Goal: Task Accomplishment & Management: Complete application form

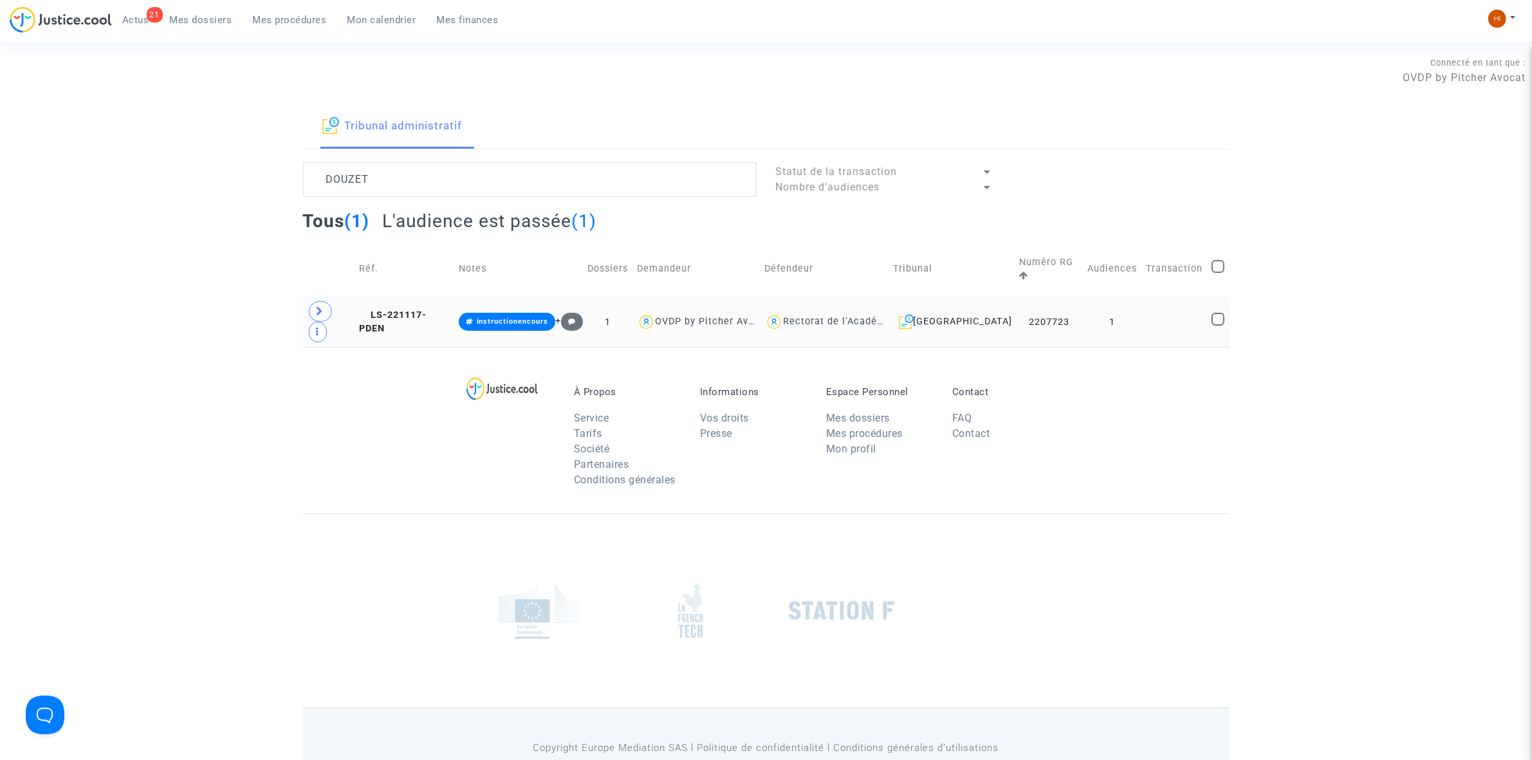
type textarea "DOUZET"
click at [1046, 307] on td "2207723" at bounding box center [1048, 322] width 69 height 50
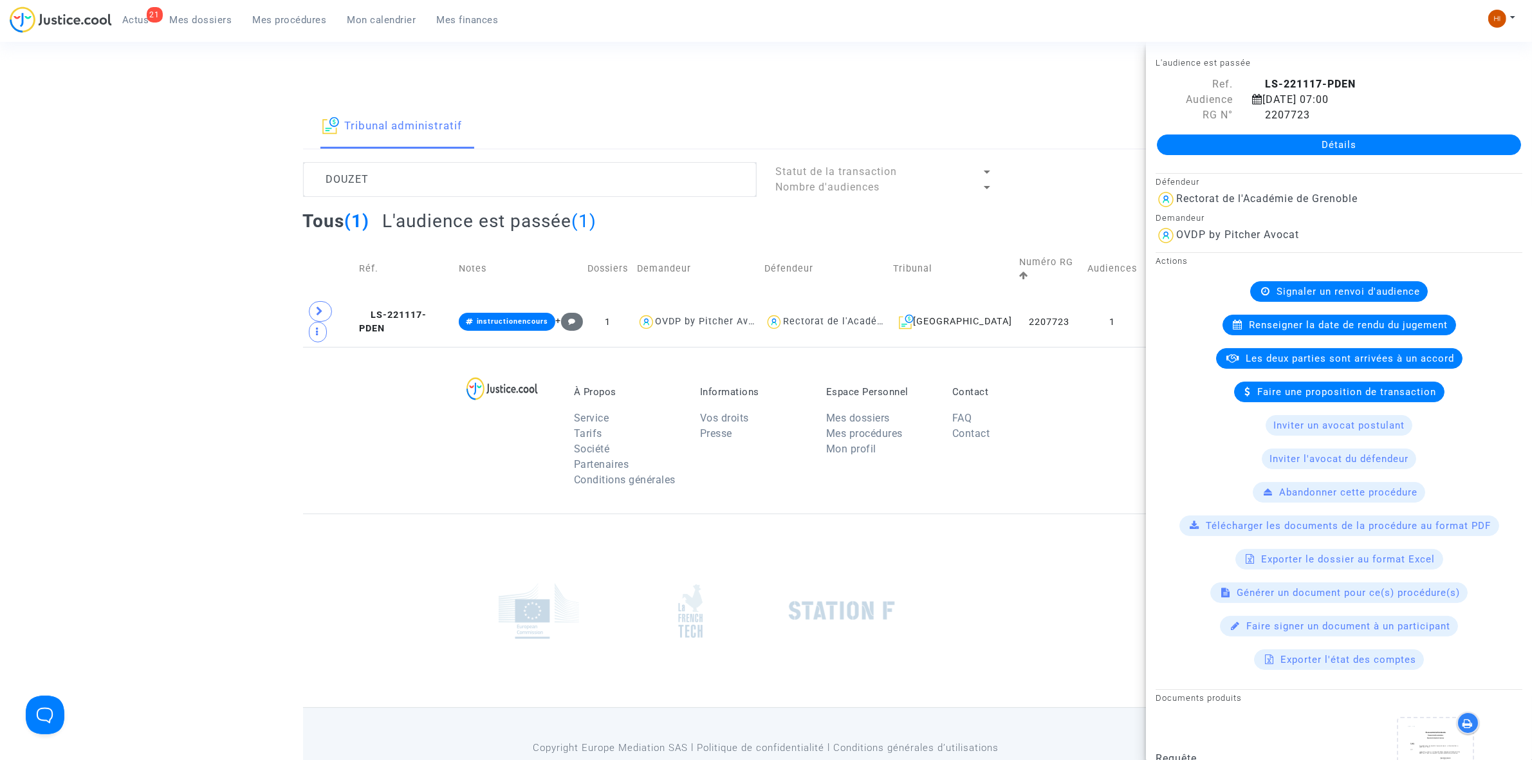
click at [1315, 136] on link "Détails" at bounding box center [1339, 144] width 364 height 21
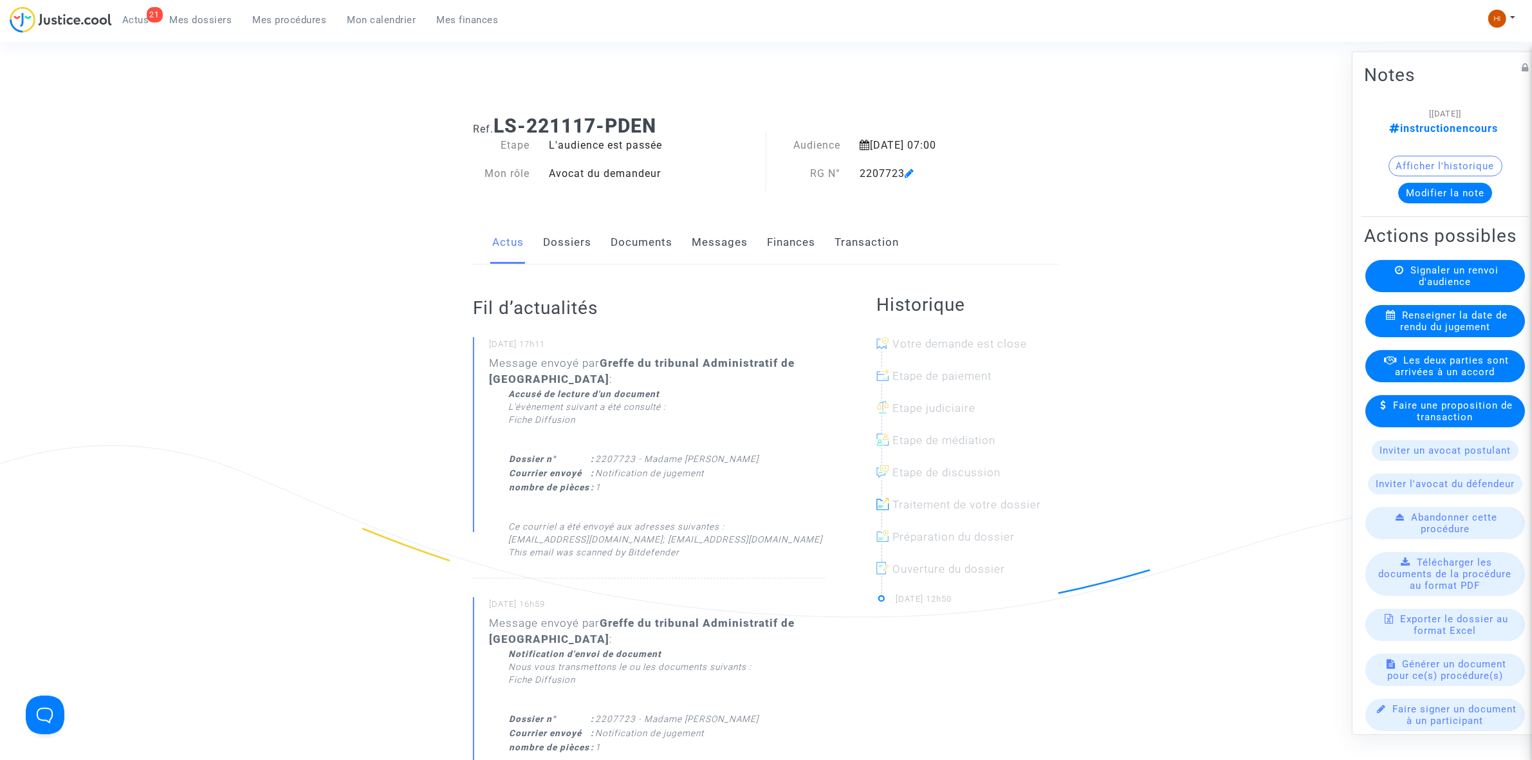
click at [571, 242] on link "Dossiers" at bounding box center [567, 242] width 48 height 42
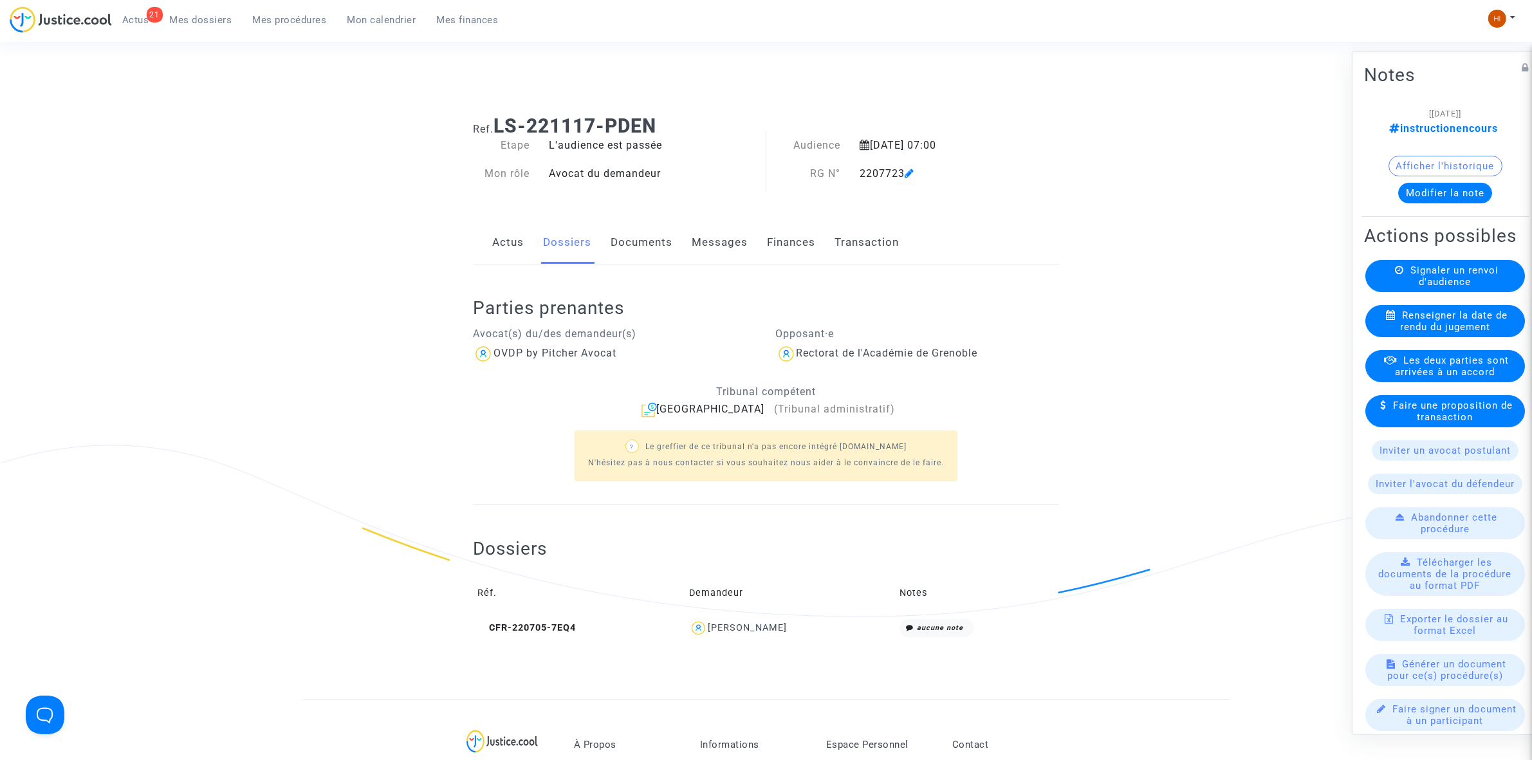
click at [1157, 107] on ng-component "Ref. LS-221117-PDEN Etape L'audience est passée Mon rôle Avocat du demandeur Au…" at bounding box center [766, 402] width 926 height 594
click at [673, 243] on div "Actus Dossiers Documents Messages Finances Transaction" at bounding box center [766, 242] width 586 height 43
click at [654, 236] on link "Documents" at bounding box center [641, 242] width 62 height 42
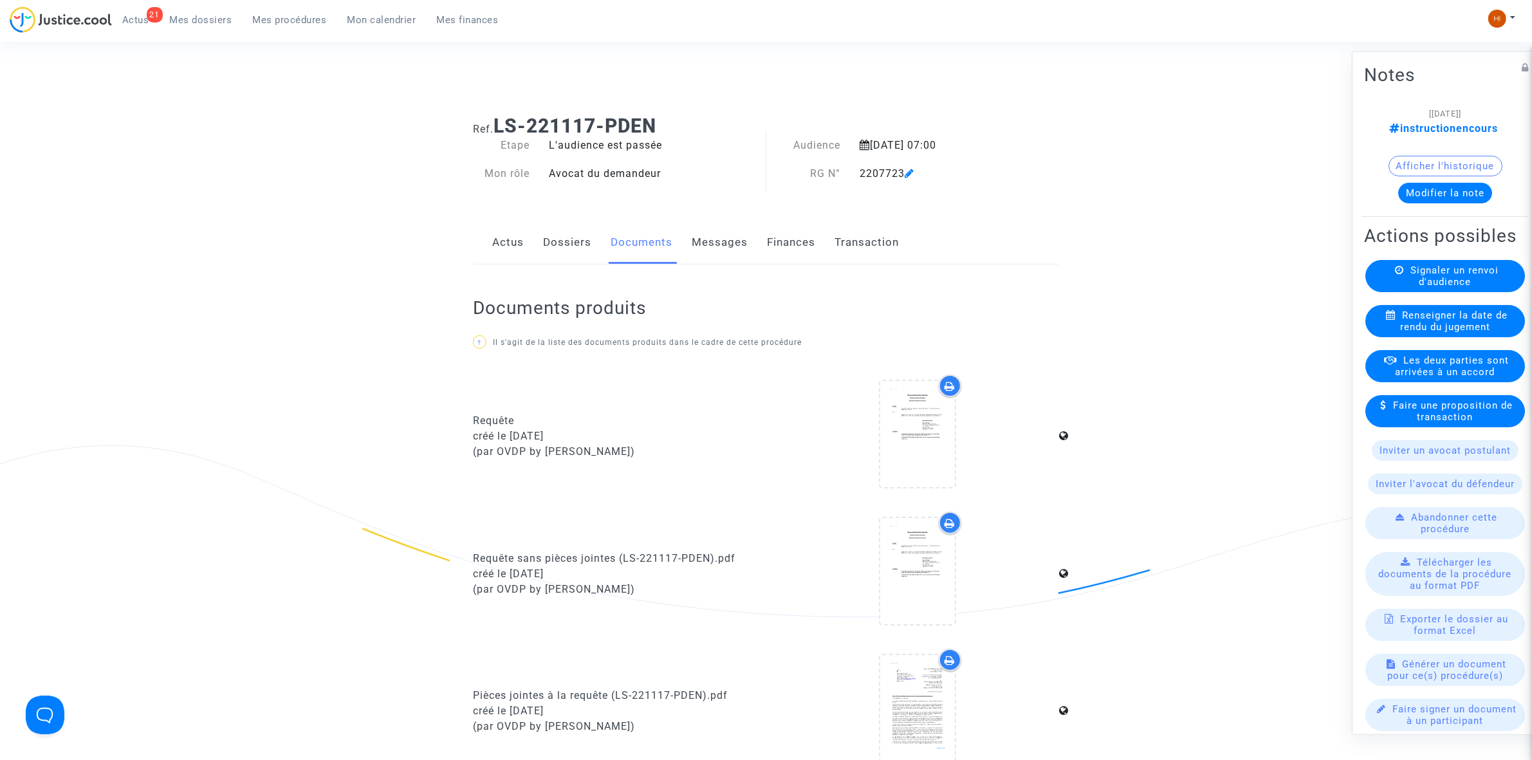
click at [1434, 332] on span "Renseigner la date de rendu du jugement" at bounding box center [1453, 320] width 107 height 23
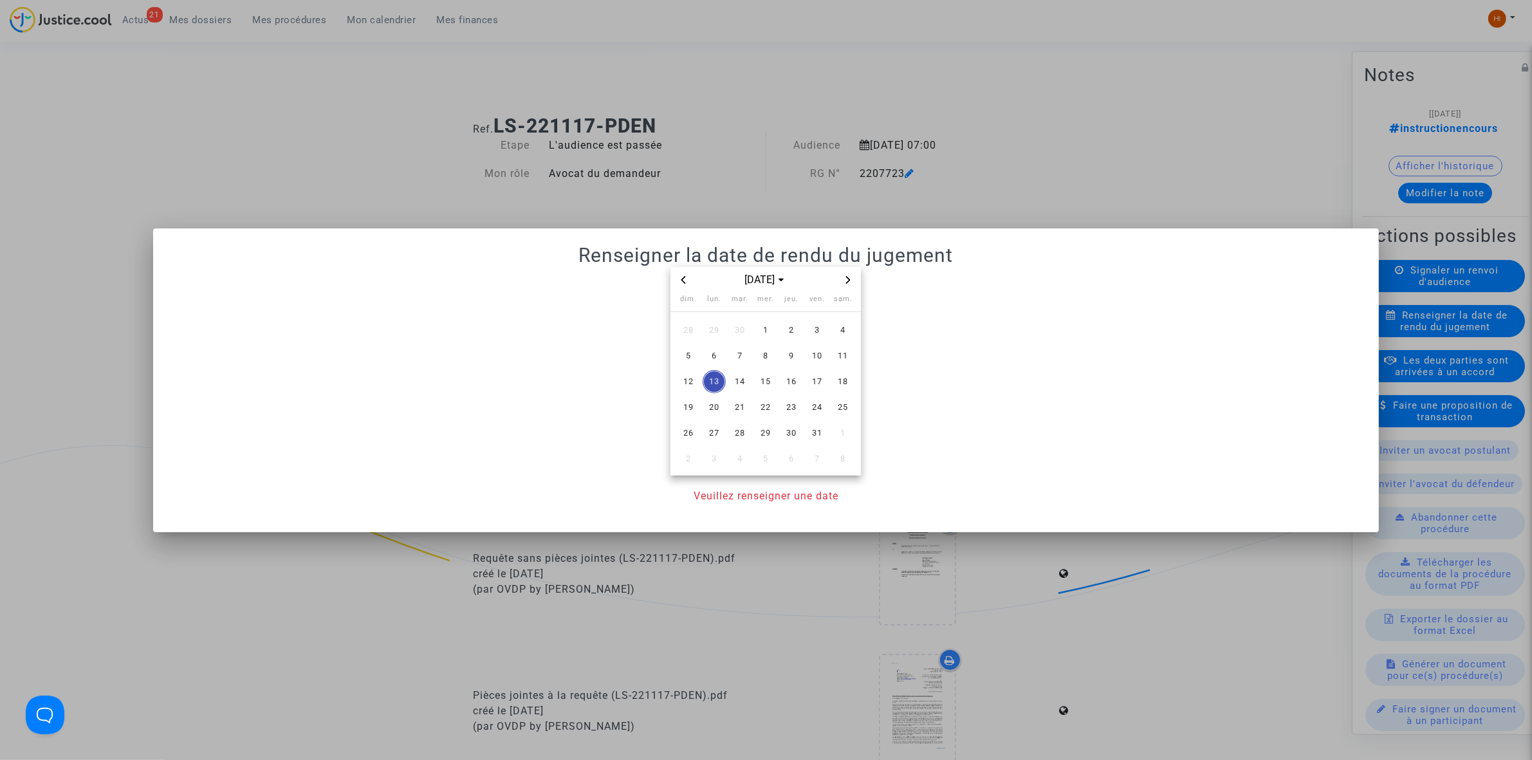
click at [681, 276] on icon "Previous month" at bounding box center [683, 280] width 8 height 8
click at [744, 435] on span "30" at bounding box center [739, 432] width 23 height 23
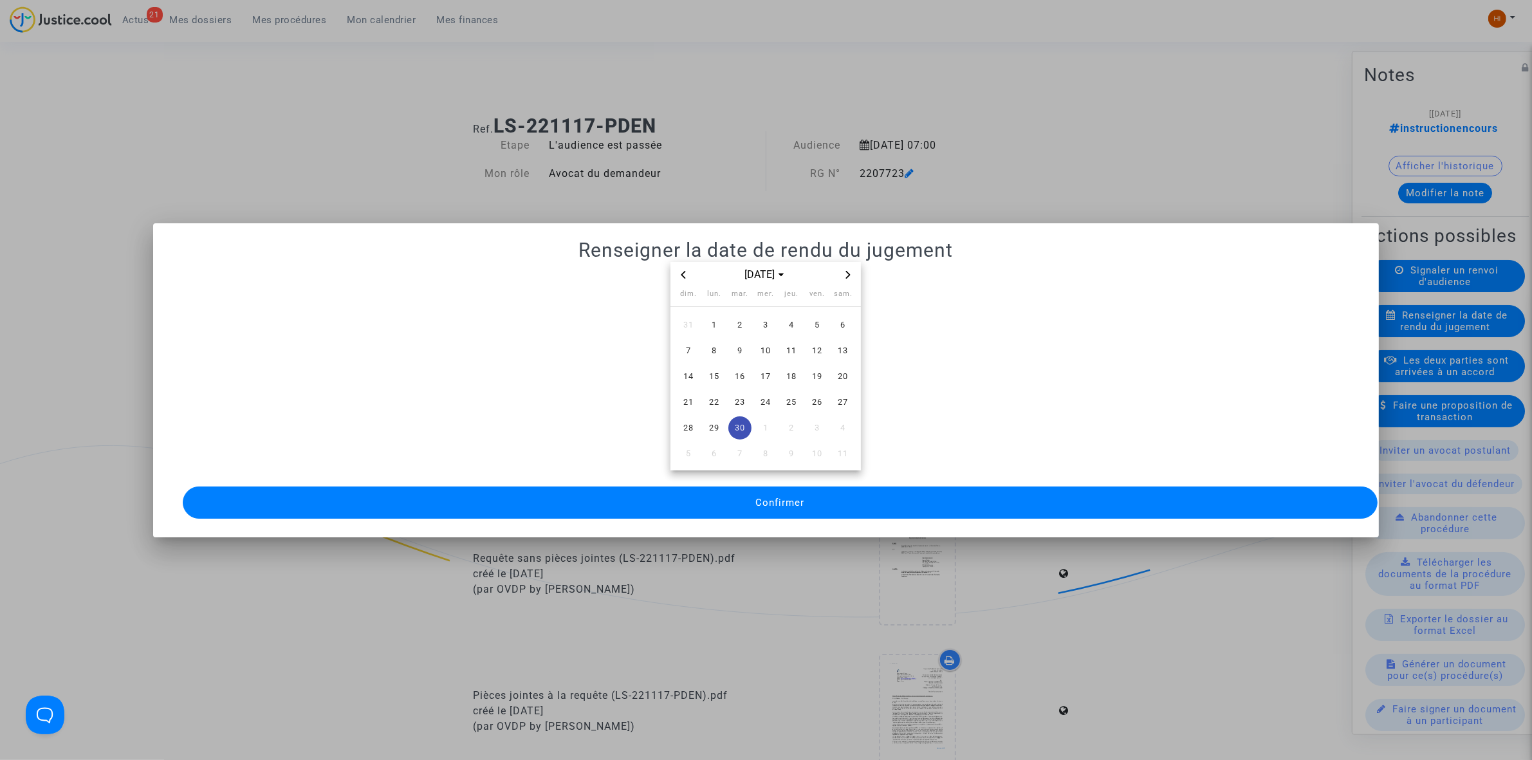
click at [740, 497] on button "Confirmer" at bounding box center [780, 502] width 1195 height 32
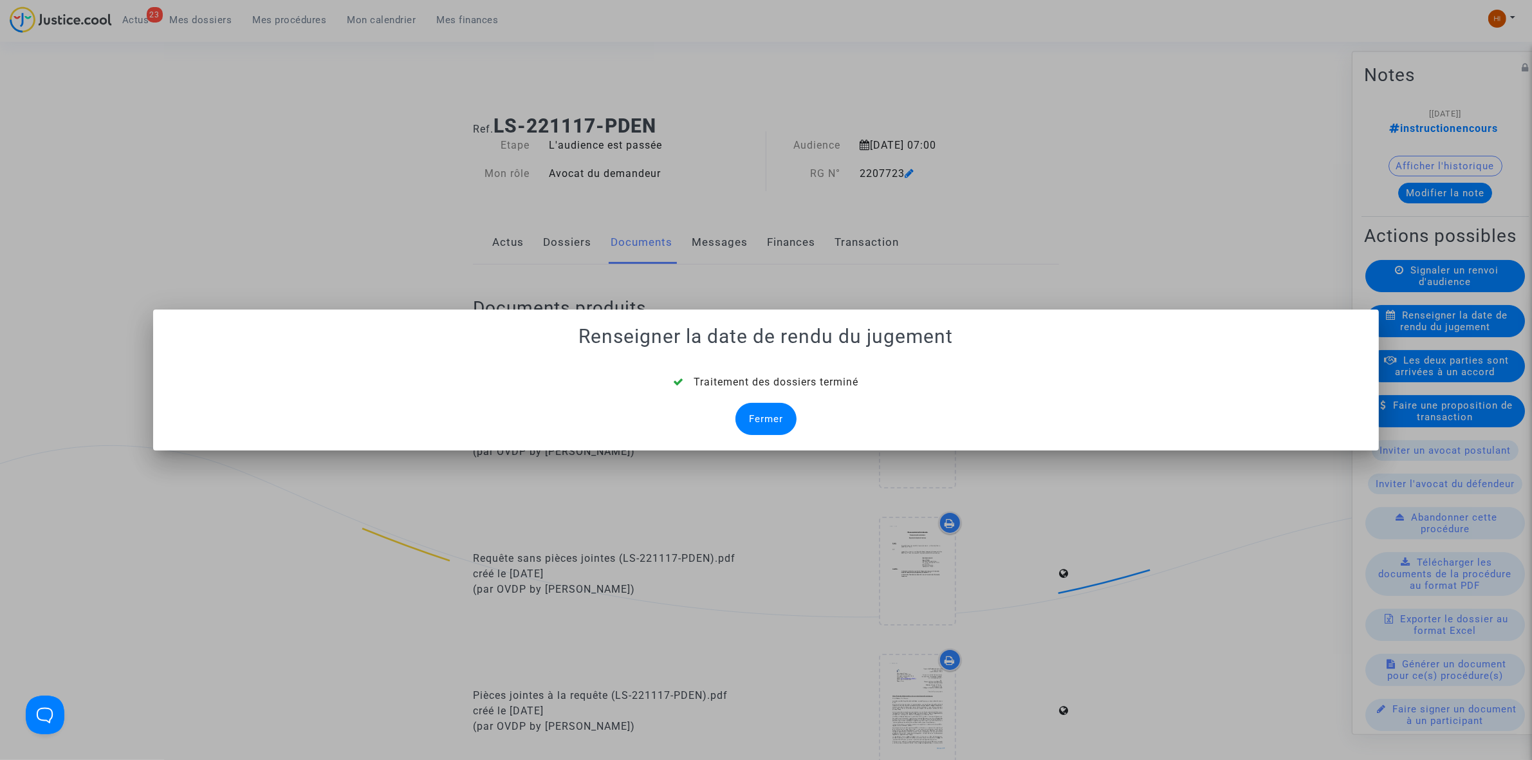
drag, startPoint x: 782, startPoint y: 416, endPoint x: 770, endPoint y: 405, distance: 15.5
click at [780, 416] on div "Fermer" at bounding box center [765, 419] width 61 height 32
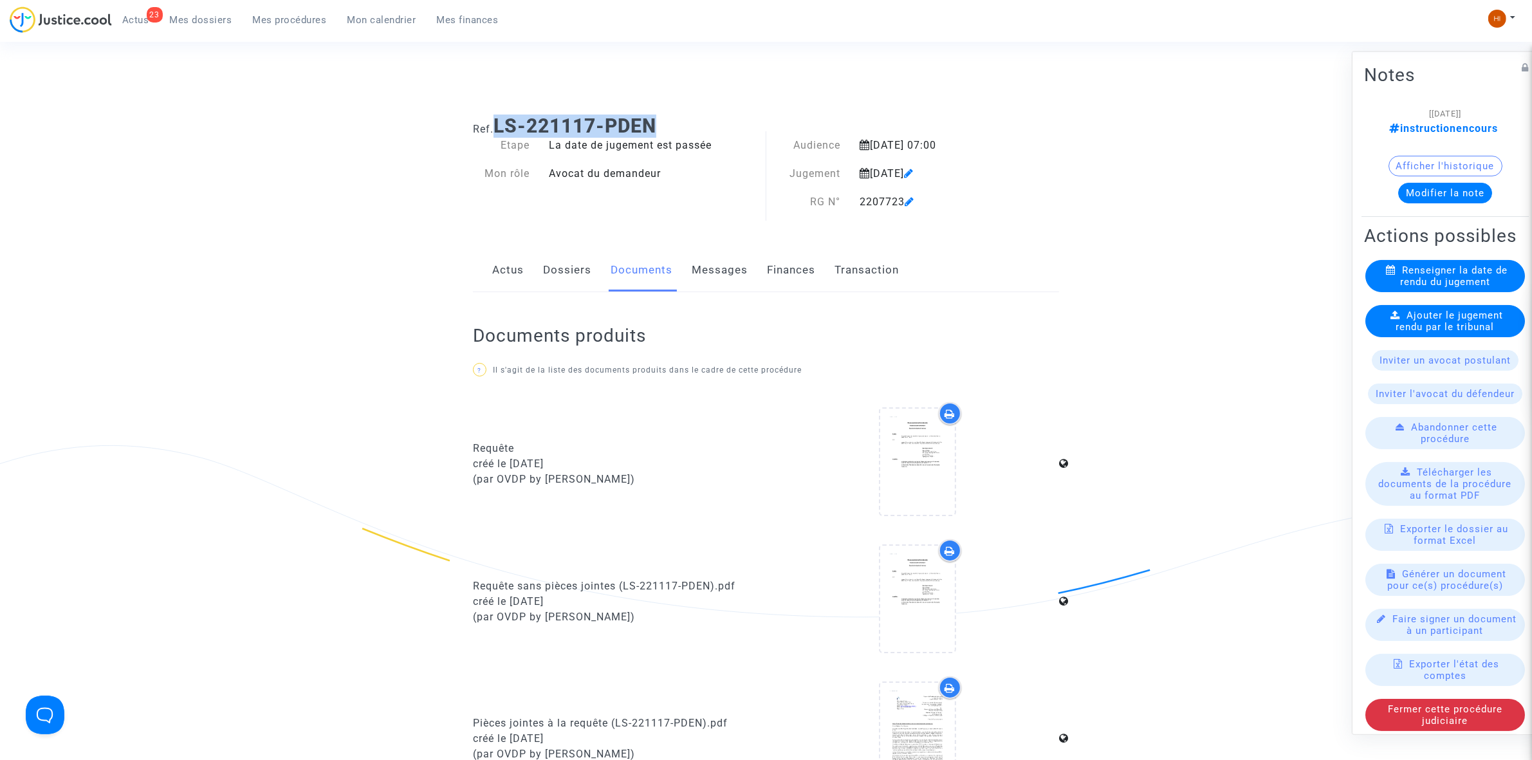
drag, startPoint x: 695, startPoint y: 120, endPoint x: 495, endPoint y: 116, distance: 199.4
click at [495, 116] on h1 "Ref. LS-221117-PDEN" at bounding box center [766, 126] width 586 height 23
copy b "LS-221117-PDEN"
click at [1455, 332] on span "Ajouter le jugement rendu par le tribunal" at bounding box center [1449, 320] width 107 height 23
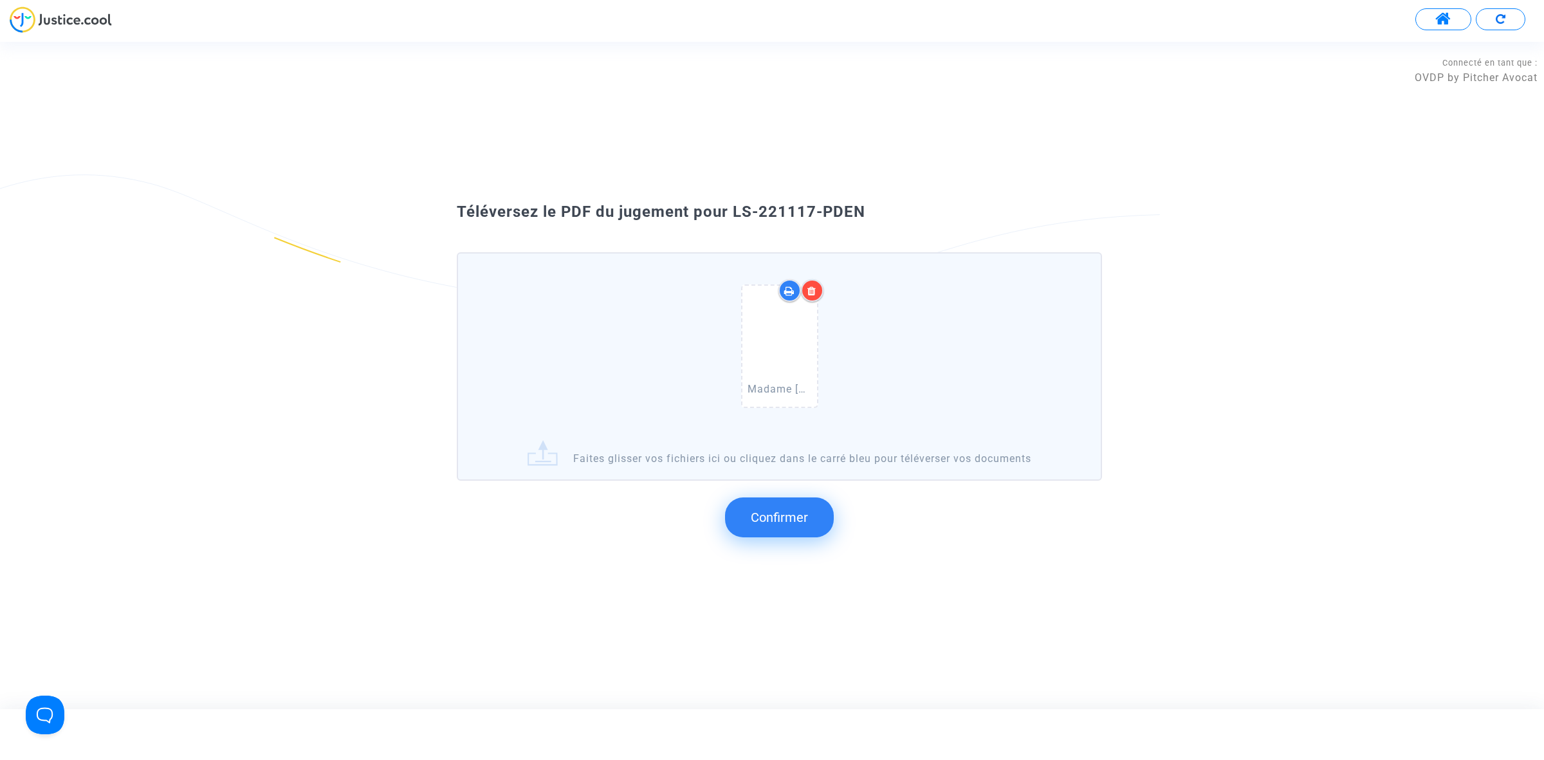
click at [801, 525] on button "Confirmer" at bounding box center [779, 517] width 109 height 40
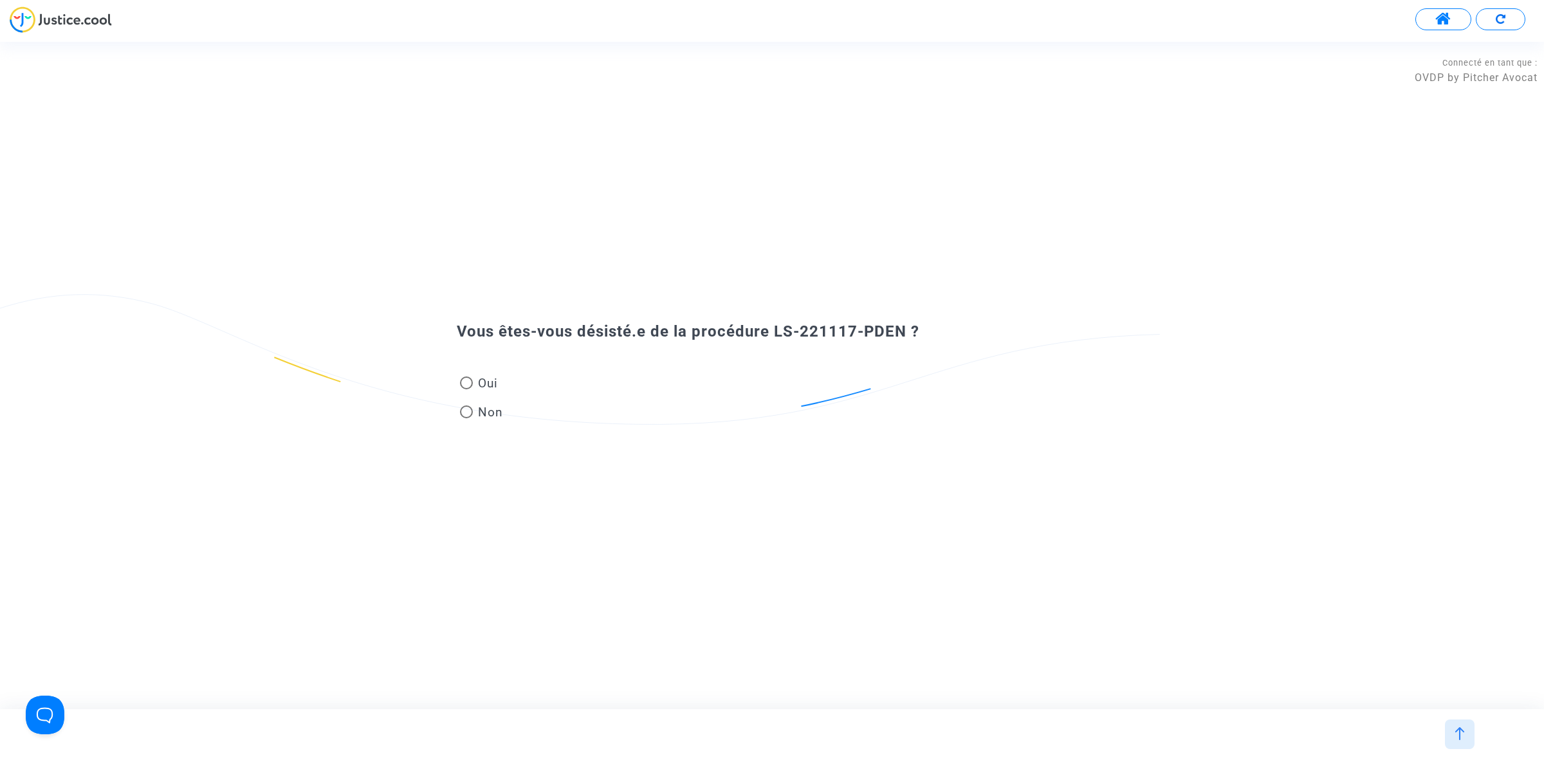
click at [473, 413] on span "Non" at bounding box center [488, 411] width 30 height 17
click at [466, 418] on input "Non" at bounding box center [466, 418] width 1 height 1
radio input "true"
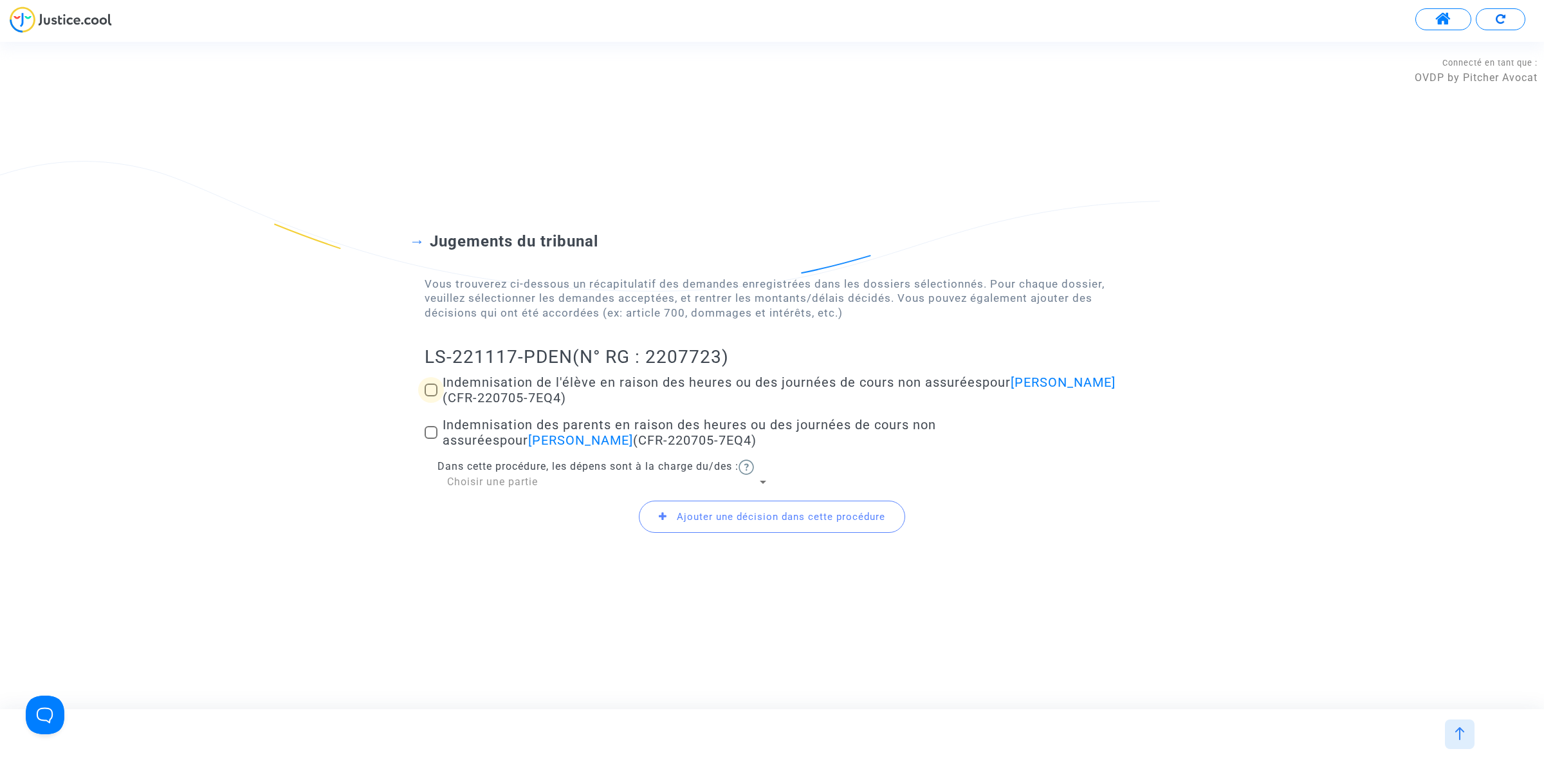
click at [432, 396] on label "Indemnisation de l'élève en raison des heures ou des journées de cours non assu…" at bounding box center [772, 389] width 695 height 31
click at [431, 396] on input "Indemnisation de l'élève en raison des heures ou des journées de cours non assu…" at bounding box center [430, 396] width 1 height 1
checkbox input "true"
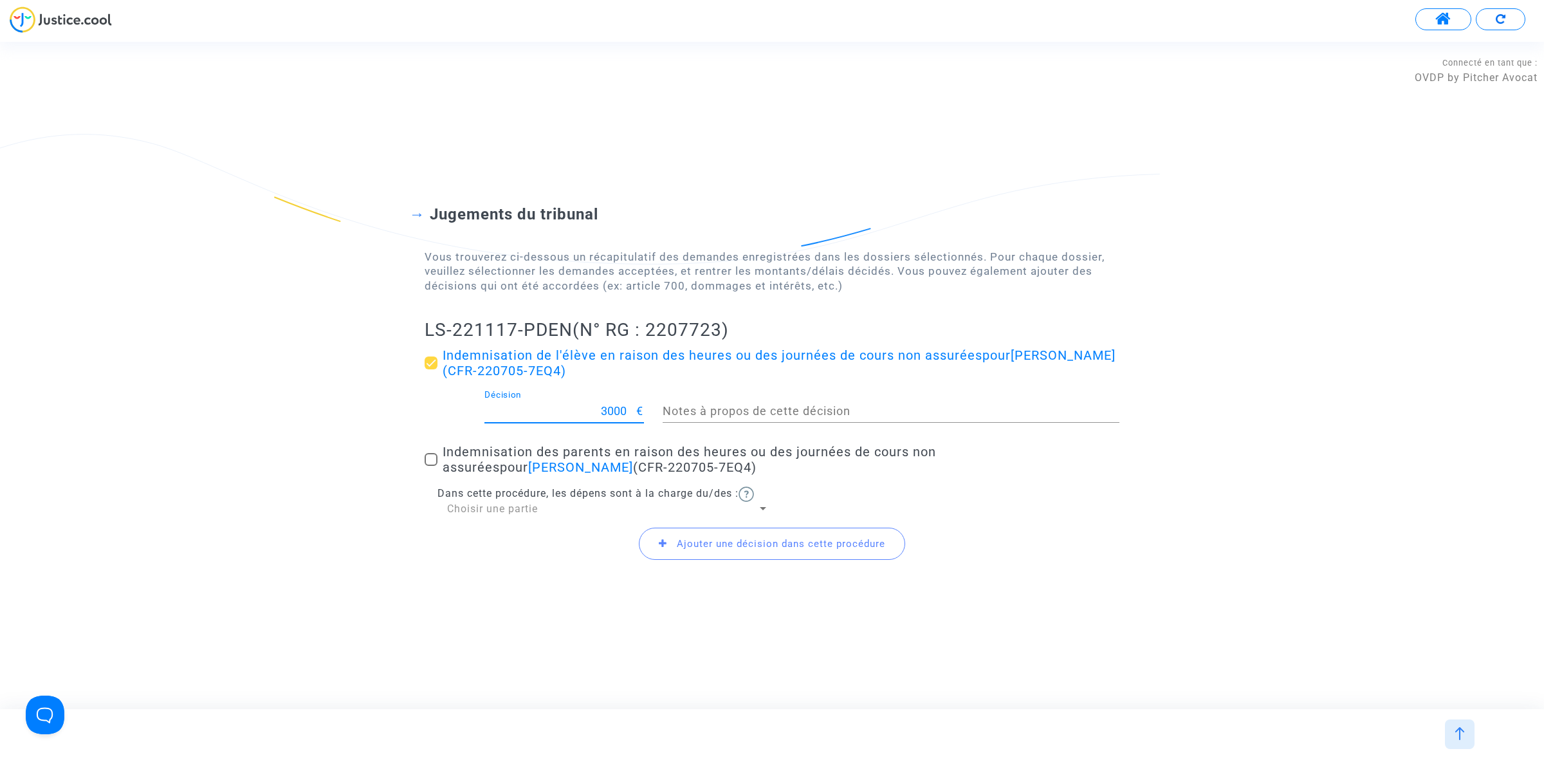
drag, startPoint x: 583, startPoint y: 410, endPoint x: 629, endPoint y: 410, distance: 45.7
click at [629, 410] on input "3000" at bounding box center [560, 411] width 152 height 13
type input "200"
click at [821, 547] on span "Ajouter une décision dans cette procédure" at bounding box center [781, 544] width 208 height 12
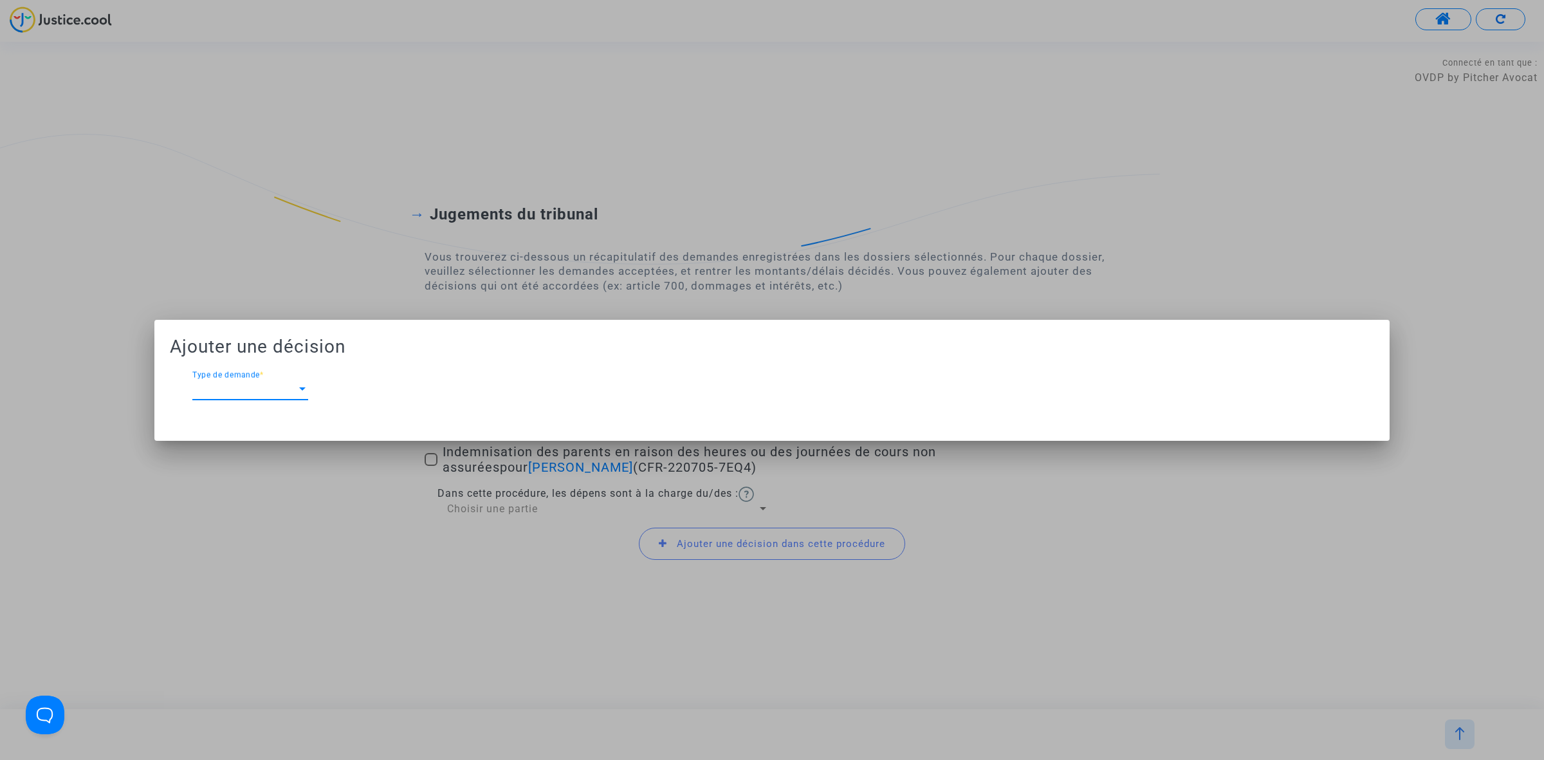
click at [264, 373] on div "Type de demande Type de demande *" at bounding box center [250, 385] width 116 height 29
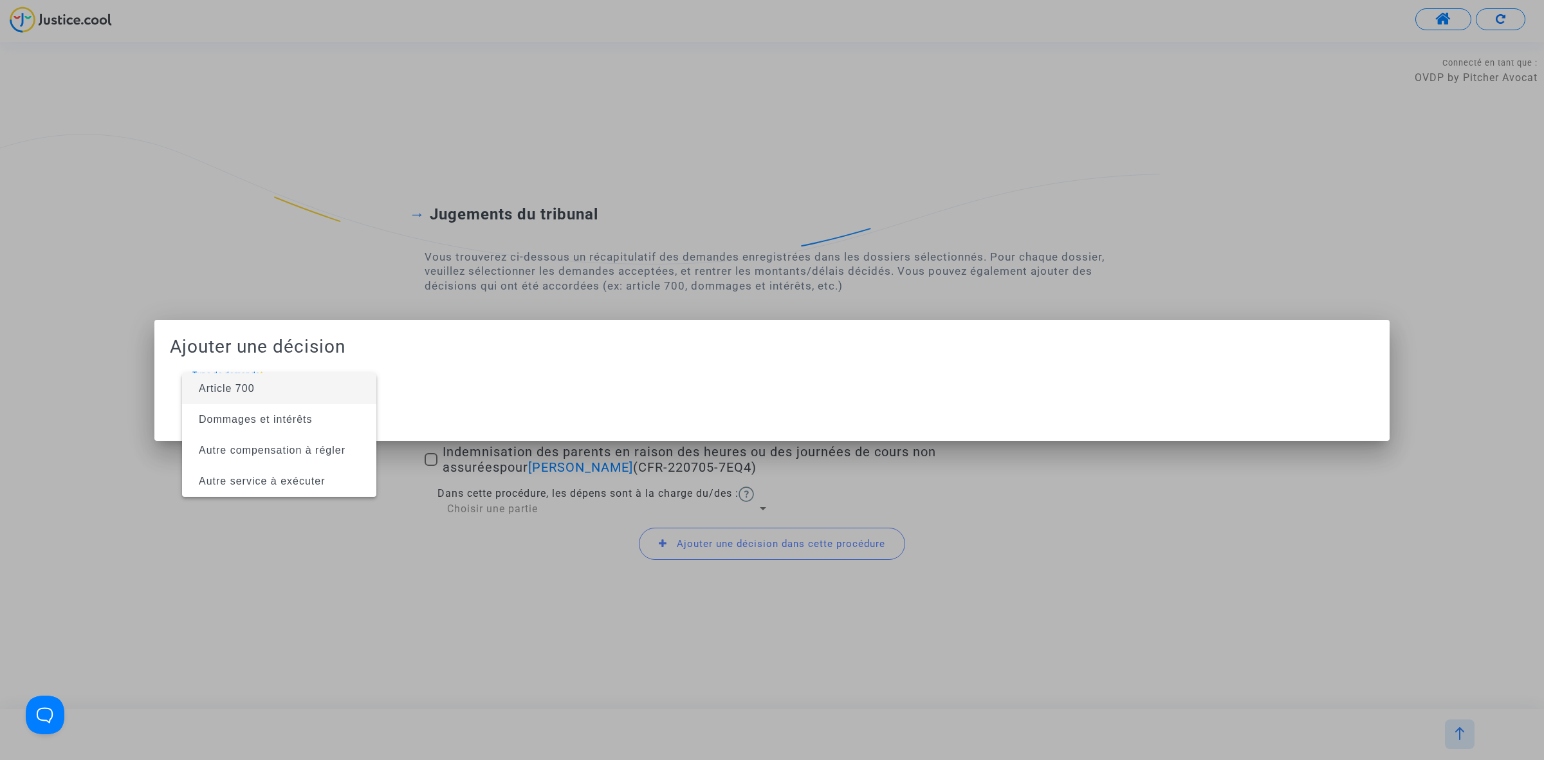
drag, startPoint x: 264, startPoint y: 389, endPoint x: 356, endPoint y: 390, distance: 92.0
click at [356, 390] on span "Article 700" at bounding box center [279, 388] width 174 height 31
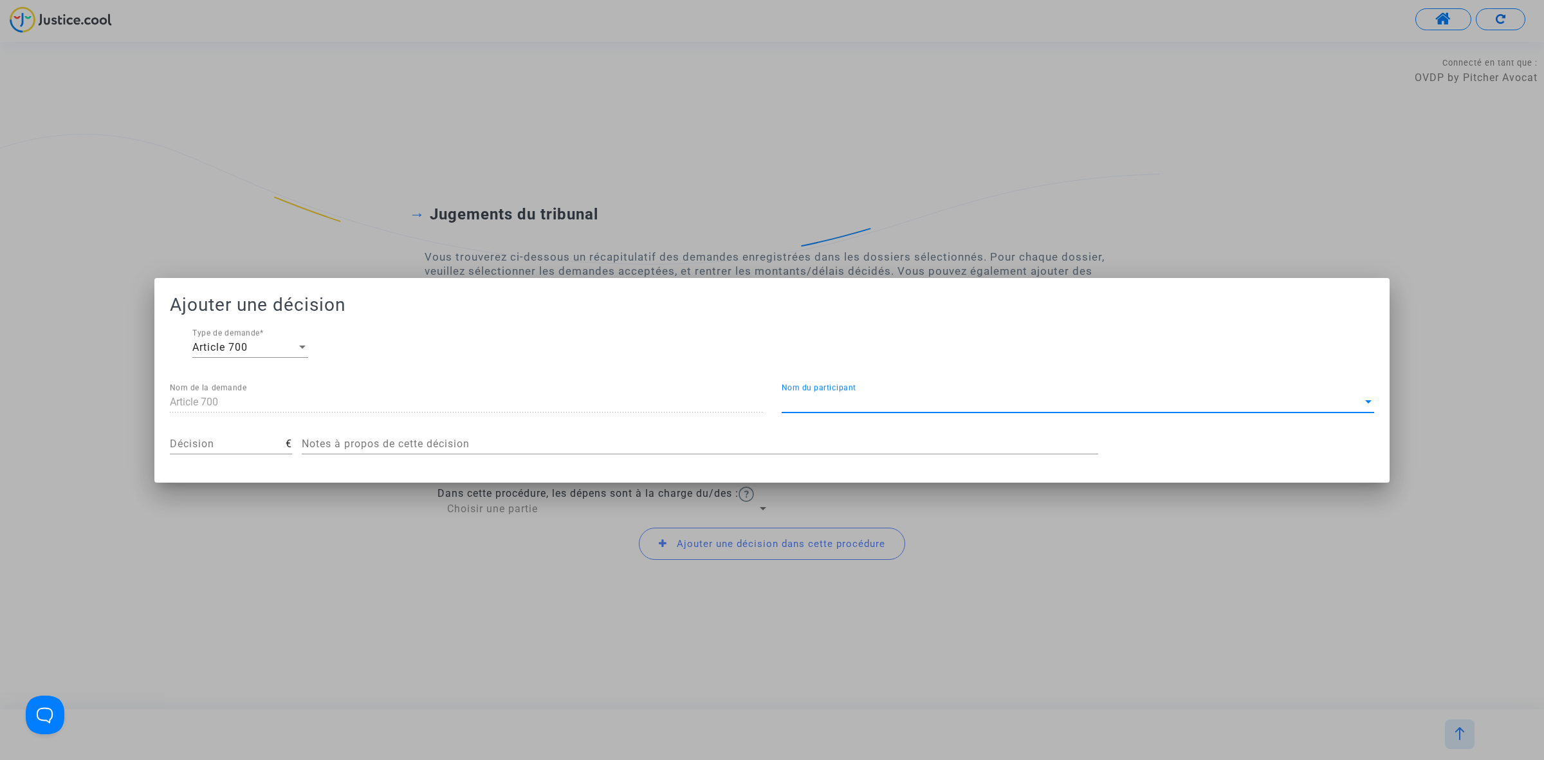
click at [951, 401] on span "Nom du participant" at bounding box center [1072, 402] width 581 height 12
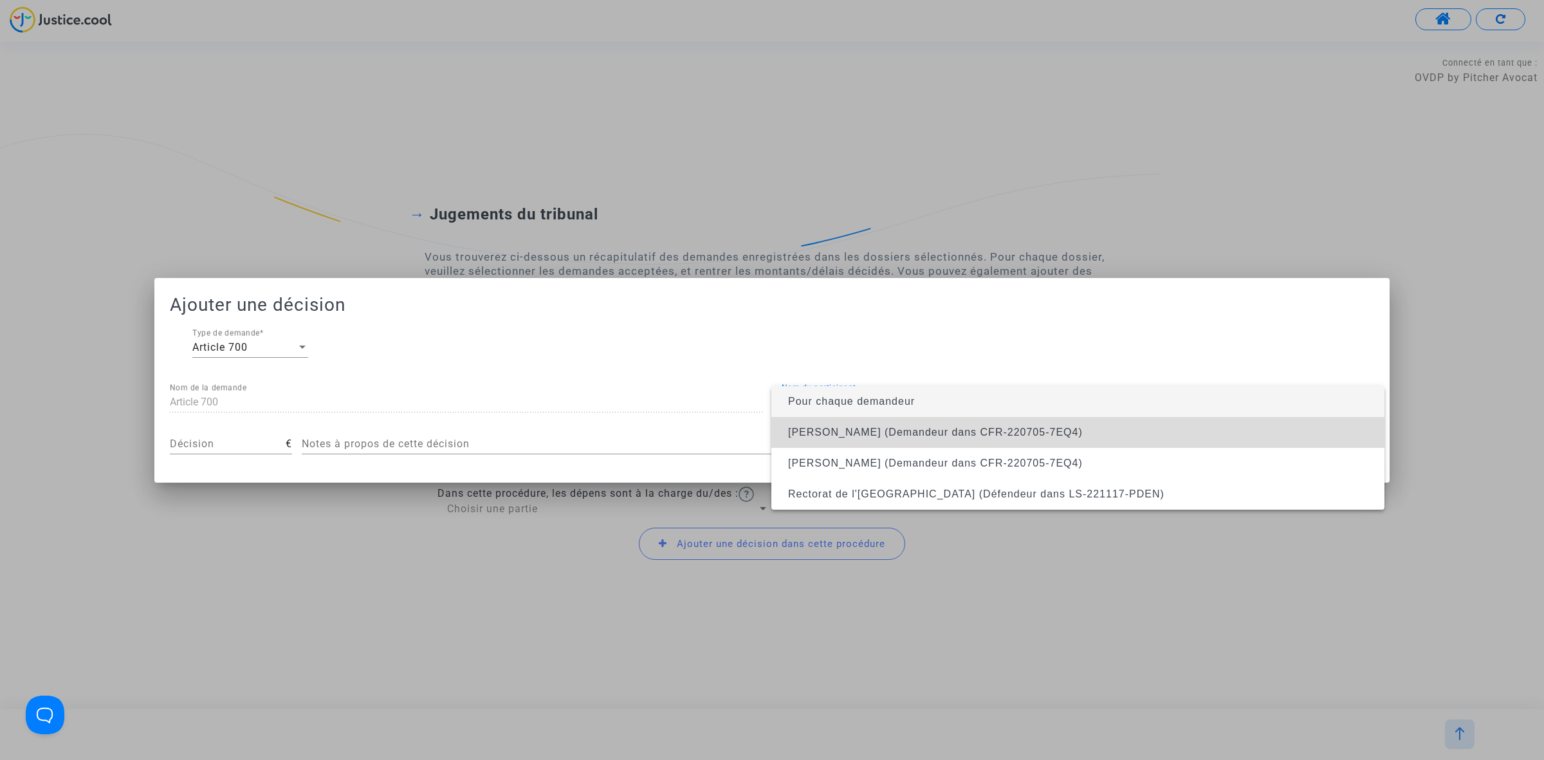
drag, startPoint x: 962, startPoint y: 438, endPoint x: 789, endPoint y: 457, distance: 174.1
click at [956, 441] on span "[PERSON_NAME] (Demandeur dans CFR-220705-7EQ4)" at bounding box center [1078, 432] width 592 height 31
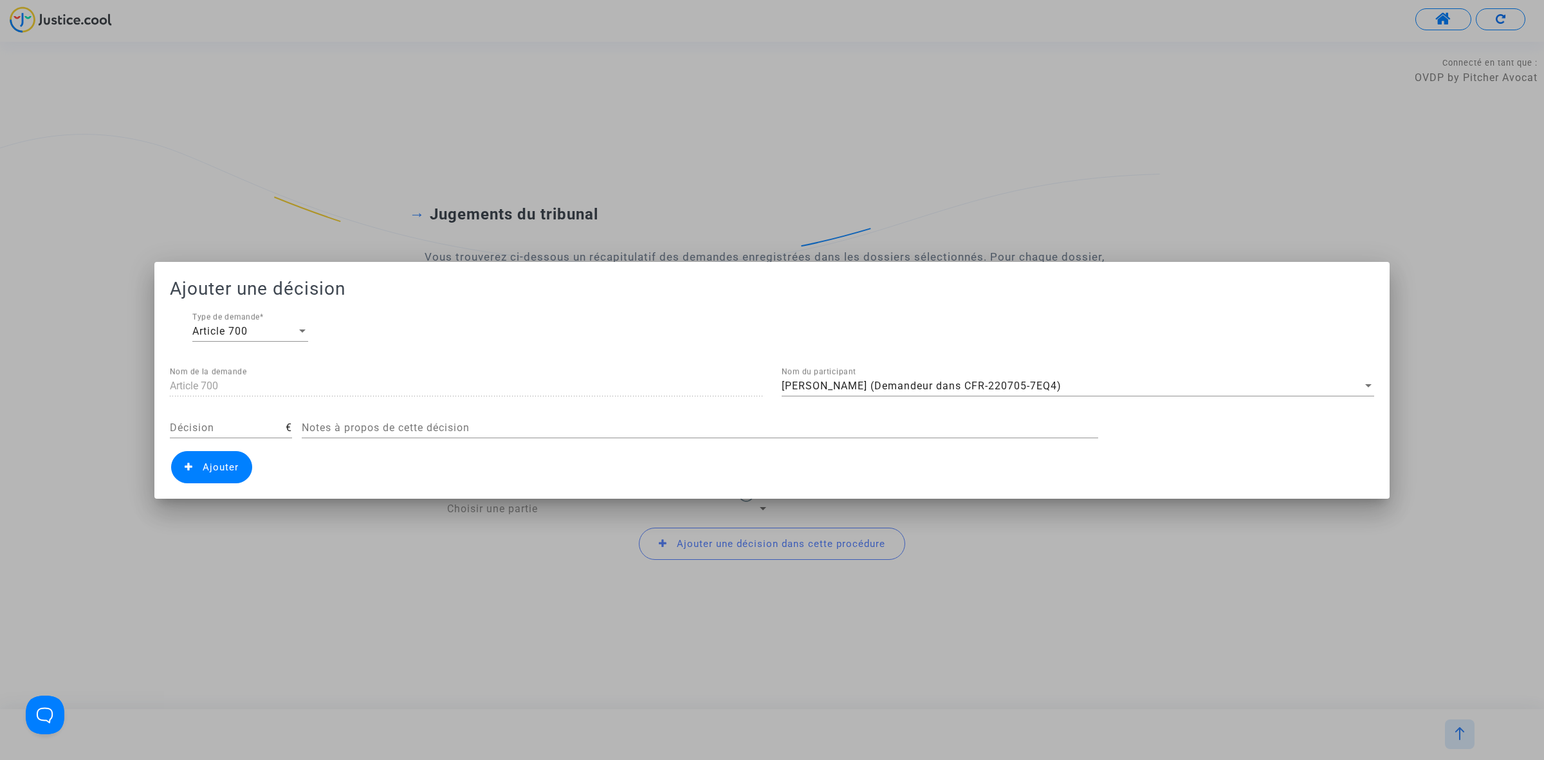
click at [210, 436] on div "Décision" at bounding box center [228, 423] width 116 height 29
type input "400"
drag, startPoint x: 222, startPoint y: 471, endPoint x: 667, endPoint y: 399, distance: 450.9
click at [220, 474] on span "Ajouter" at bounding box center [211, 467] width 81 height 32
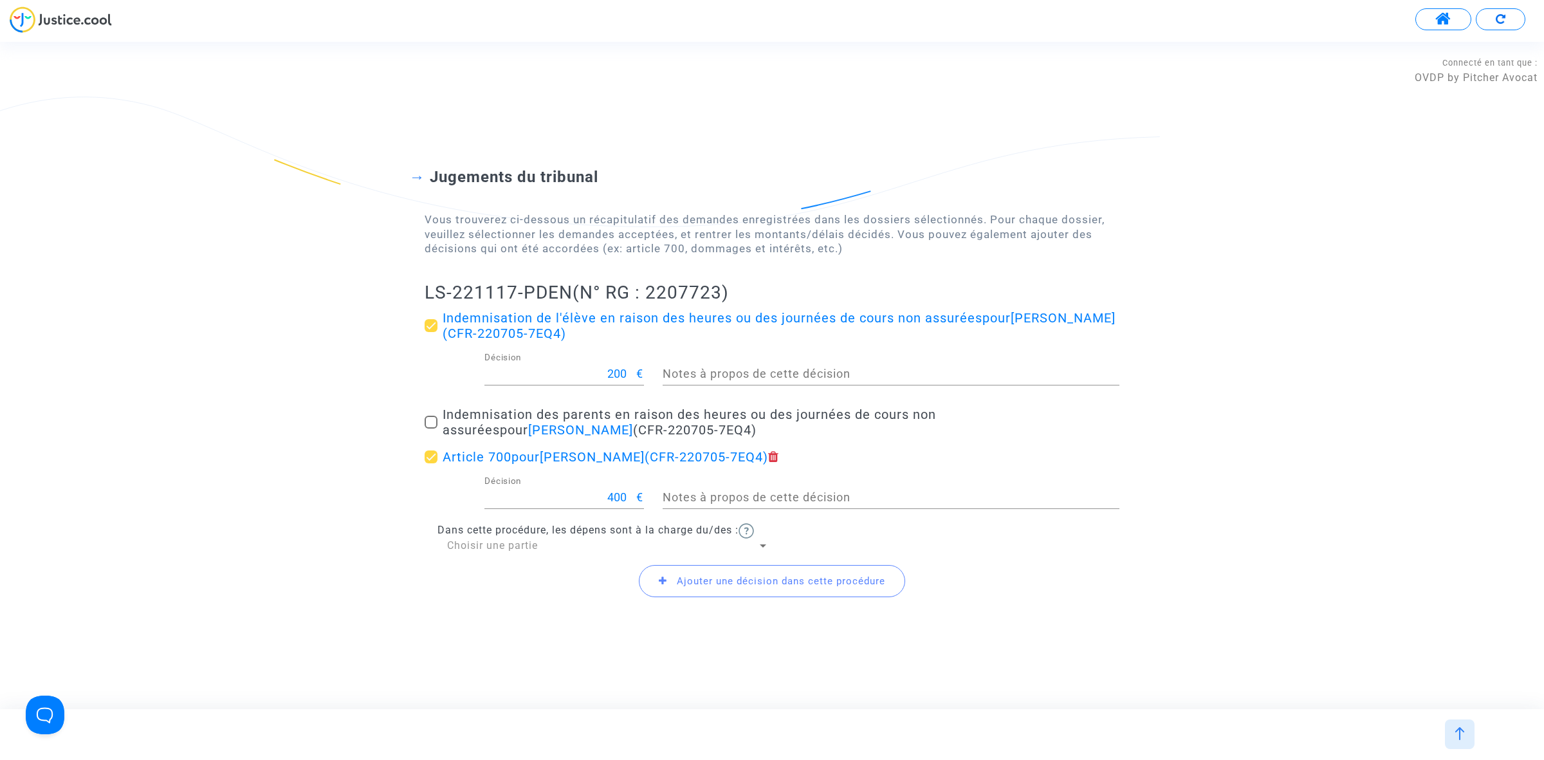
click at [541, 555] on div "Ajouter une décision dans cette procédure" at bounding box center [772, 580] width 695 height 55
click at [541, 542] on div "Choisir une partie" at bounding box center [602, 545] width 310 height 14
click at [535, 568] on span "Défendeur(s)" at bounding box center [608, 576] width 322 height 31
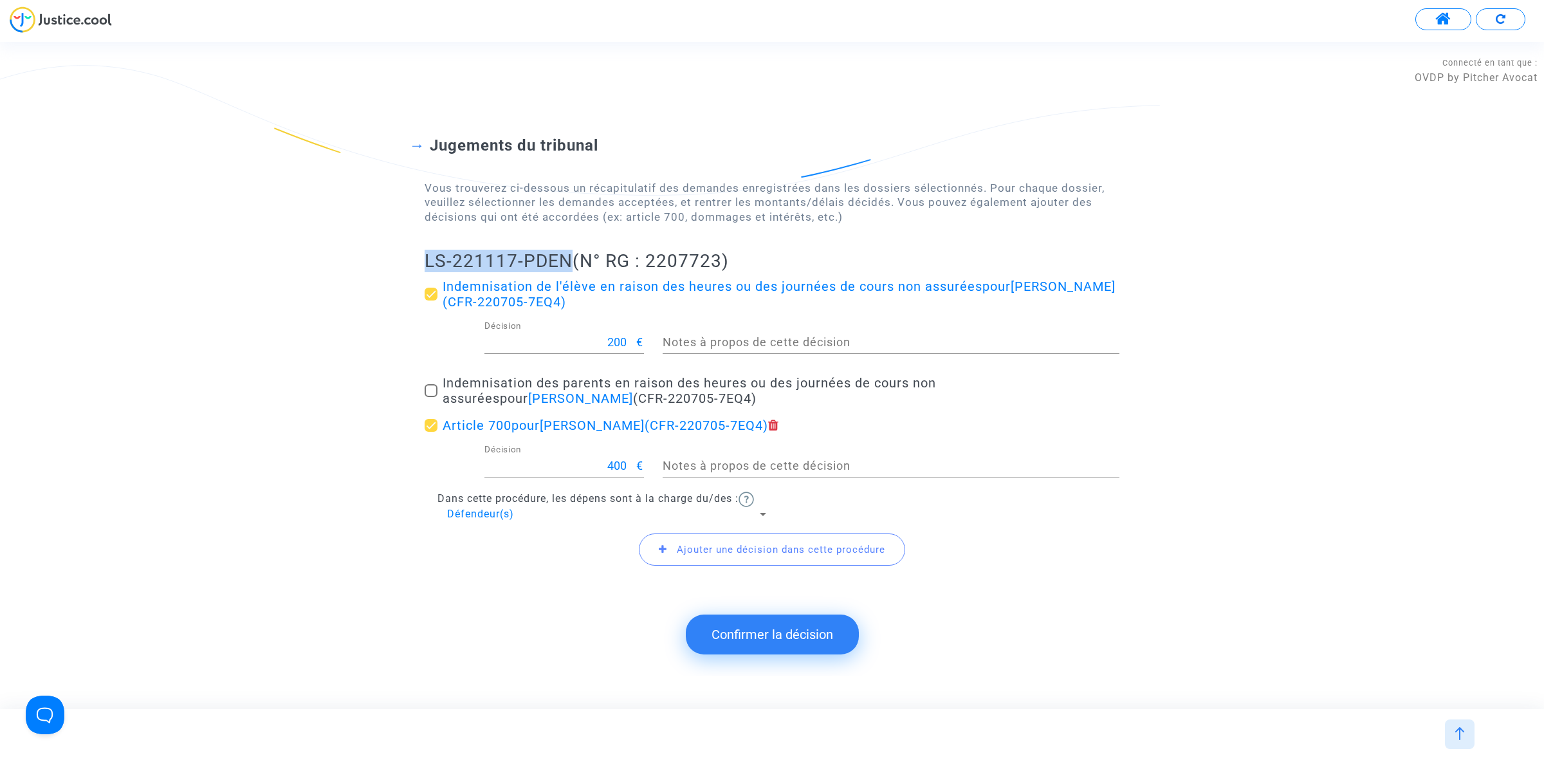
drag, startPoint x: 409, startPoint y: 255, endPoint x: 568, endPoint y: 256, distance: 158.9
click at [568, 256] on div "Jugements du tribunal Vous trouverez ci-dessous un récapitulatif des demandes e…" at bounding box center [772, 343] width 1544 height 518
copy h2 "LS-221117-PDEN"
click at [737, 623] on button "Confirmer la décision" at bounding box center [772, 634] width 173 height 40
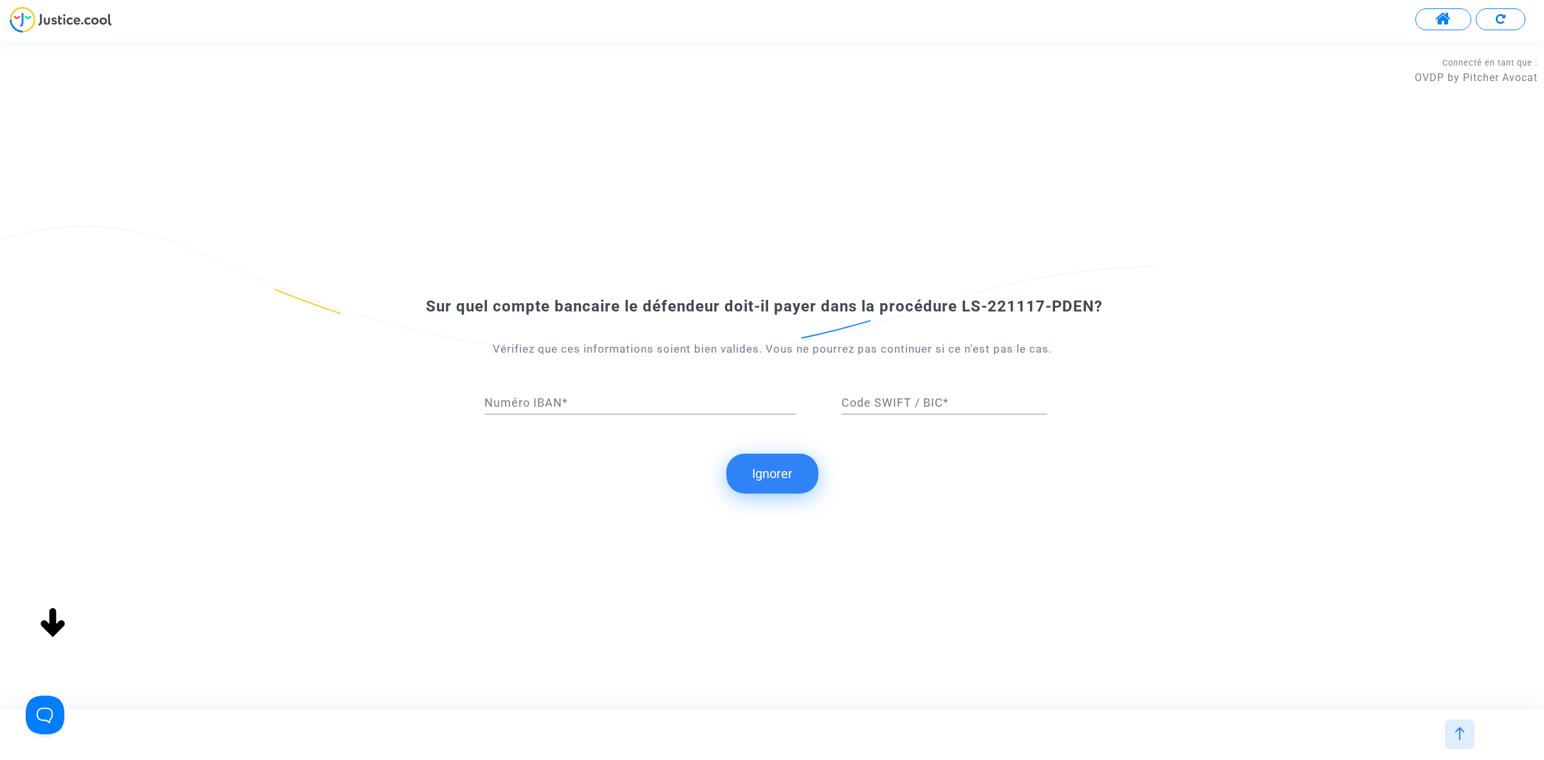
click at [804, 473] on button "Ignorer" at bounding box center [772, 473] width 92 height 40
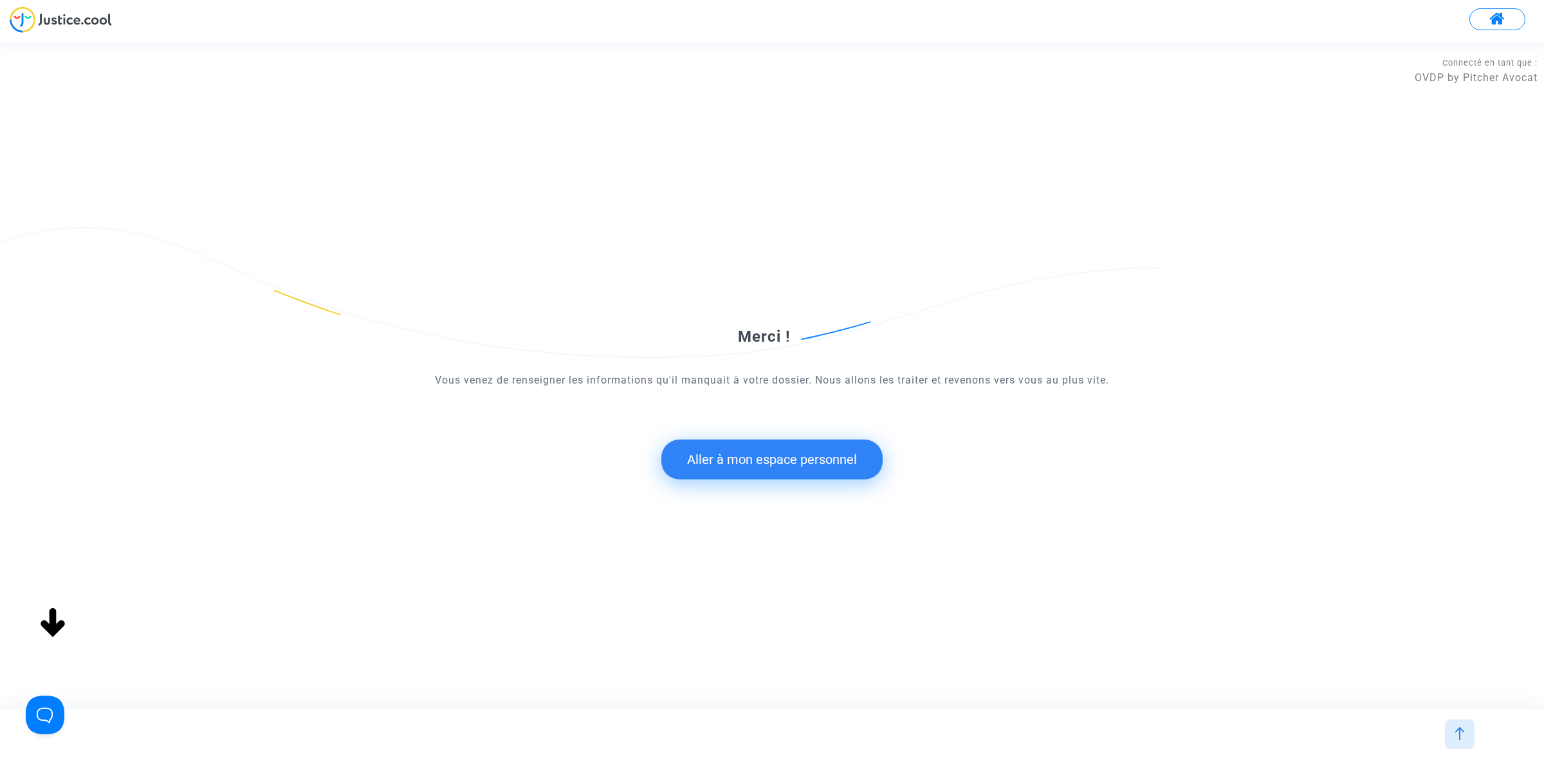
click at [756, 460] on button "Aller à mon espace personnel" at bounding box center [771, 459] width 221 height 40
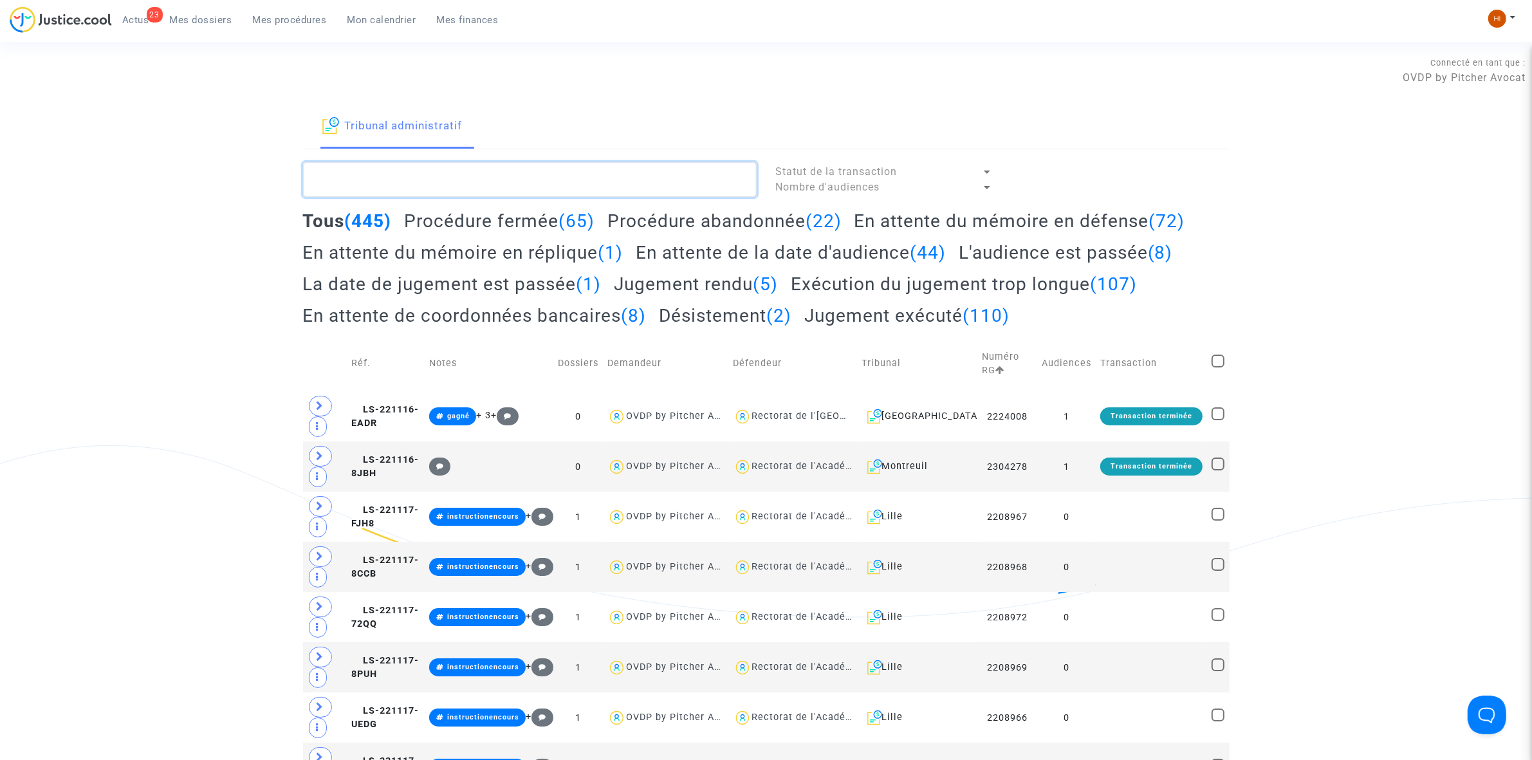
click at [461, 180] on textarea at bounding box center [529, 179] width 453 height 35
paste textarea "LS-221117-PDEN"
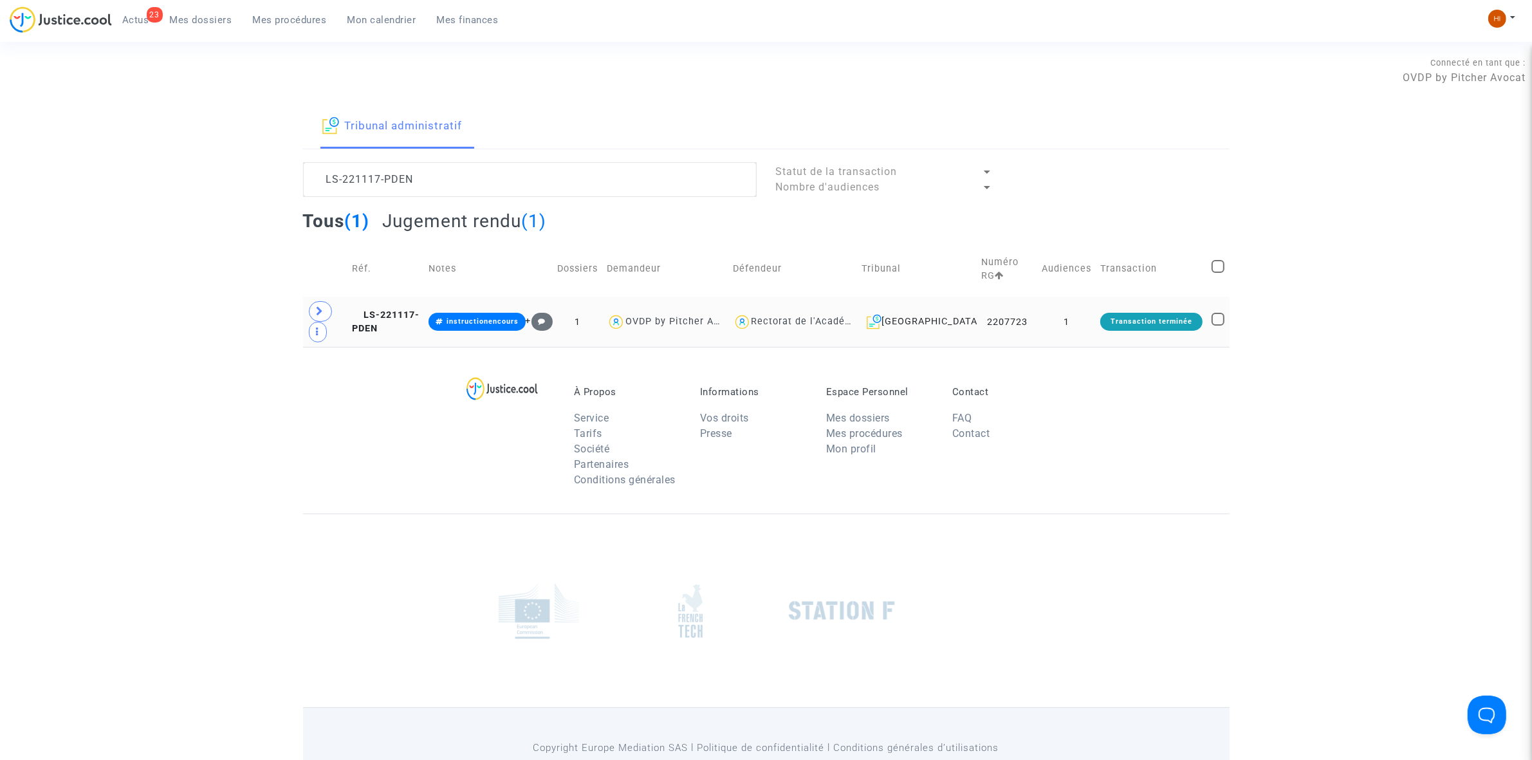
click at [1085, 311] on td "1" at bounding box center [1066, 322] width 59 height 50
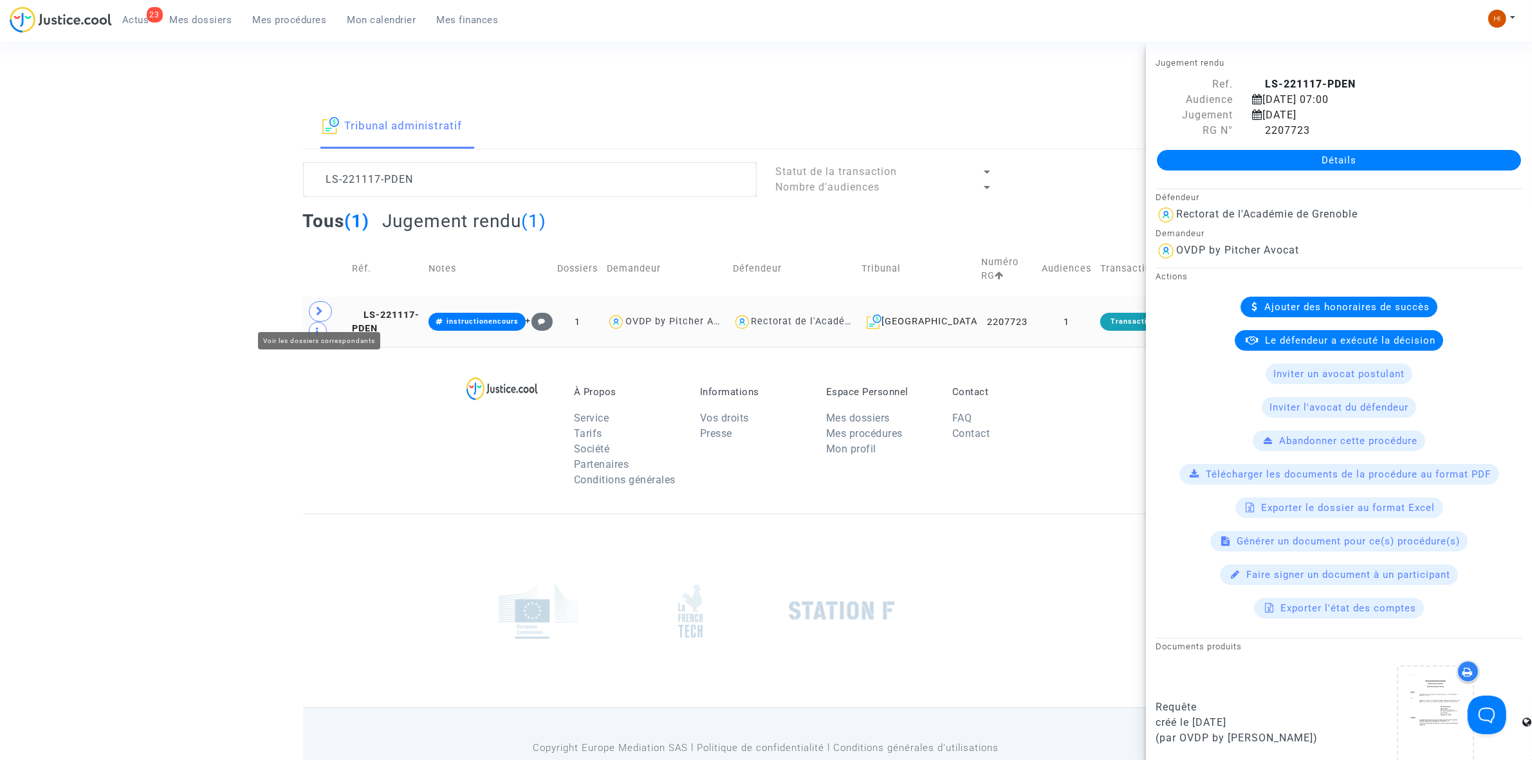
click at [324, 312] on span at bounding box center [320, 311] width 23 height 21
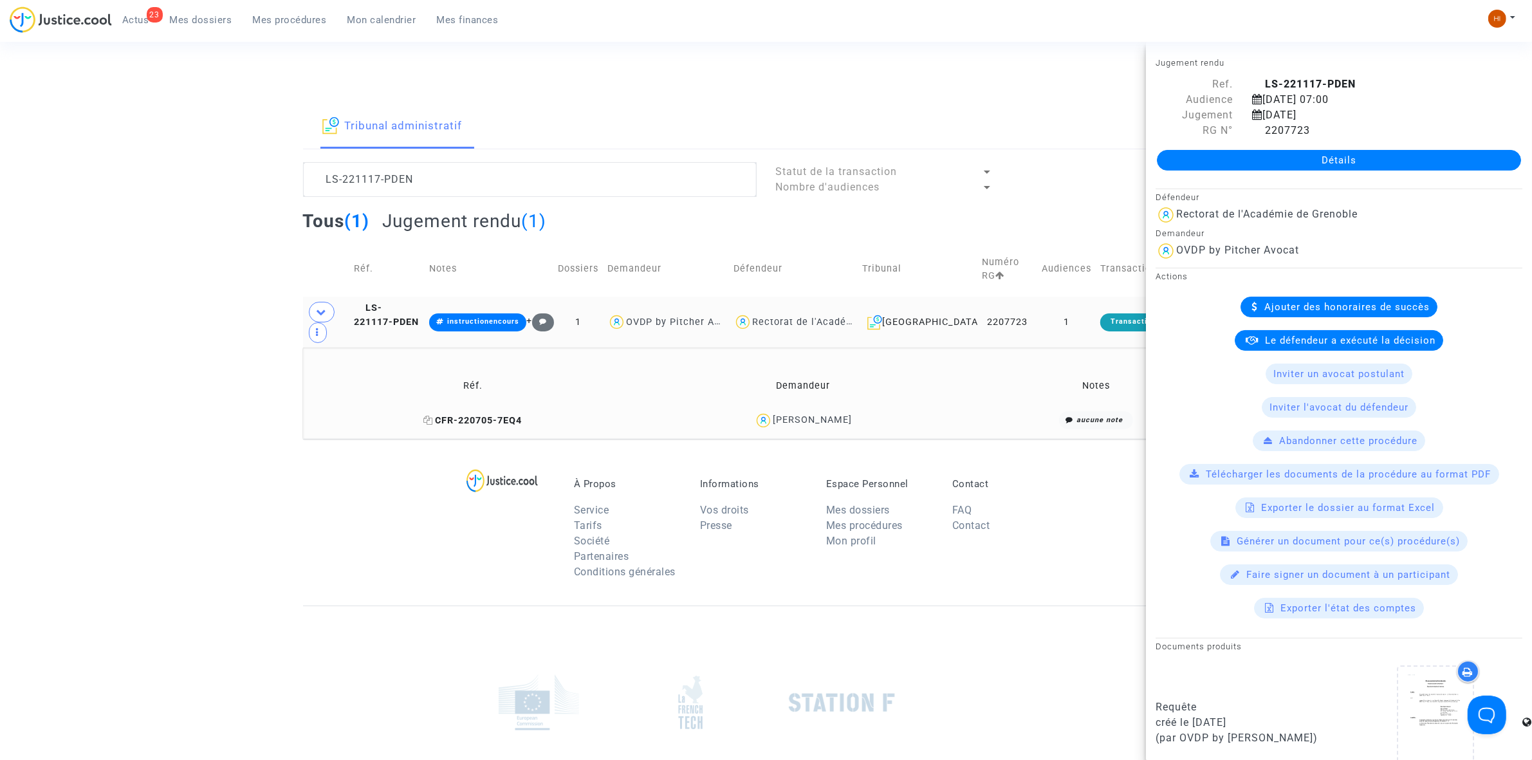
click at [428, 422] on icon at bounding box center [429, 420] width 10 height 9
drag, startPoint x: 862, startPoint y: 420, endPoint x: 770, endPoint y: 429, distance: 92.4
click at [770, 429] on div "[PERSON_NAME]" at bounding box center [803, 420] width 320 height 19
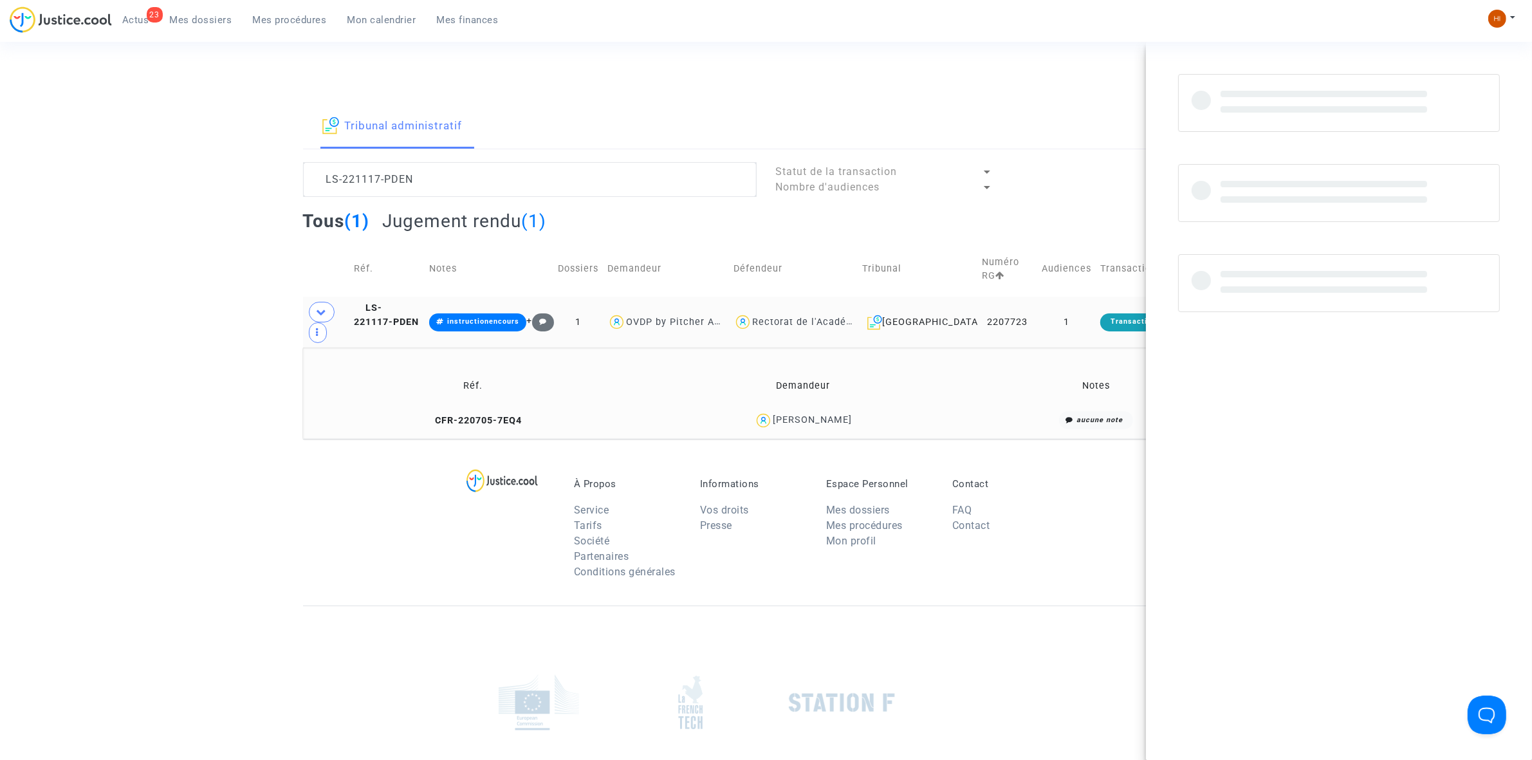
copy div "[PERSON_NAME]"
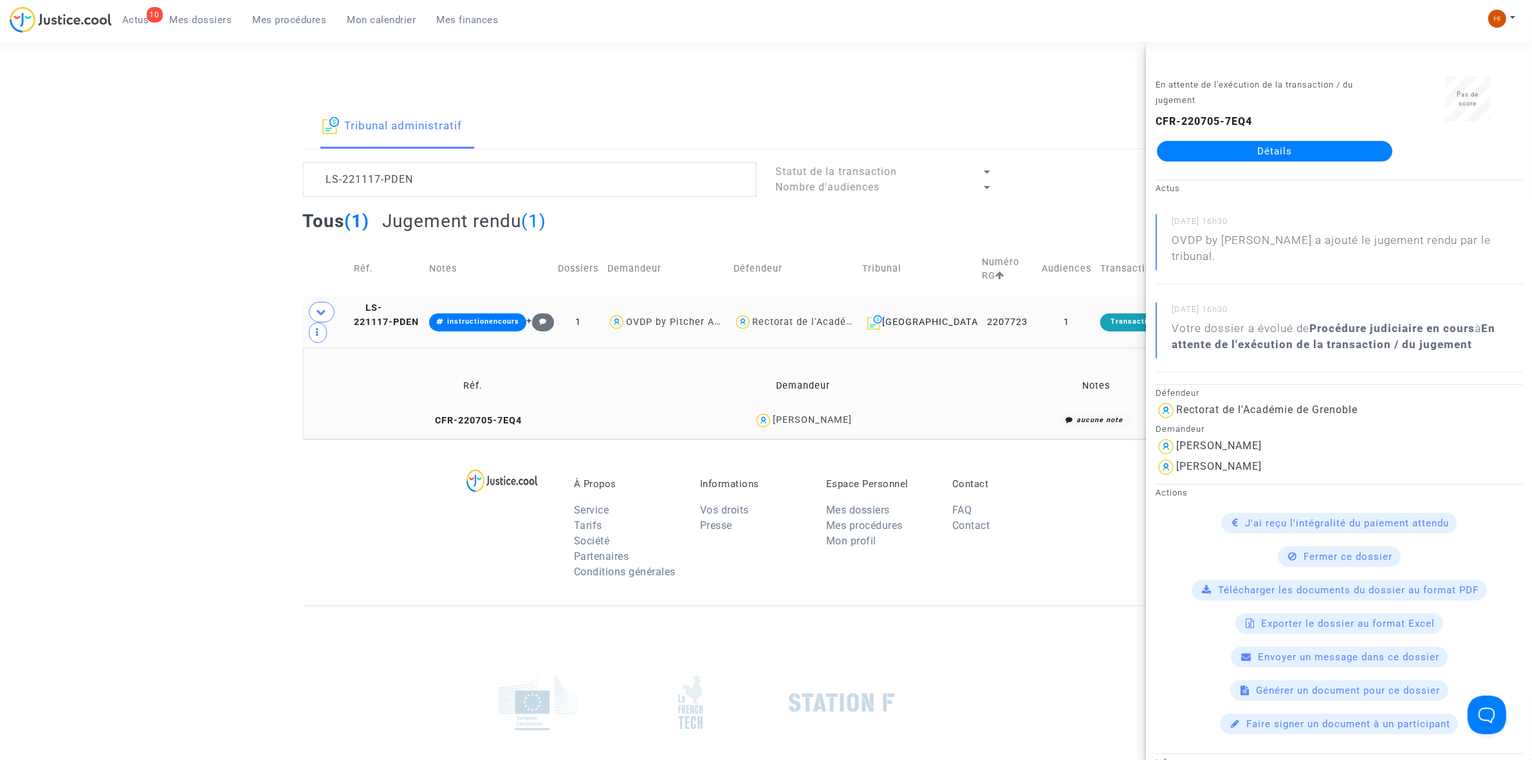
click at [823, 319] on div "Rectorat de l'Académie de Grenoble" at bounding box center [838, 321] width 173 height 11
type textarea "LS-221117-PDEN @"Rectorat de l'[GEOGRAPHIC_DATA]""
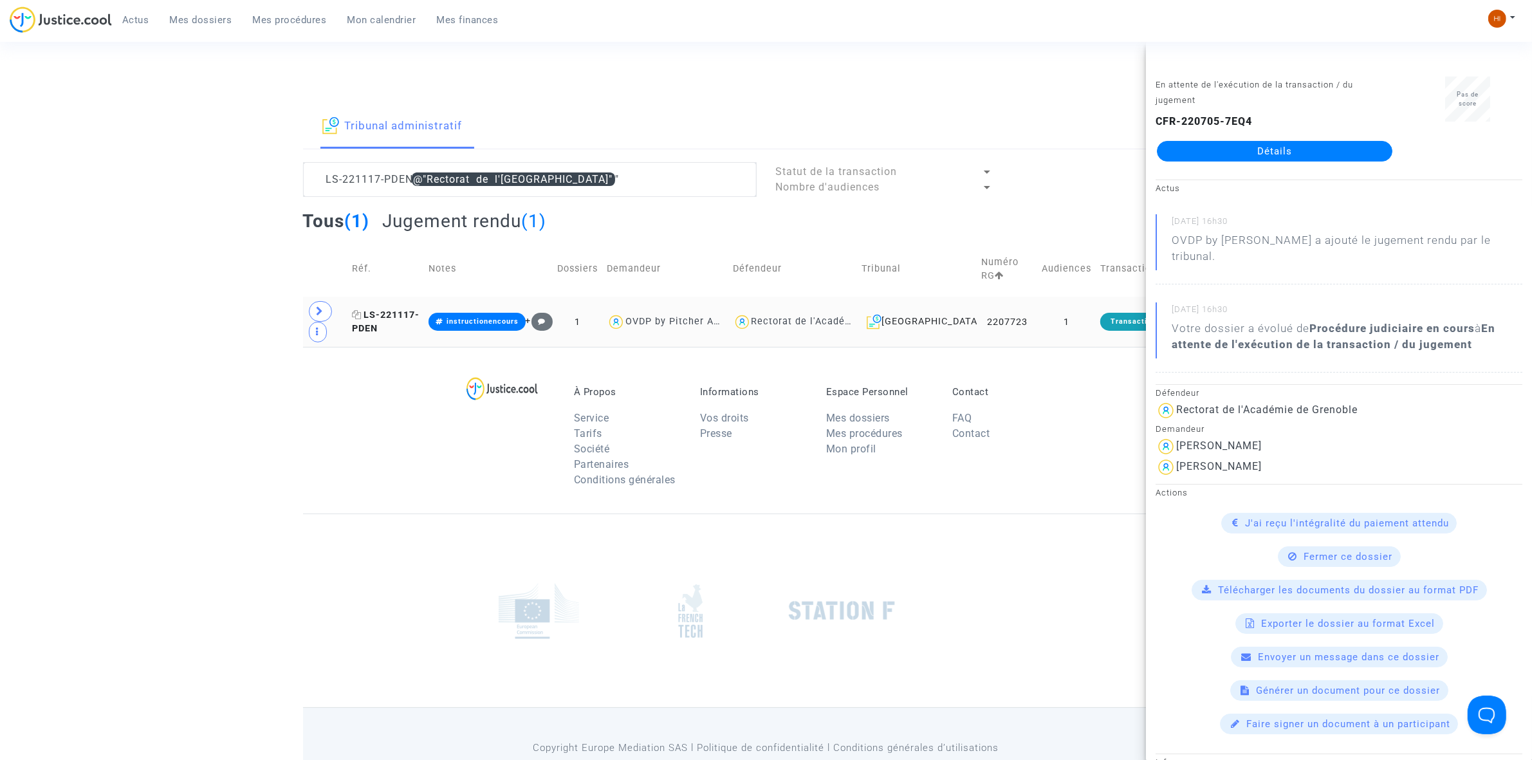
click at [390, 313] on span "LS-221117-PDEN" at bounding box center [386, 321] width 68 height 25
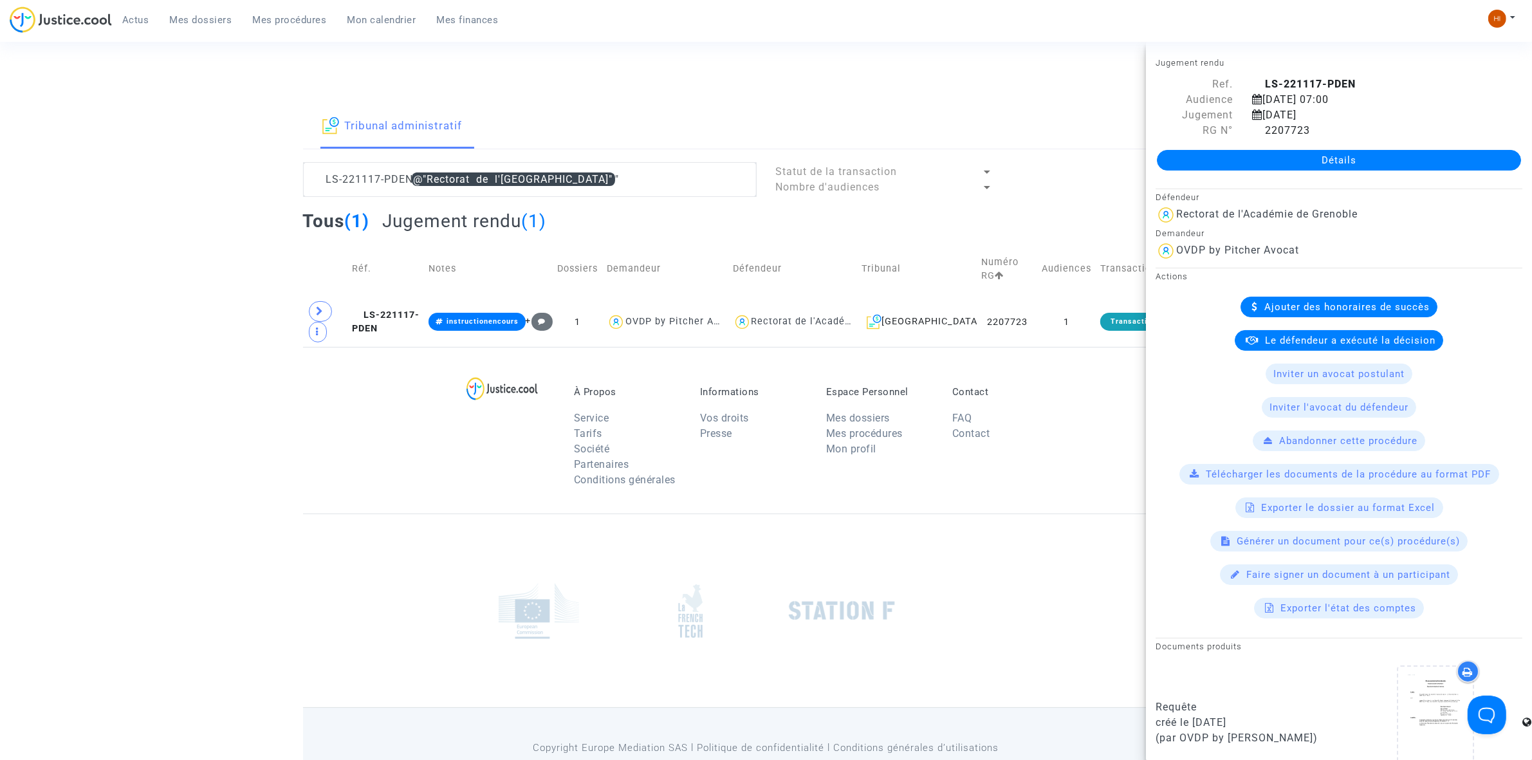
click at [1361, 156] on link "Détails" at bounding box center [1339, 160] width 364 height 21
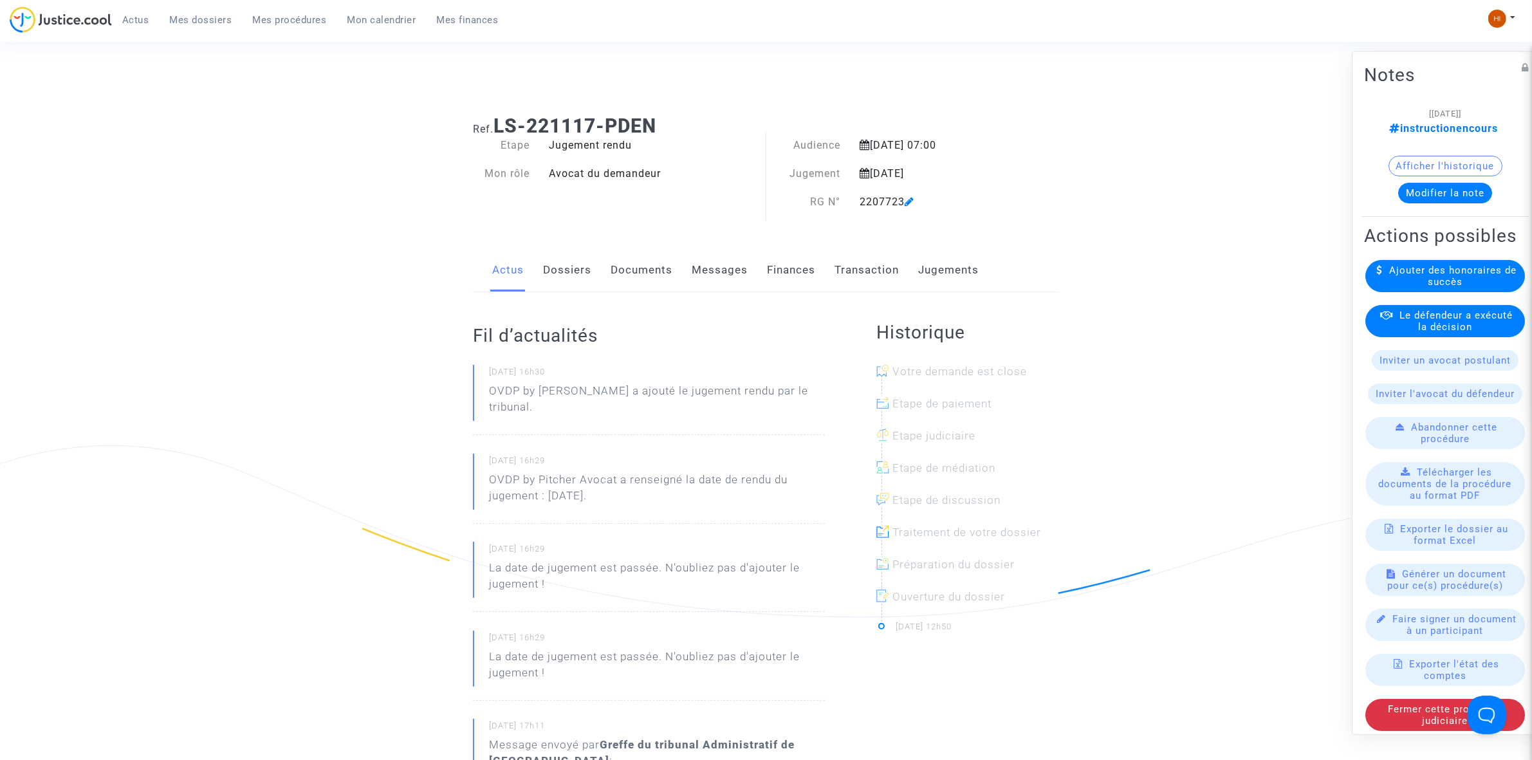
click at [573, 271] on link "Dossiers" at bounding box center [567, 270] width 48 height 42
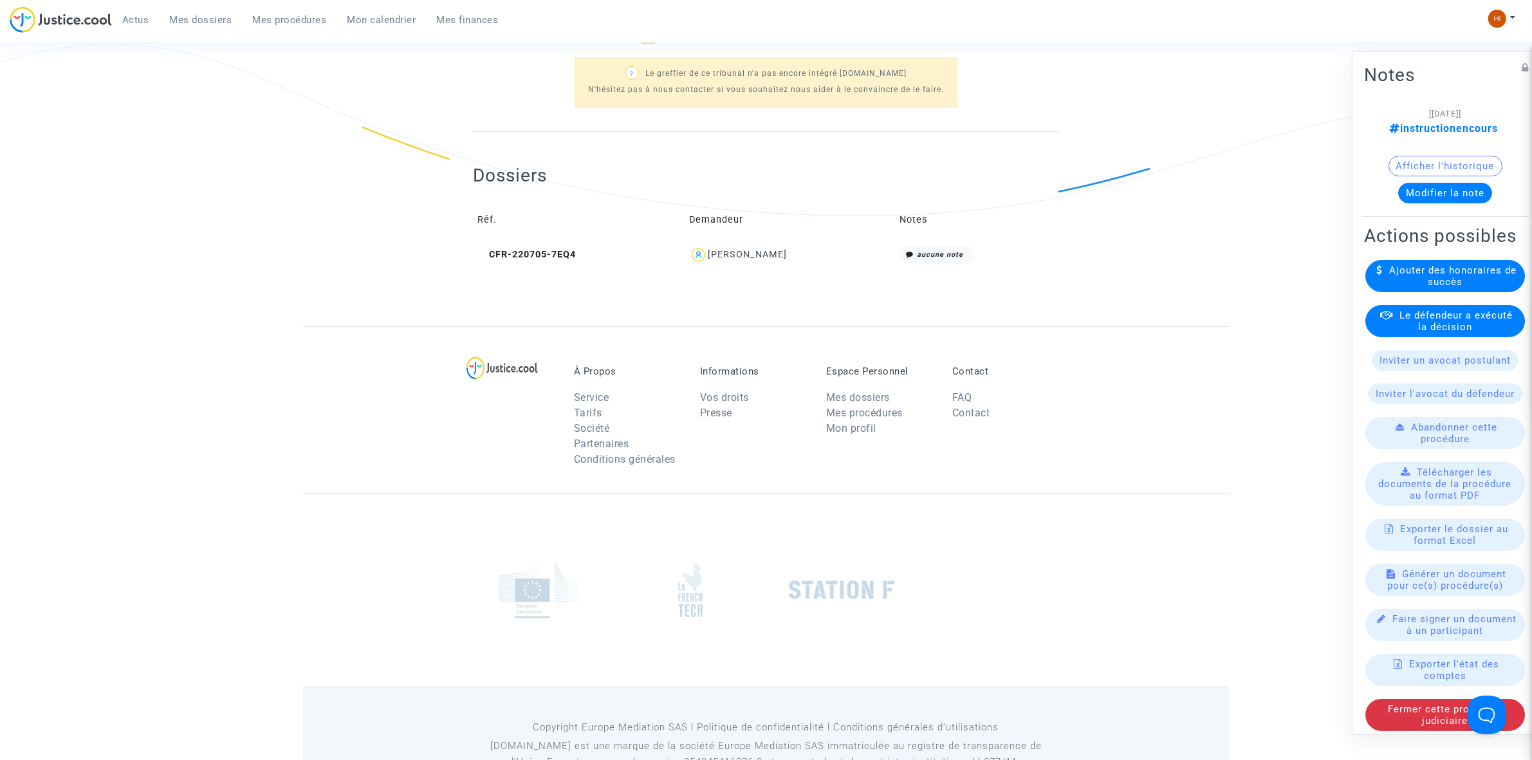
scroll to position [446, 0]
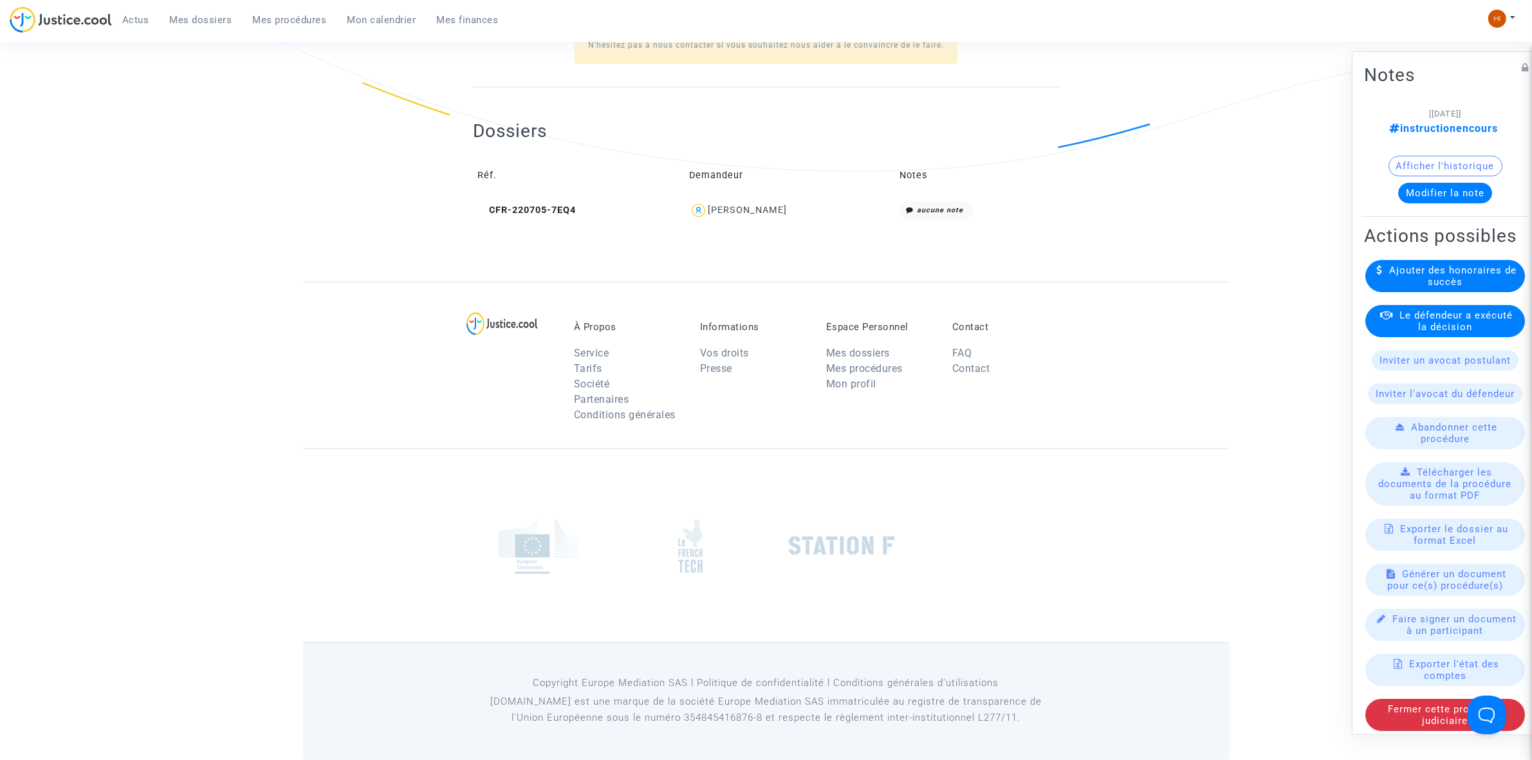
click at [549, 193] on td "Réf." at bounding box center [579, 176] width 212 height 42
drag, startPoint x: 562, startPoint y: 206, endPoint x: 1139, endPoint y: 46, distance: 598.8
click at [558, 208] on span "CFR-220705-7EQ4" at bounding box center [526, 210] width 98 height 11
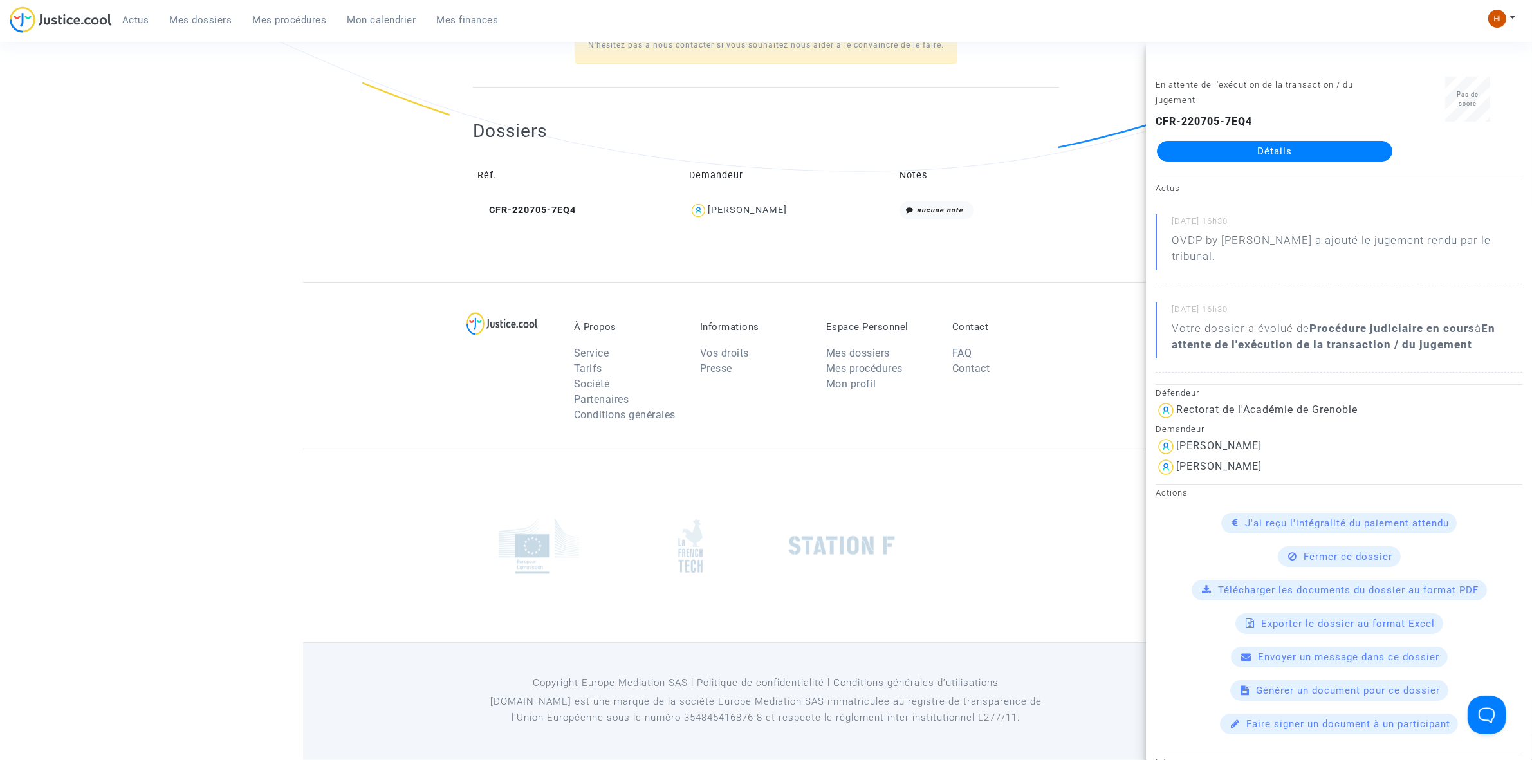
click at [1249, 143] on link "Détails" at bounding box center [1274, 151] width 235 height 21
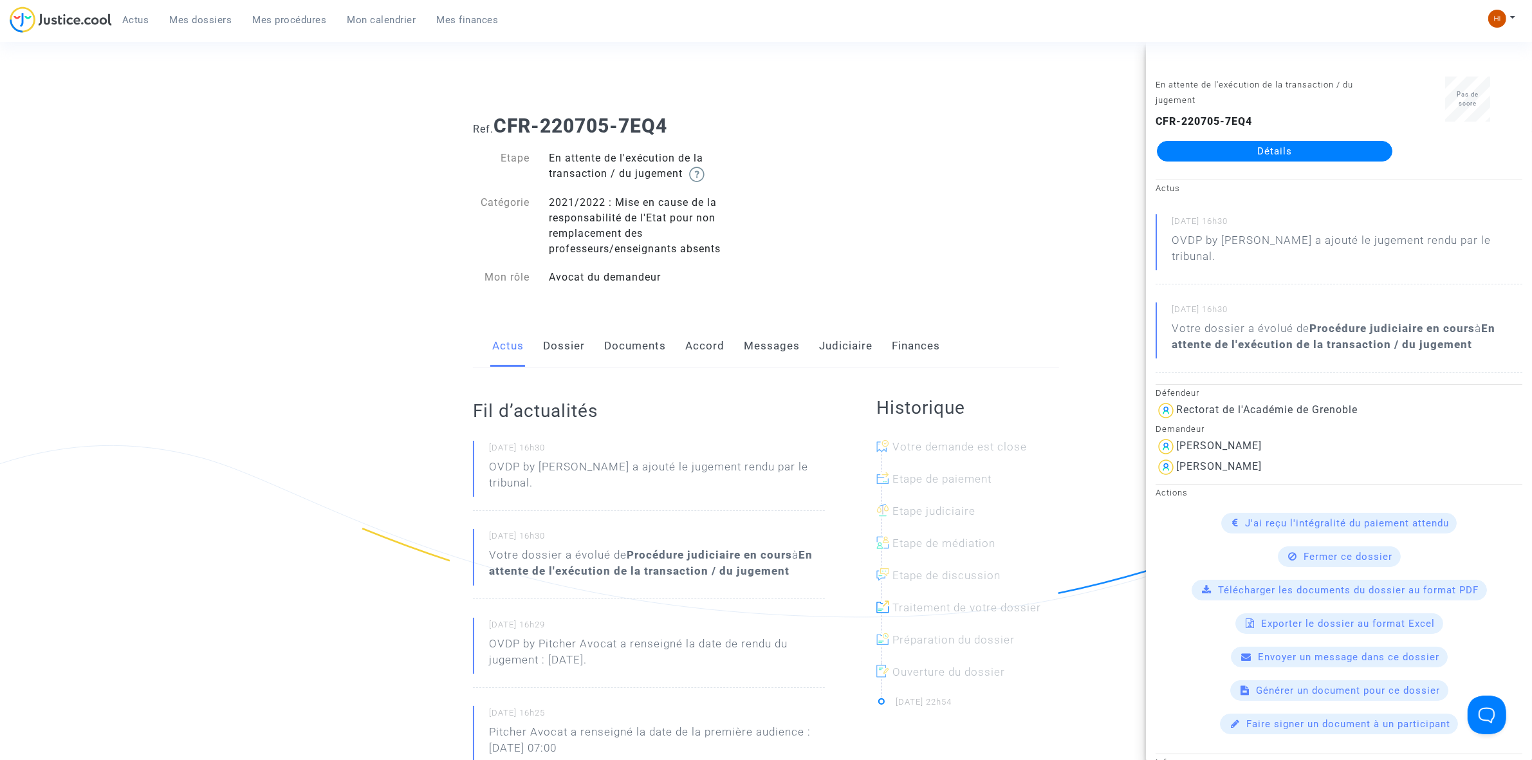
click at [563, 339] on link "Dossier" at bounding box center [564, 346] width 42 height 42
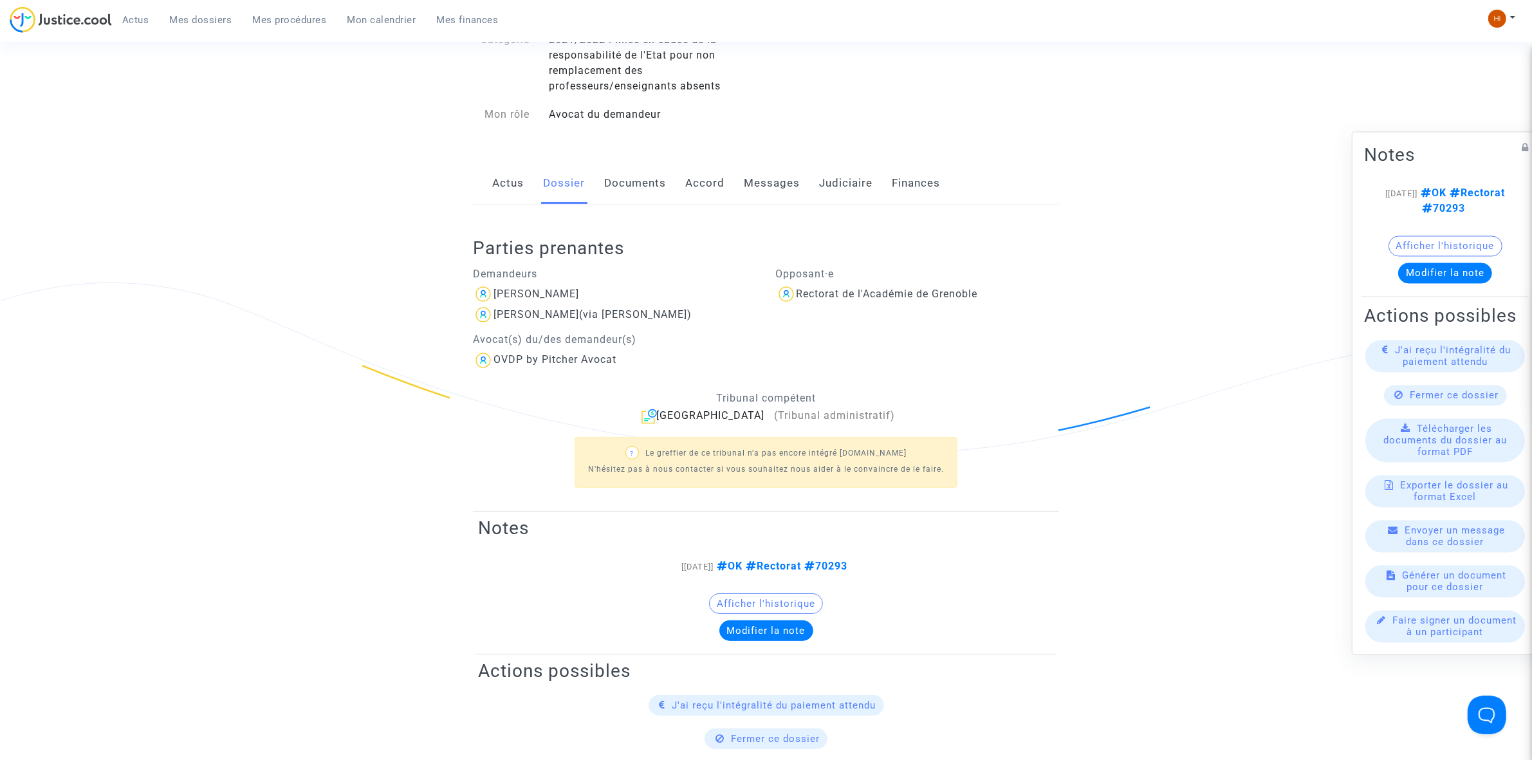
scroll to position [241, 0]
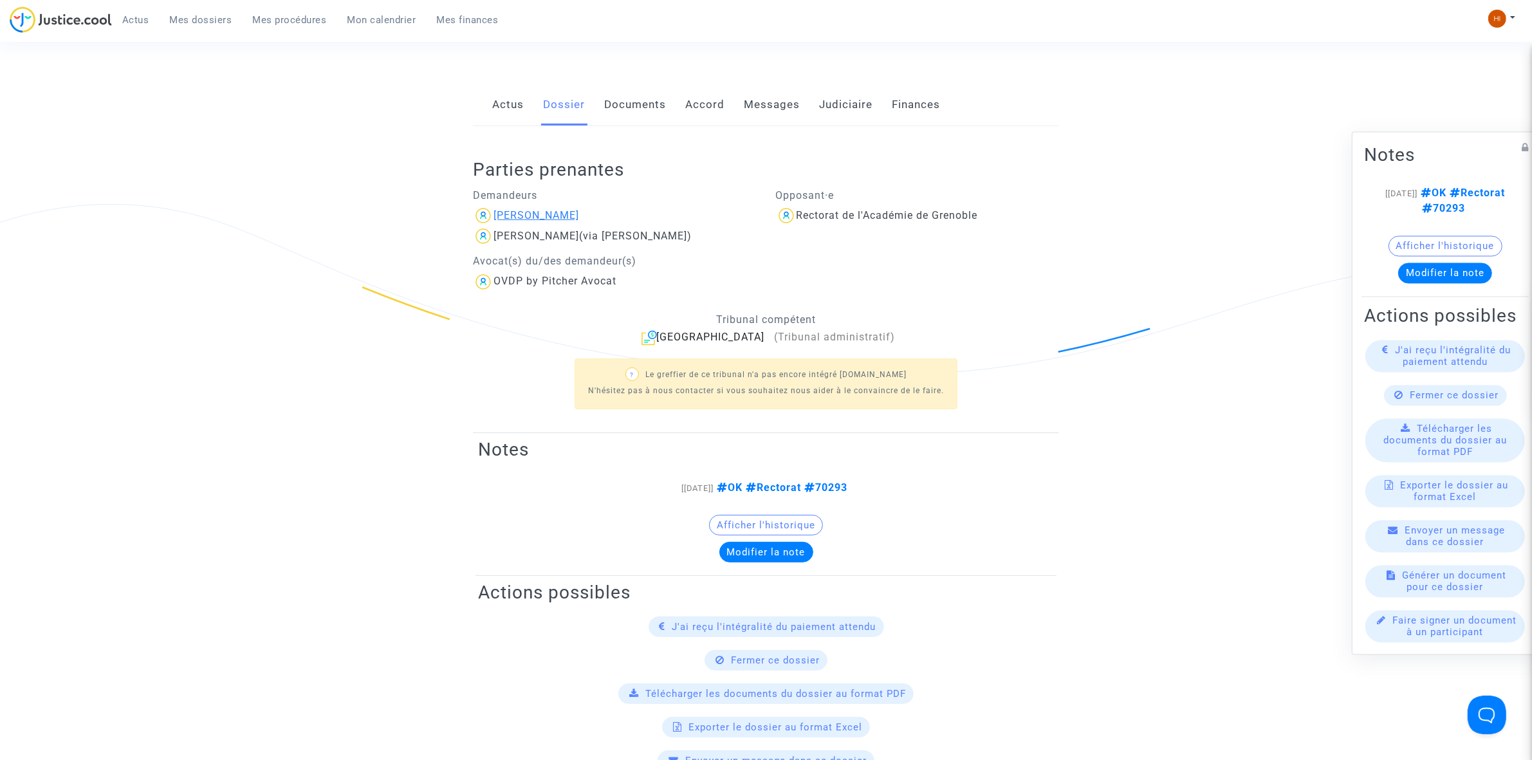
click at [564, 215] on div "[PERSON_NAME]" at bounding box center [536, 215] width 86 height 12
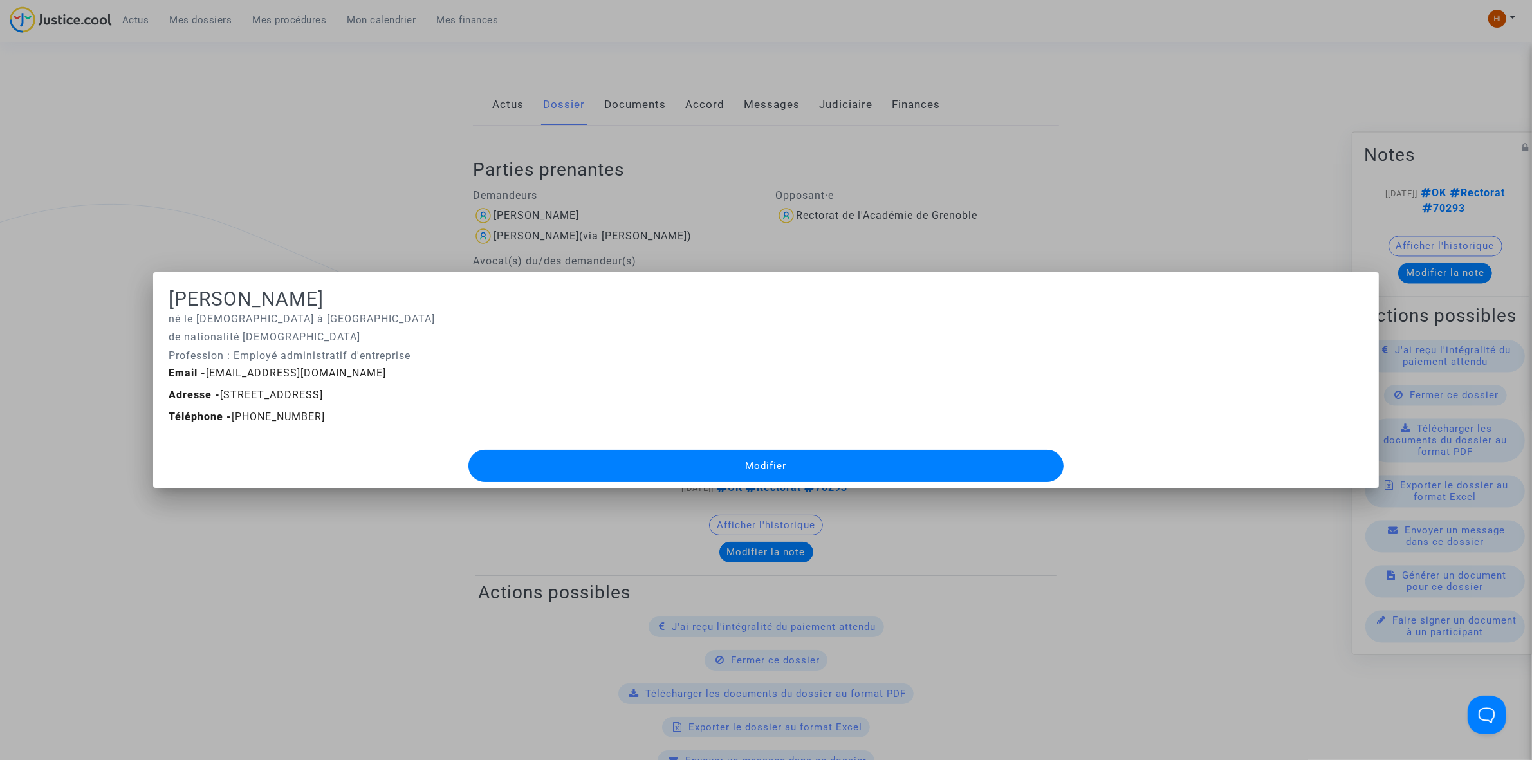
click at [304, 182] on div at bounding box center [766, 380] width 1532 height 760
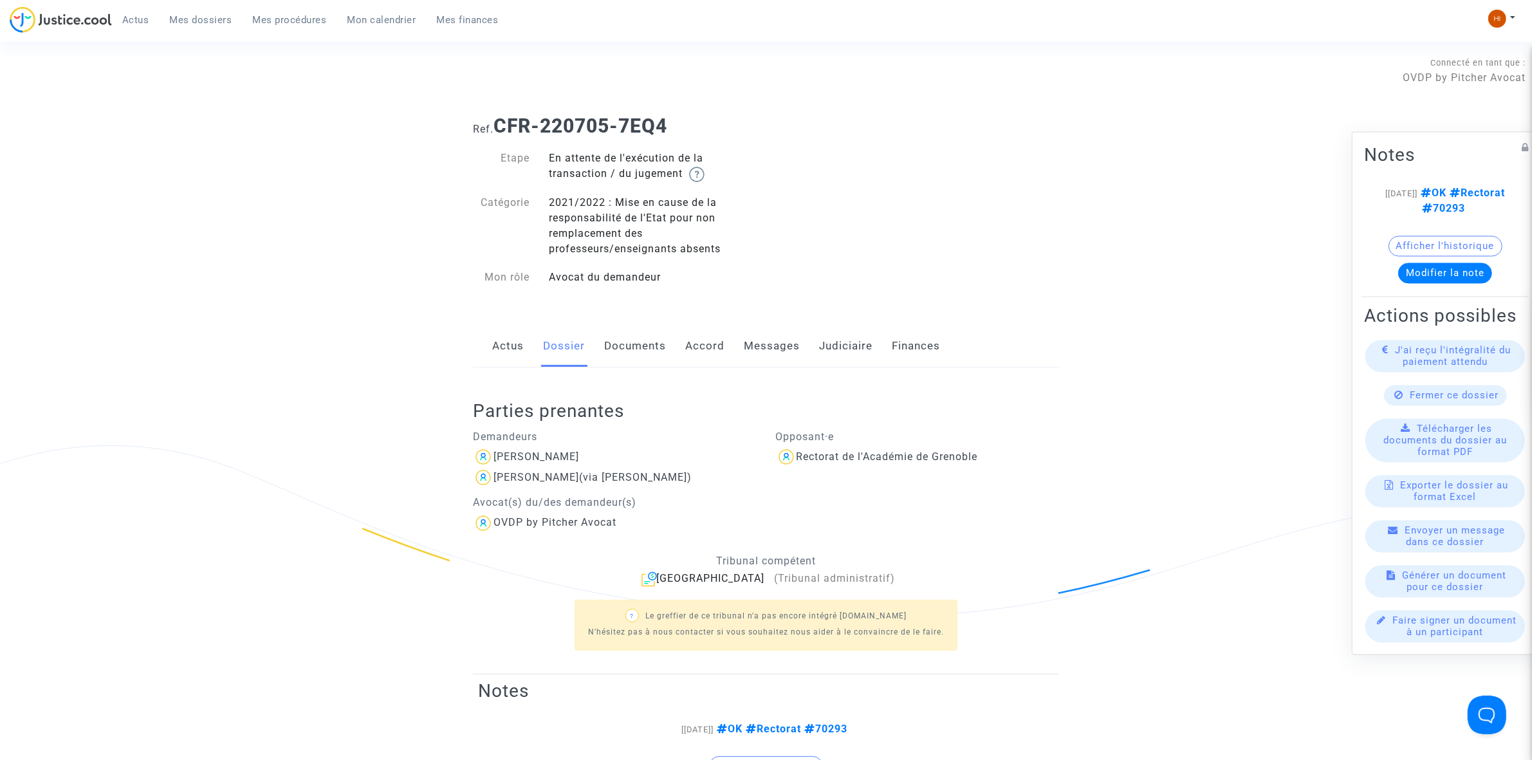
scroll to position [241, 0]
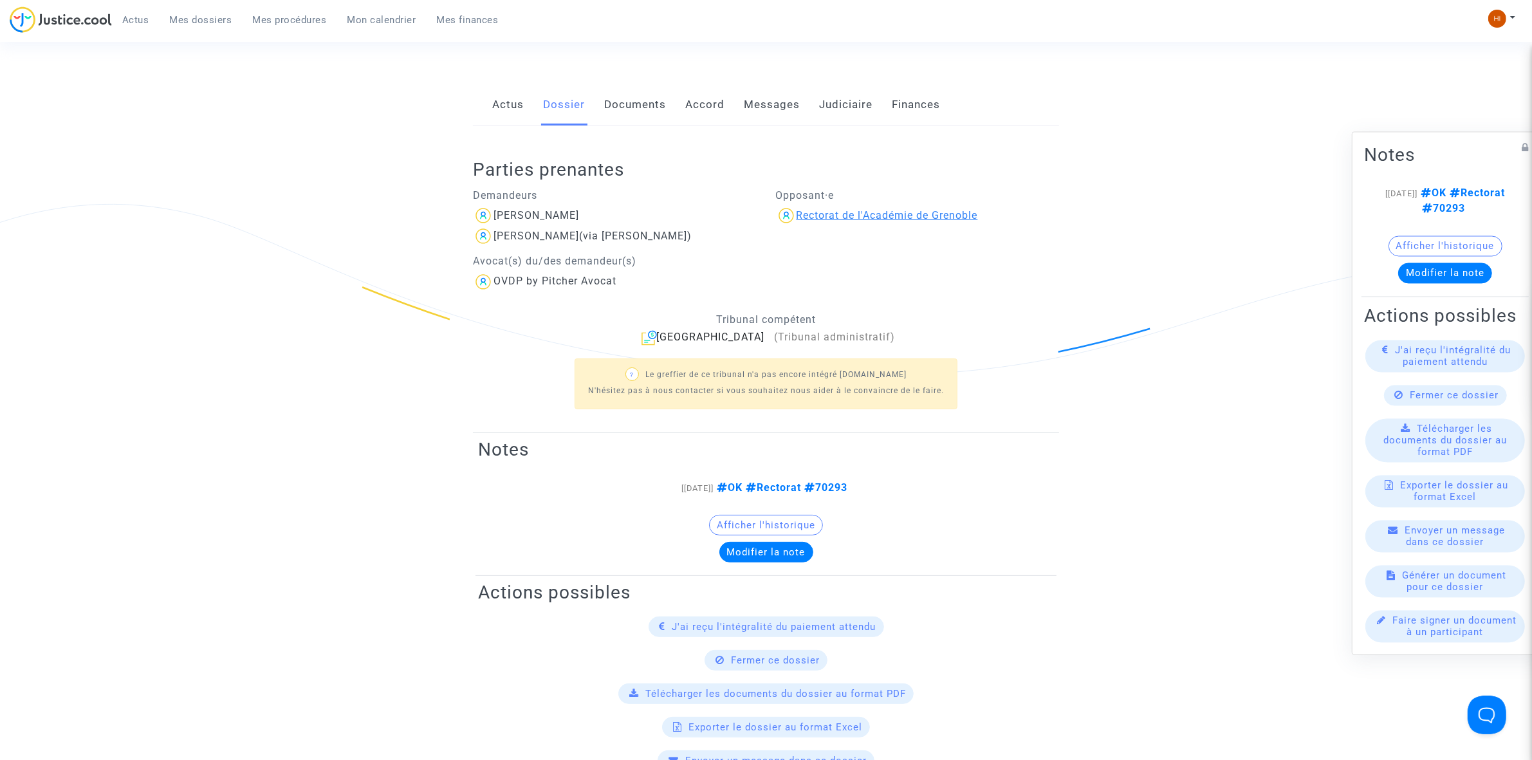
click at [948, 219] on div "Rectorat de l'Académie de Grenoble" at bounding box center [886, 215] width 181 height 12
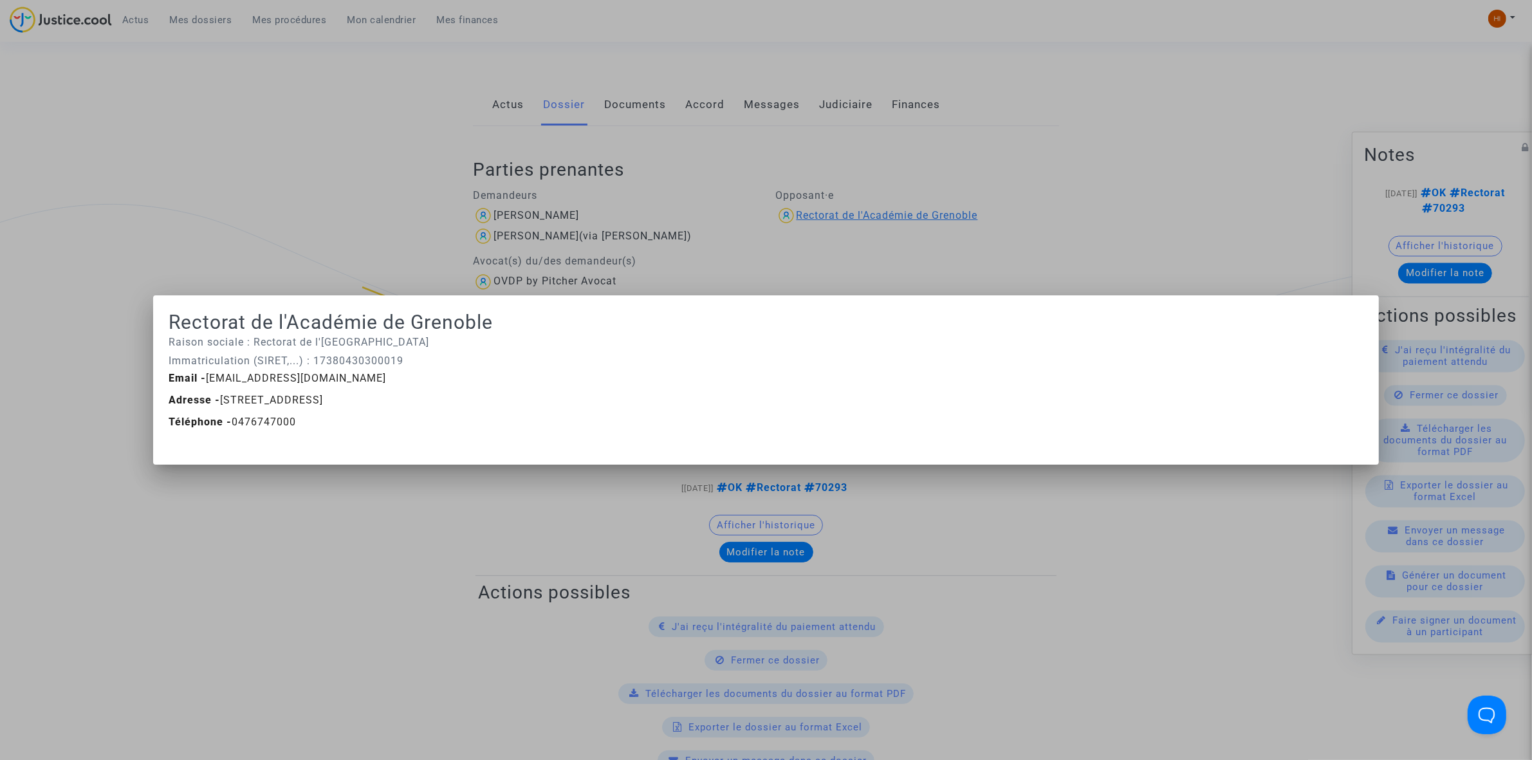
scroll to position [0, 0]
drag, startPoint x: 344, startPoint y: 374, endPoint x: 204, endPoint y: 376, distance: 140.3
click at [204, 376] on div "Email - [EMAIL_ADDRESS][DOMAIN_NAME]" at bounding box center [766, 378] width 1214 height 15
copy span "[EMAIL_ADDRESS][DOMAIN_NAME]"
drag, startPoint x: 262, startPoint y: 185, endPoint x: 1255, endPoint y: 223, distance: 993.3
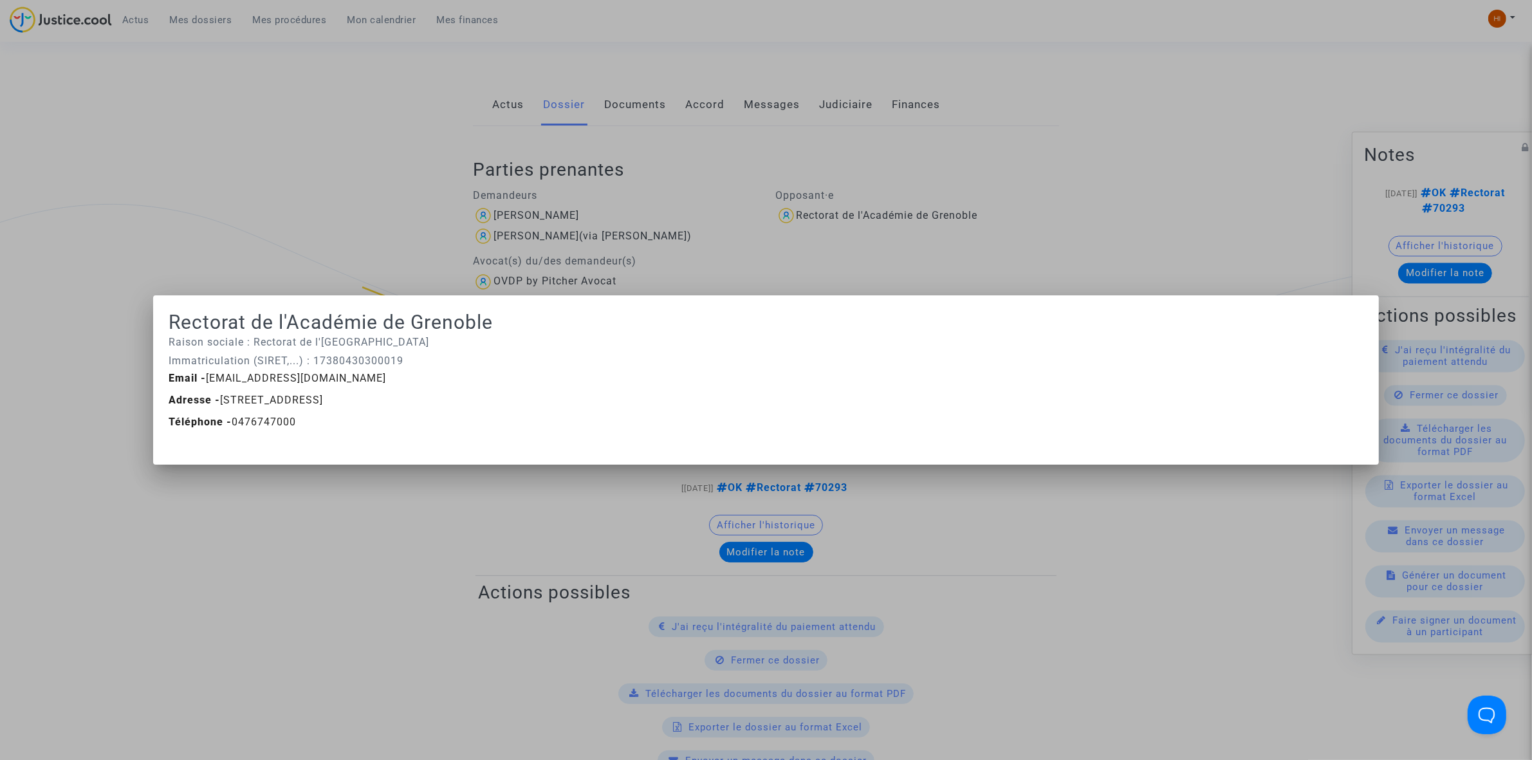
click at [262, 185] on div at bounding box center [766, 380] width 1532 height 760
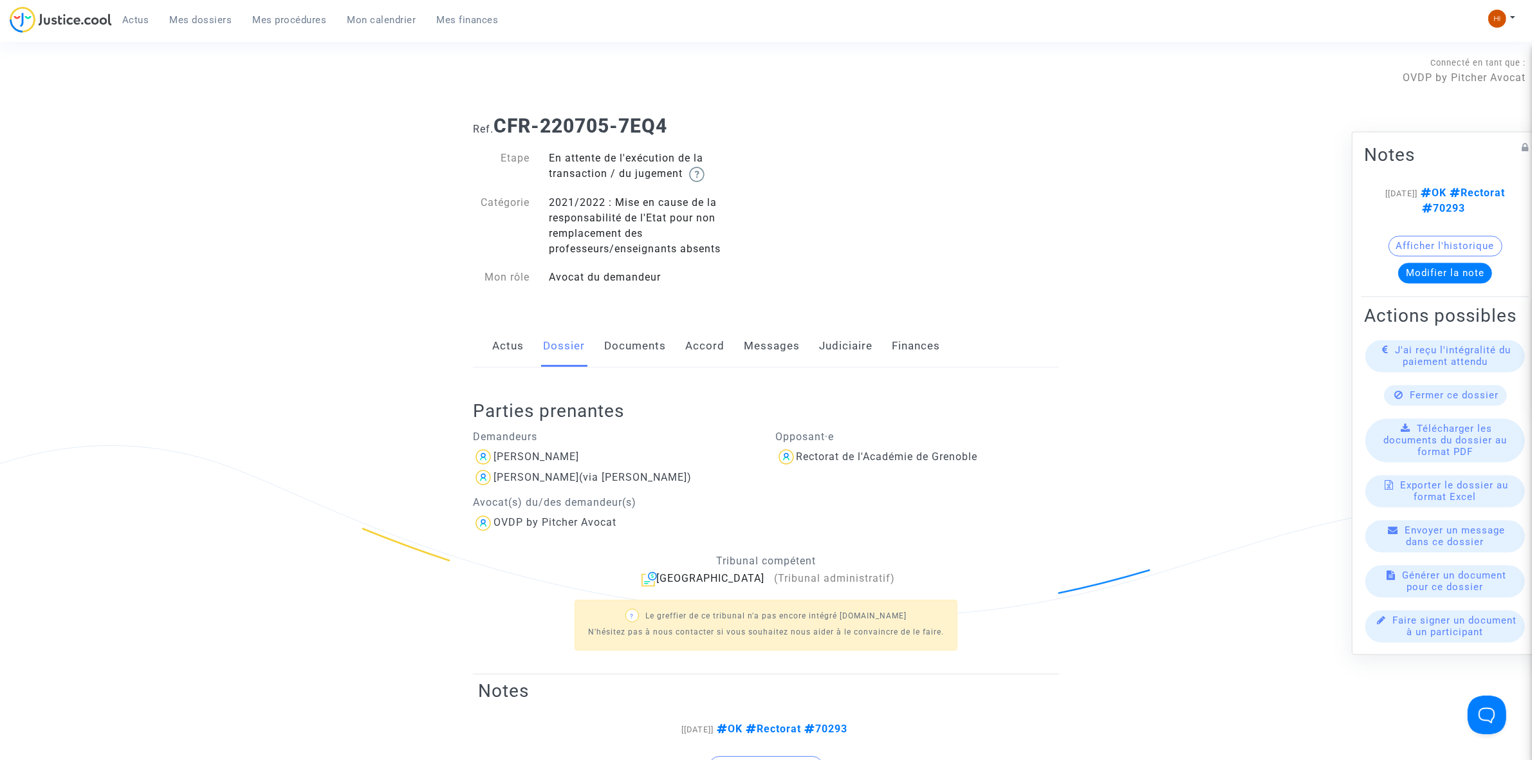
scroll to position [241, 0]
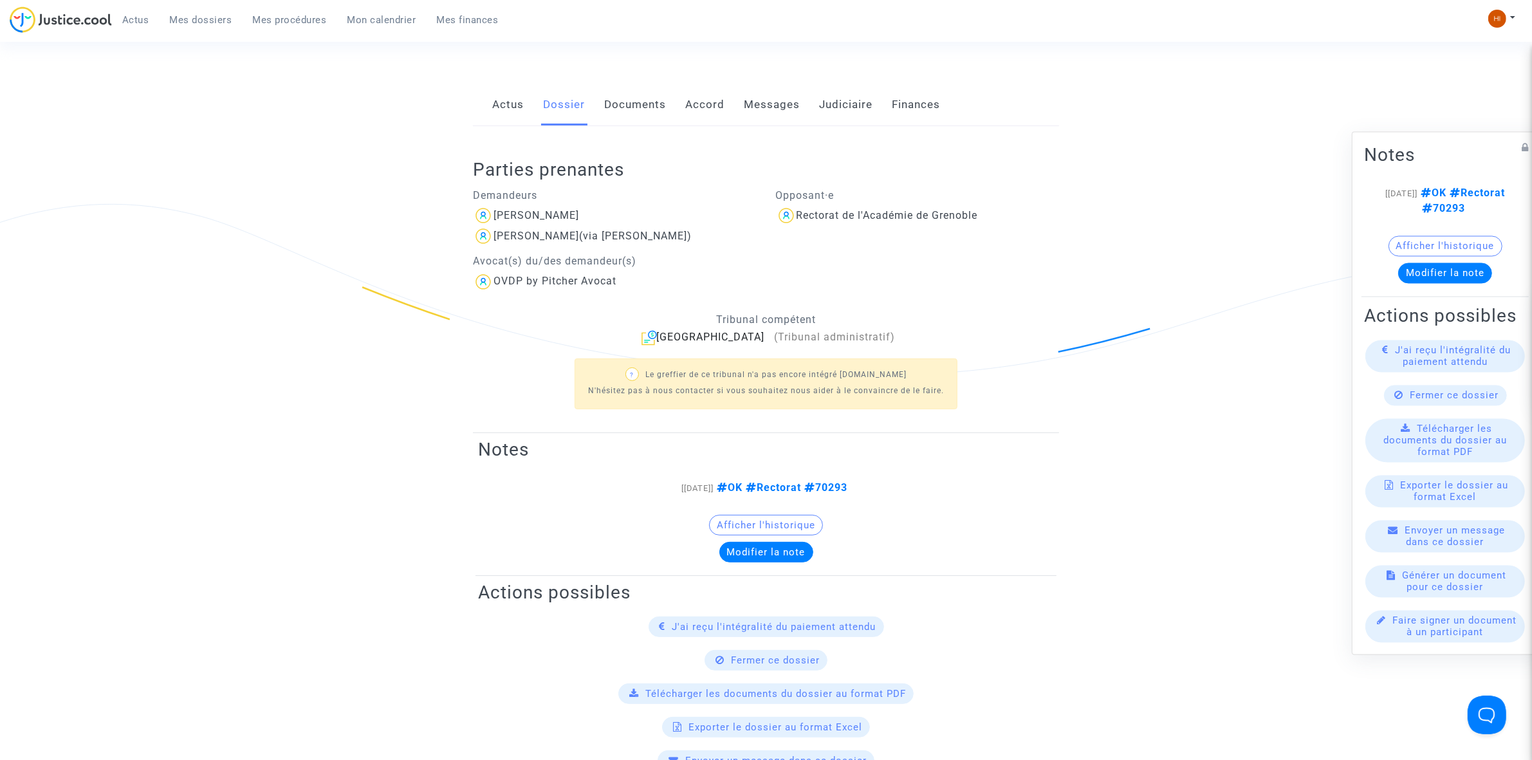
click at [827, 113] on link "Judiciaire" at bounding box center [845, 105] width 53 height 42
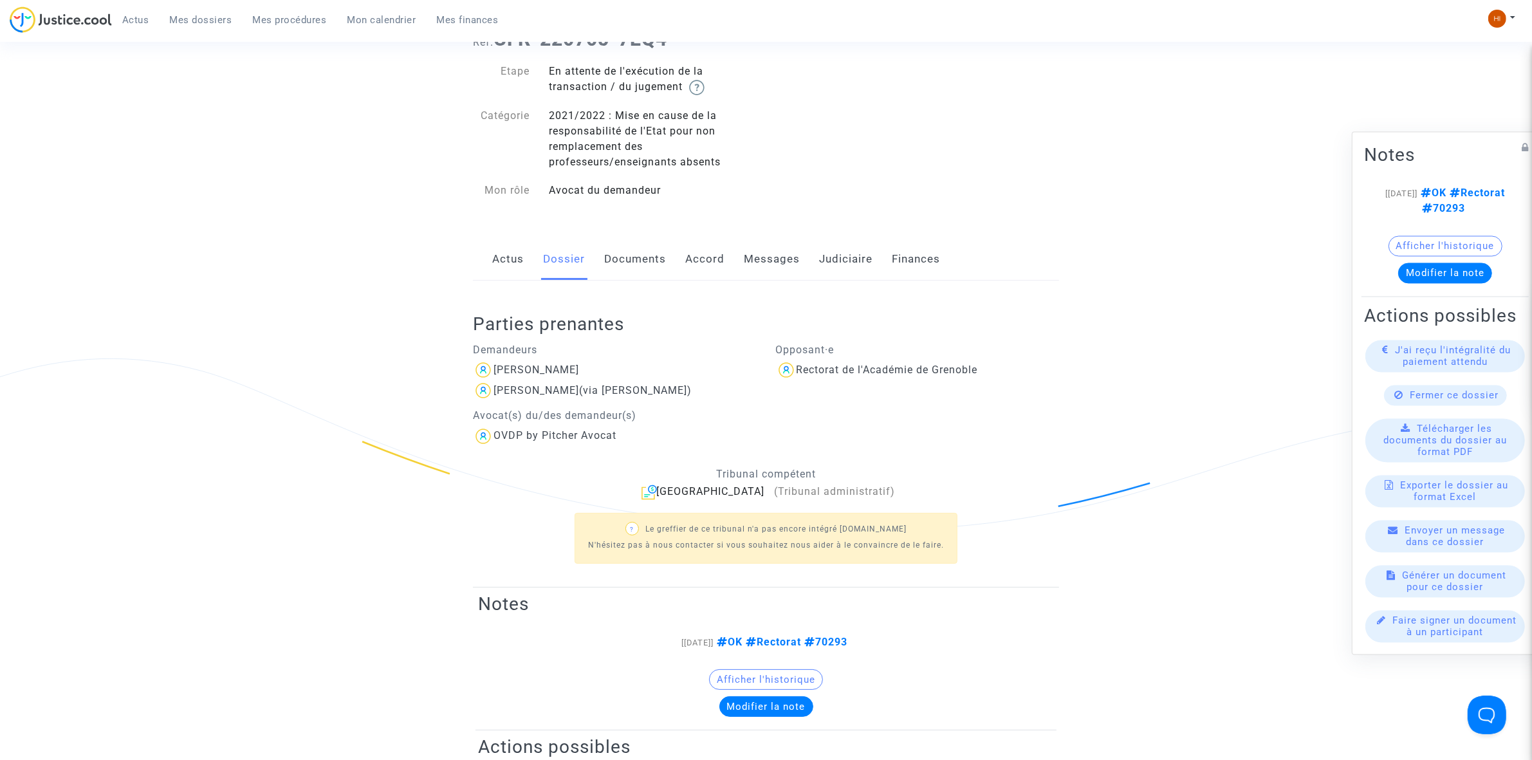
scroll to position [241, 0]
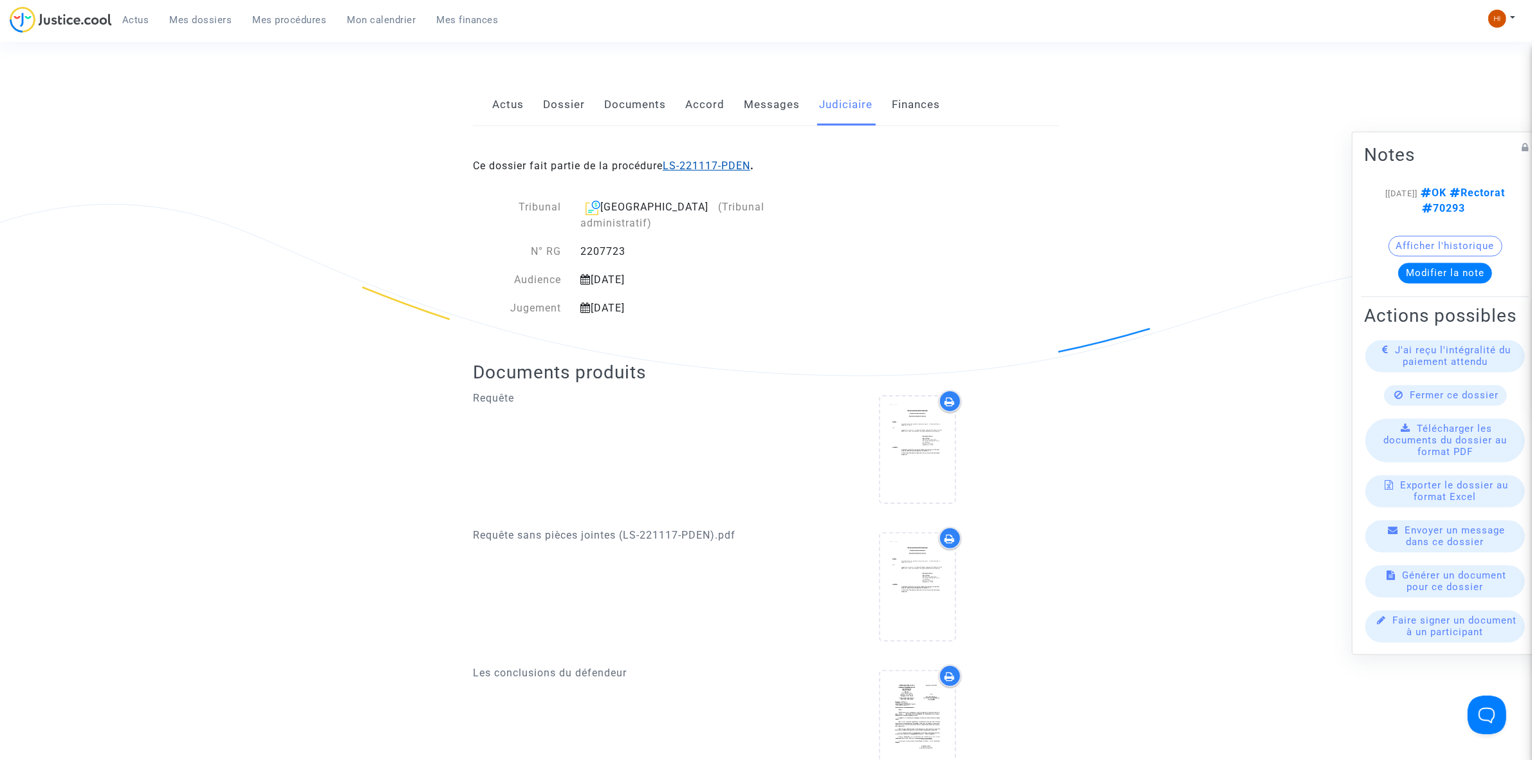
click at [731, 169] on link "LS-221117-PDEN" at bounding box center [706, 166] width 87 height 12
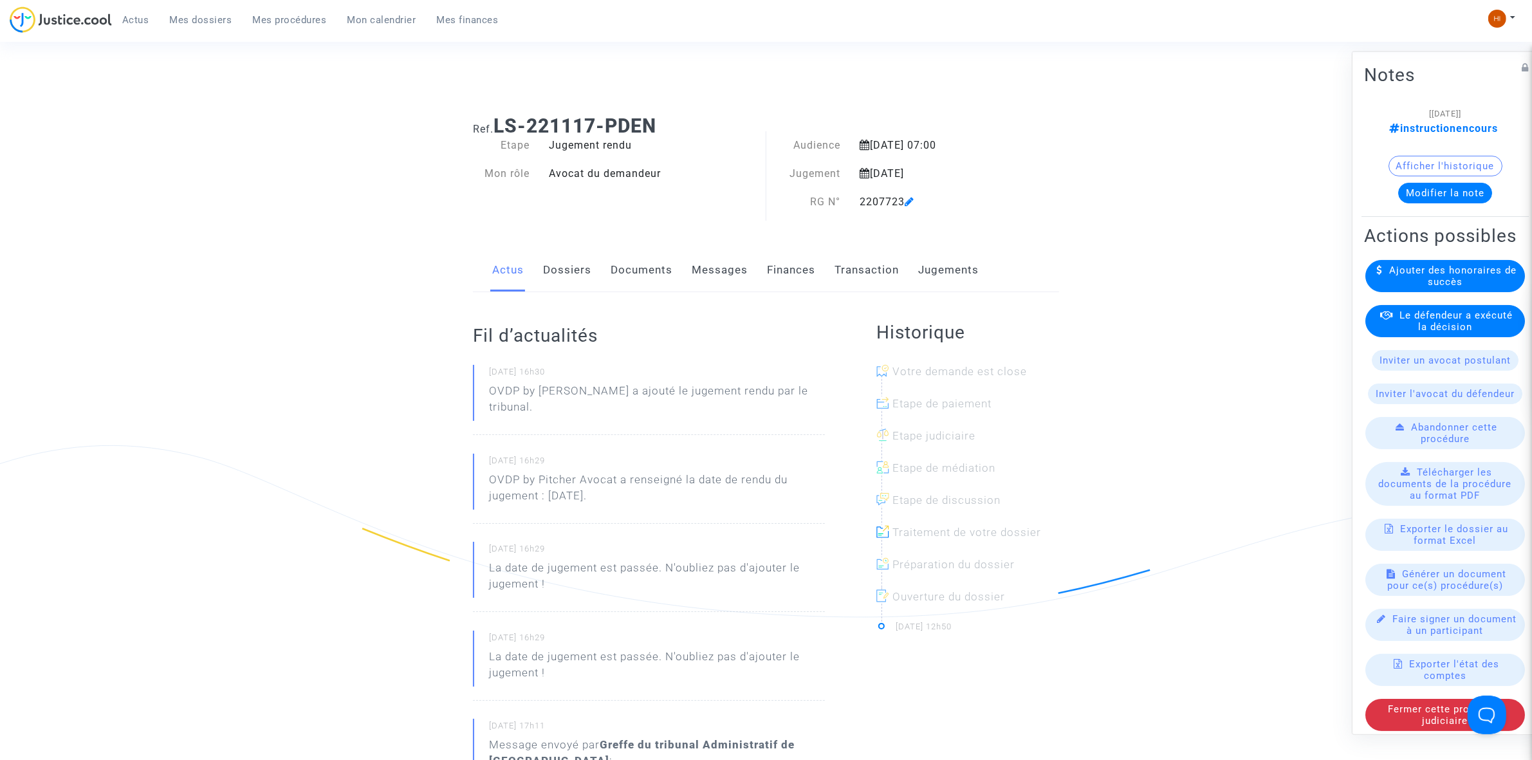
click at [952, 275] on link "Jugements" at bounding box center [948, 270] width 60 height 42
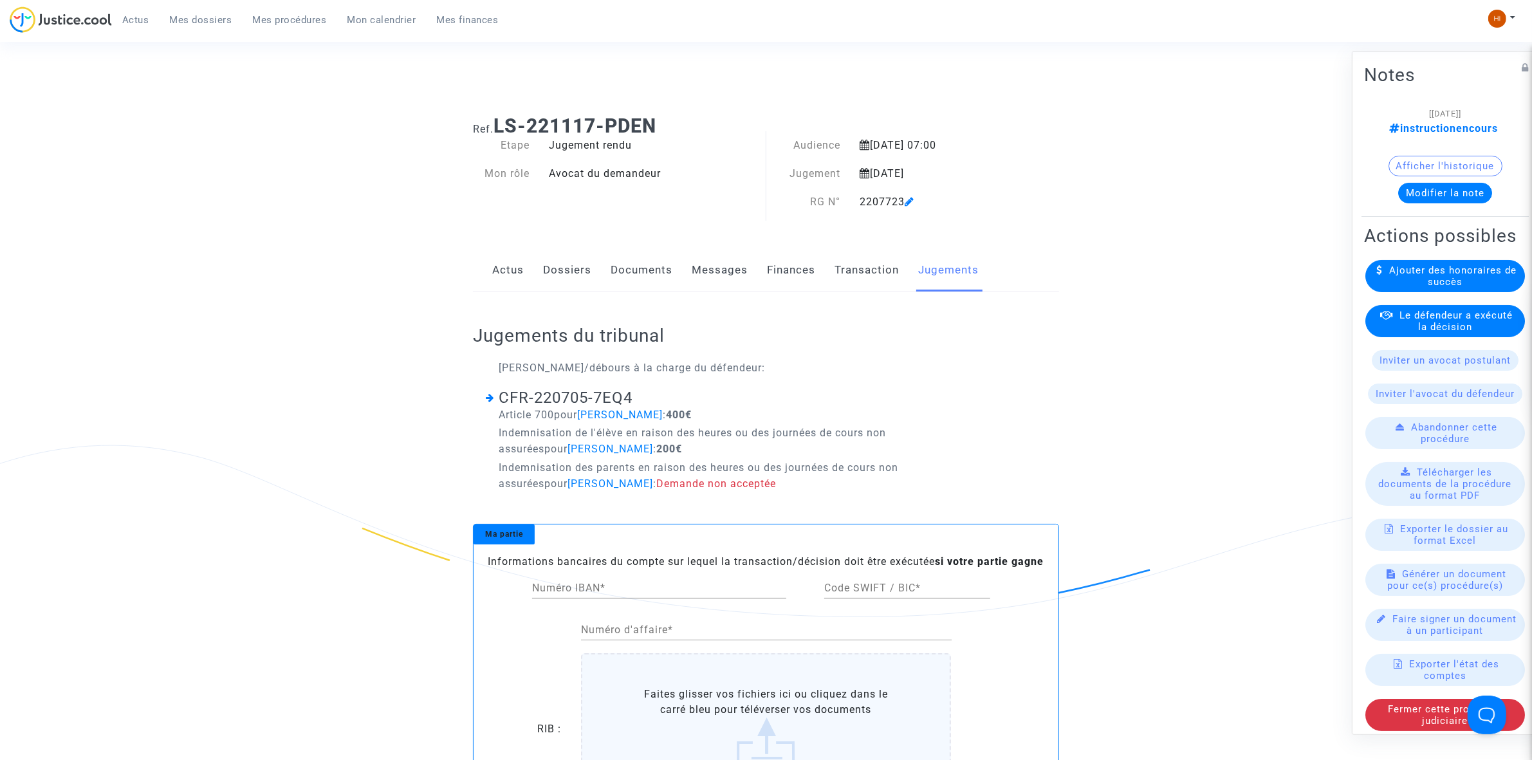
click at [214, 143] on div "Ref. LS-221117-PDEN Etape Jugement rendu Mon rôle Avocat du demandeur Audience …" at bounding box center [766, 486] width 1532 height 762
click at [1431, 205] on div "[[DATE]] instructionencours Afficher l'historique Modifier la note" at bounding box center [1445, 159] width 162 height 108
click at [1426, 191] on button "Modifier la note" at bounding box center [1445, 192] width 94 height 21
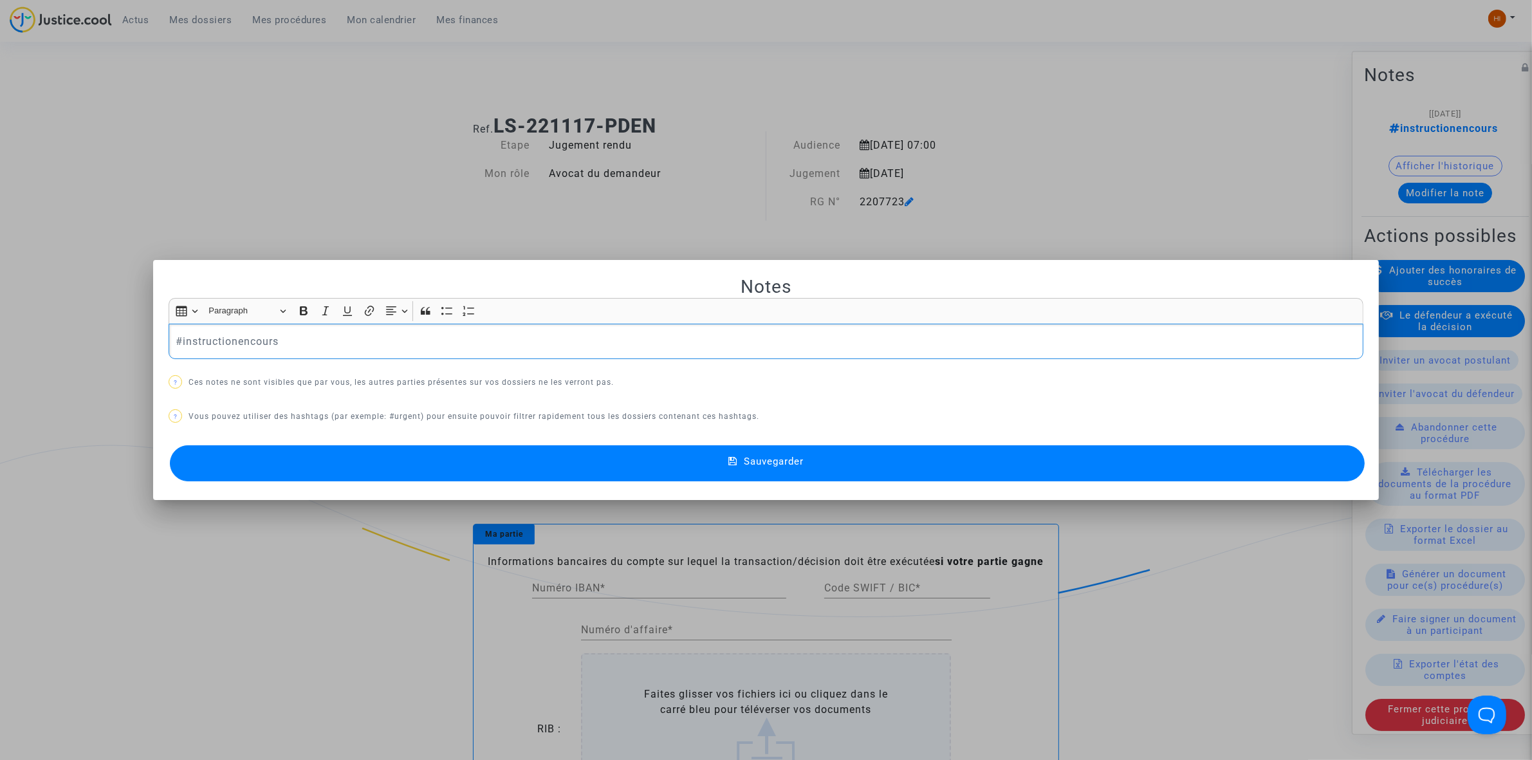
drag, startPoint x: 452, startPoint y: 347, endPoint x: -21, endPoint y: 265, distance: 479.9
click at [0, 265] on html "Actus Mes dossiers Mes procédures Mon calendrier Mes finances Mon profil Change…" at bounding box center [766, 672] width 1532 height 1344
click at [821, 446] on button "Sauvegarder" at bounding box center [767, 463] width 1195 height 36
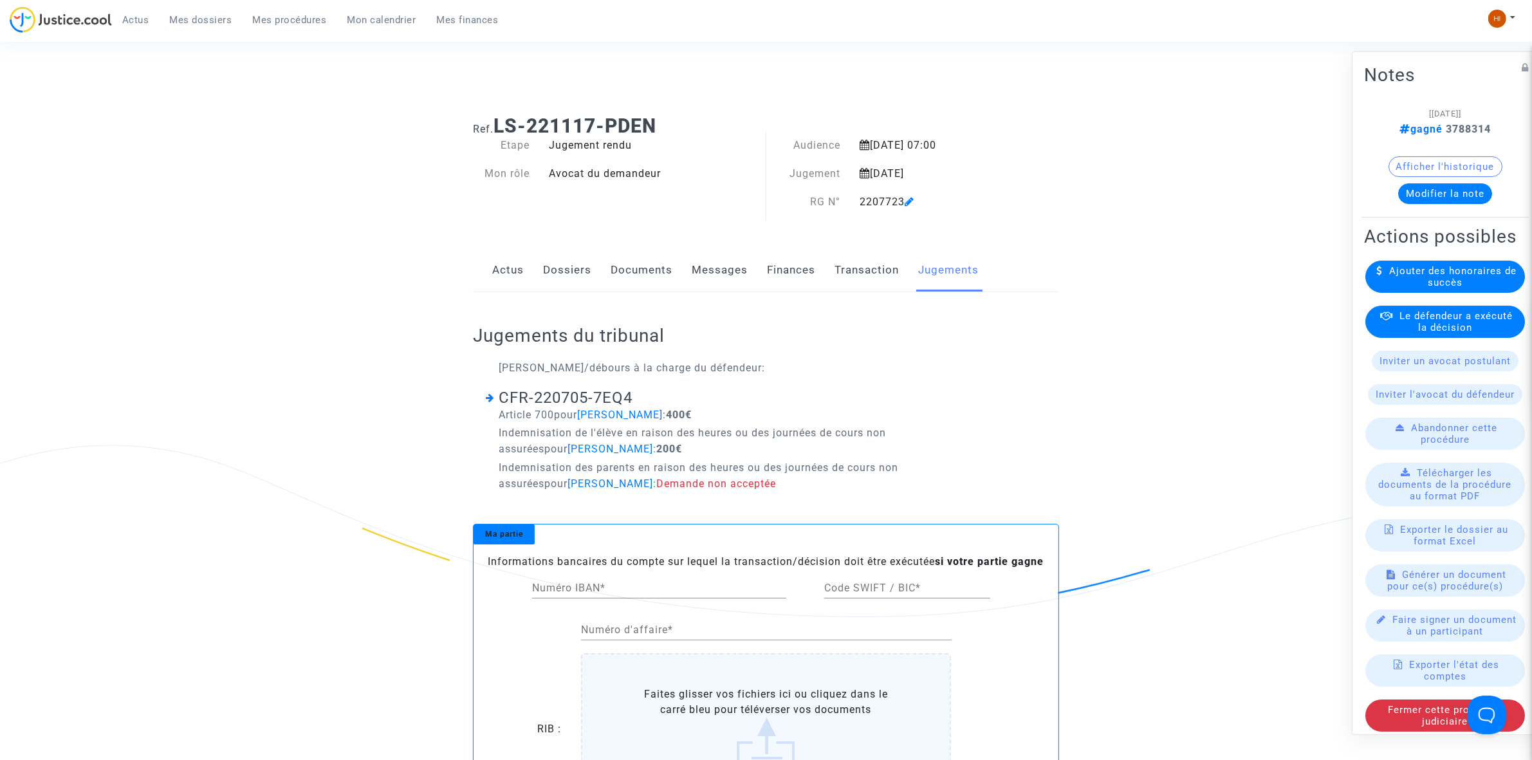
drag, startPoint x: 287, startPoint y: 13, endPoint x: 369, endPoint y: 27, distance: 82.9
click at [287, 13] on link "Mes procédures" at bounding box center [290, 19] width 95 height 19
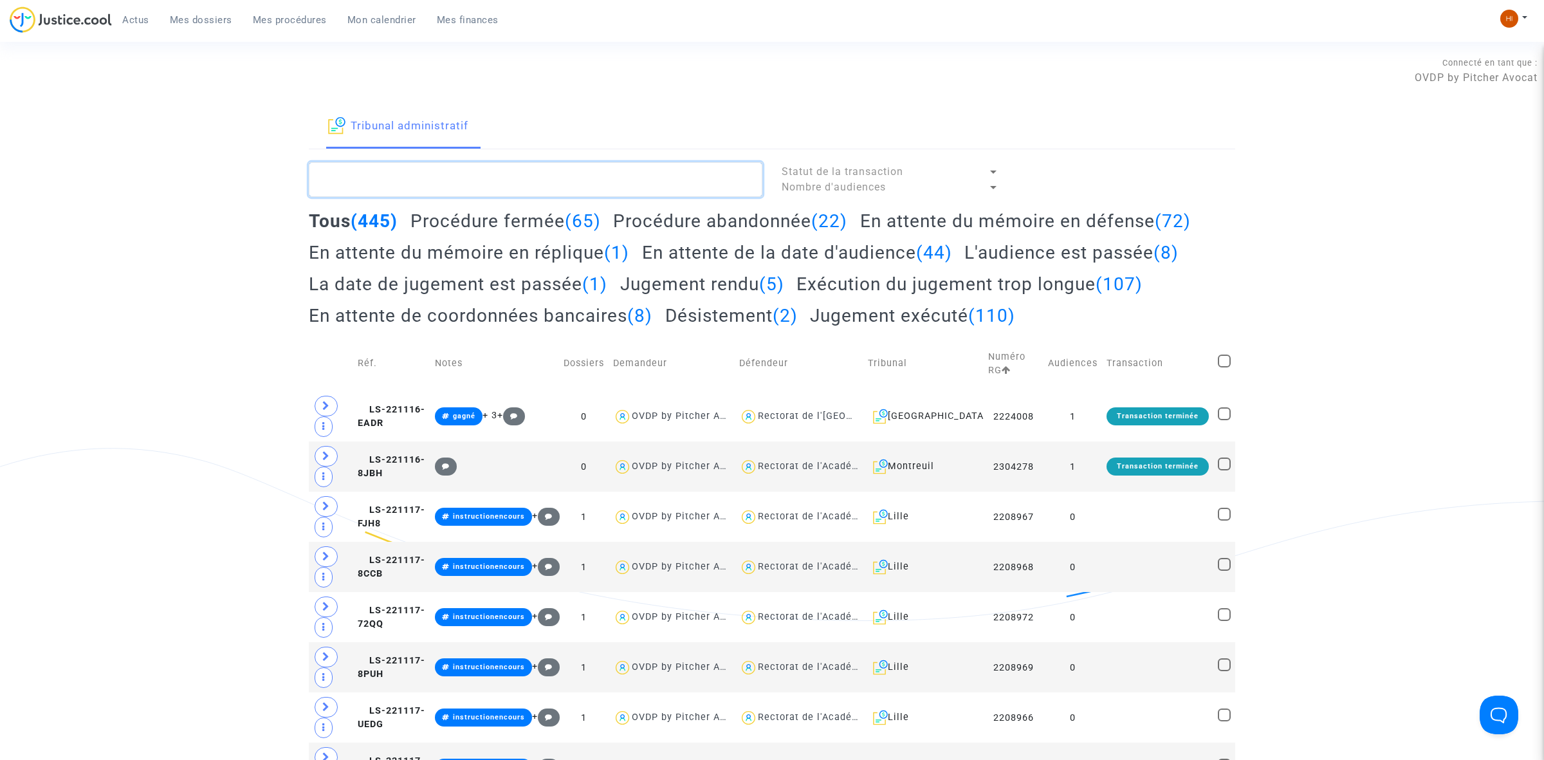
click at [528, 182] on textarea at bounding box center [535, 179] width 453 height 35
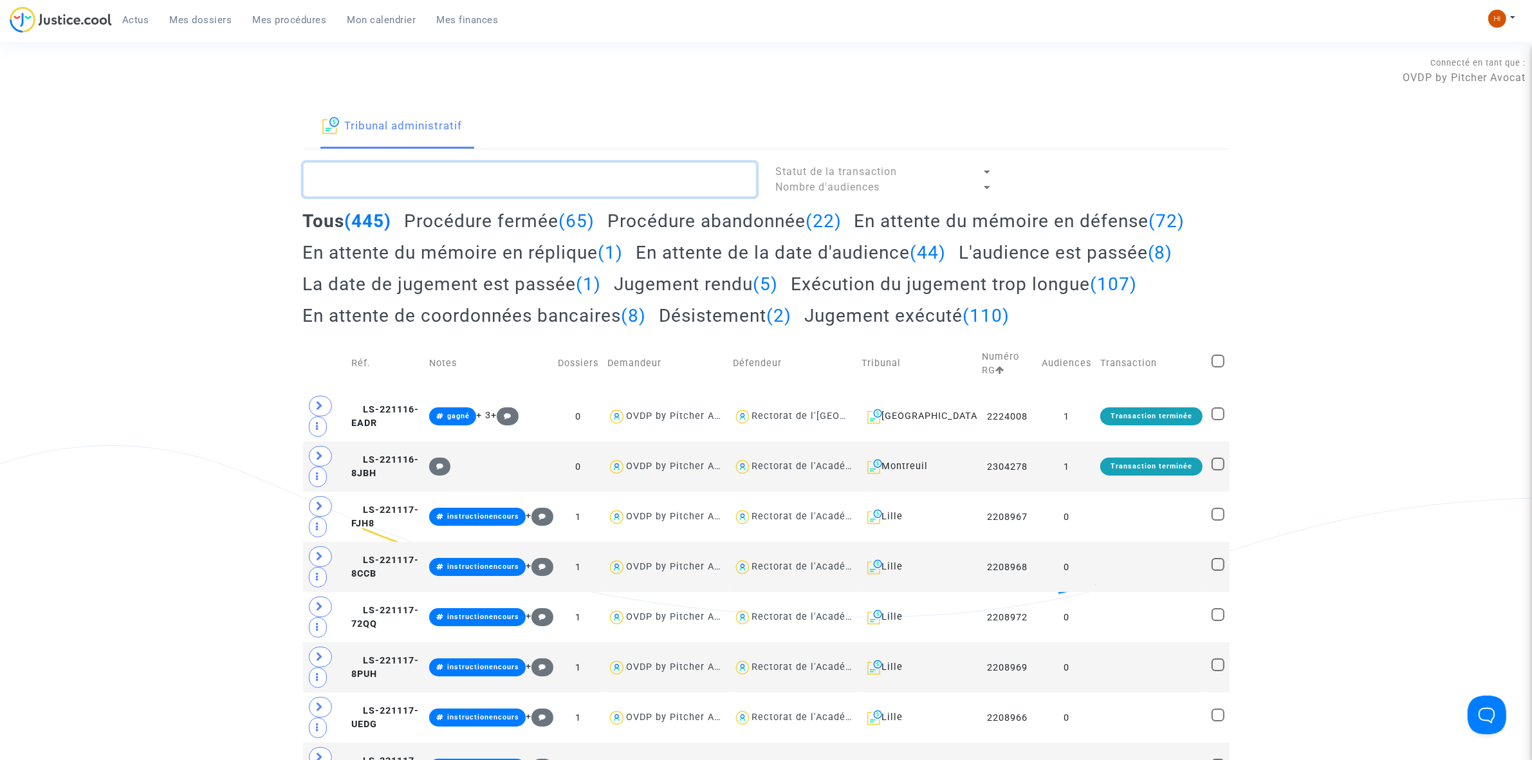
paste textarea "PELLET Els"
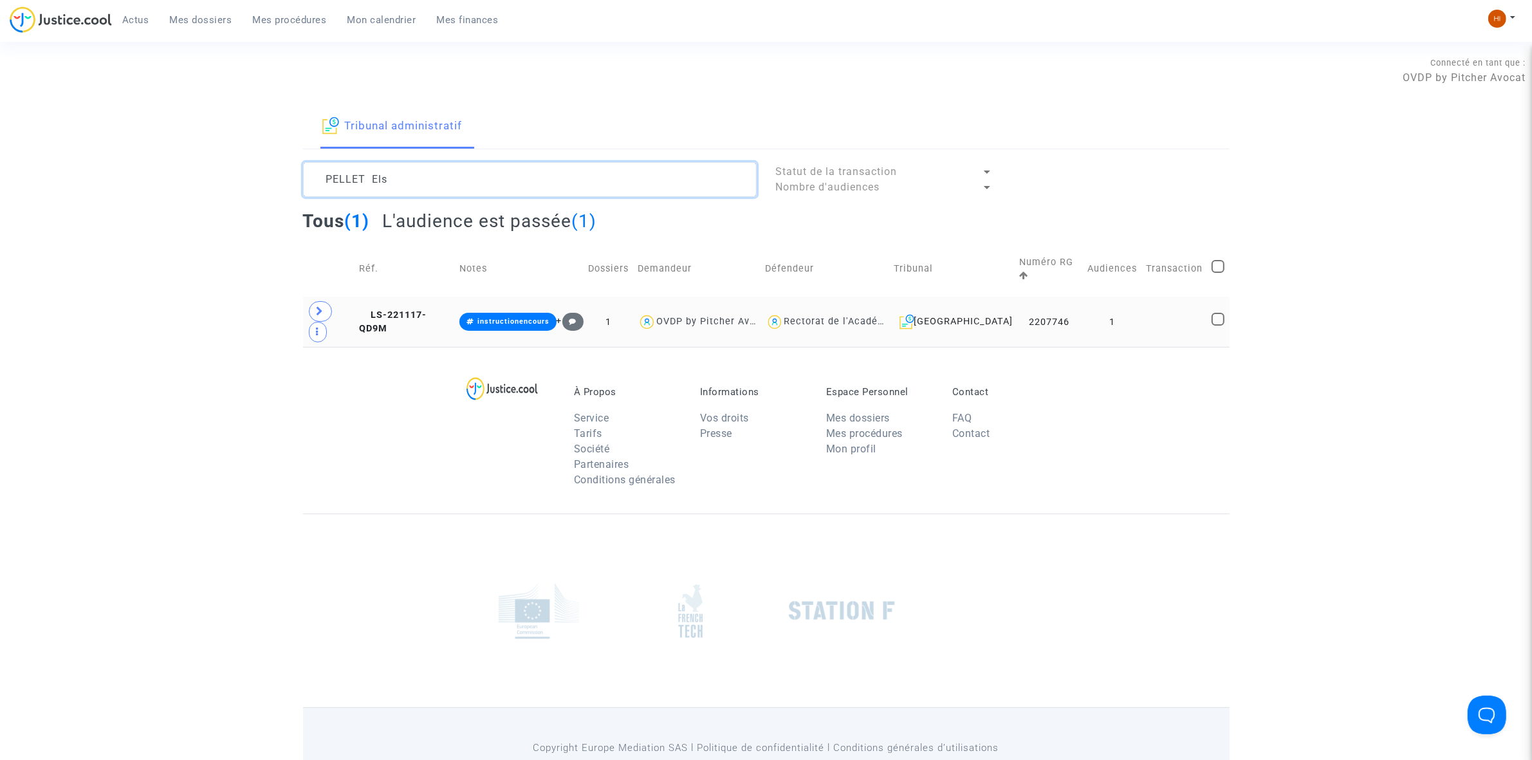
type textarea "PELLET Els"
click at [1155, 301] on td at bounding box center [1174, 322] width 66 height 50
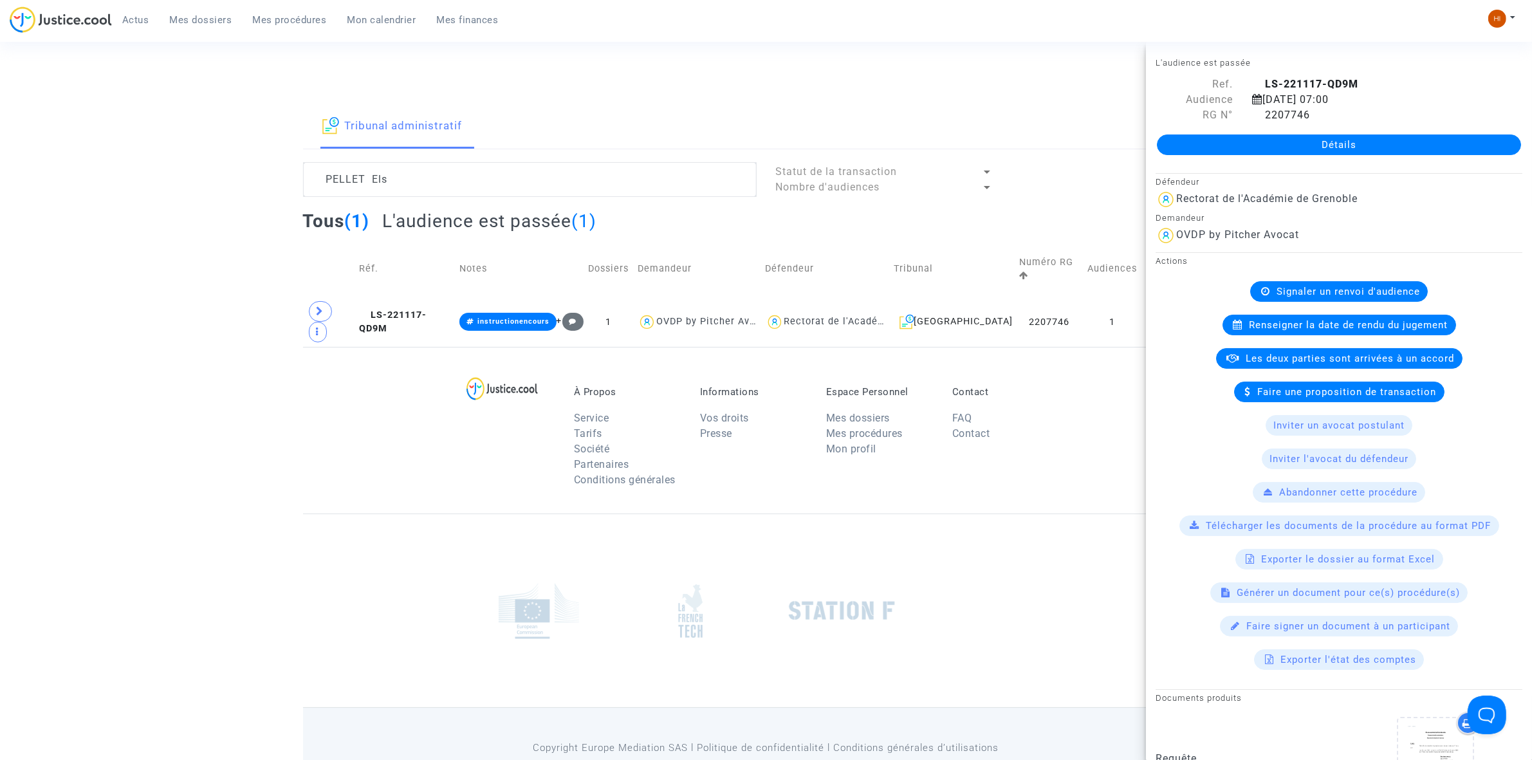
click at [1329, 139] on link "Détails" at bounding box center [1339, 144] width 364 height 21
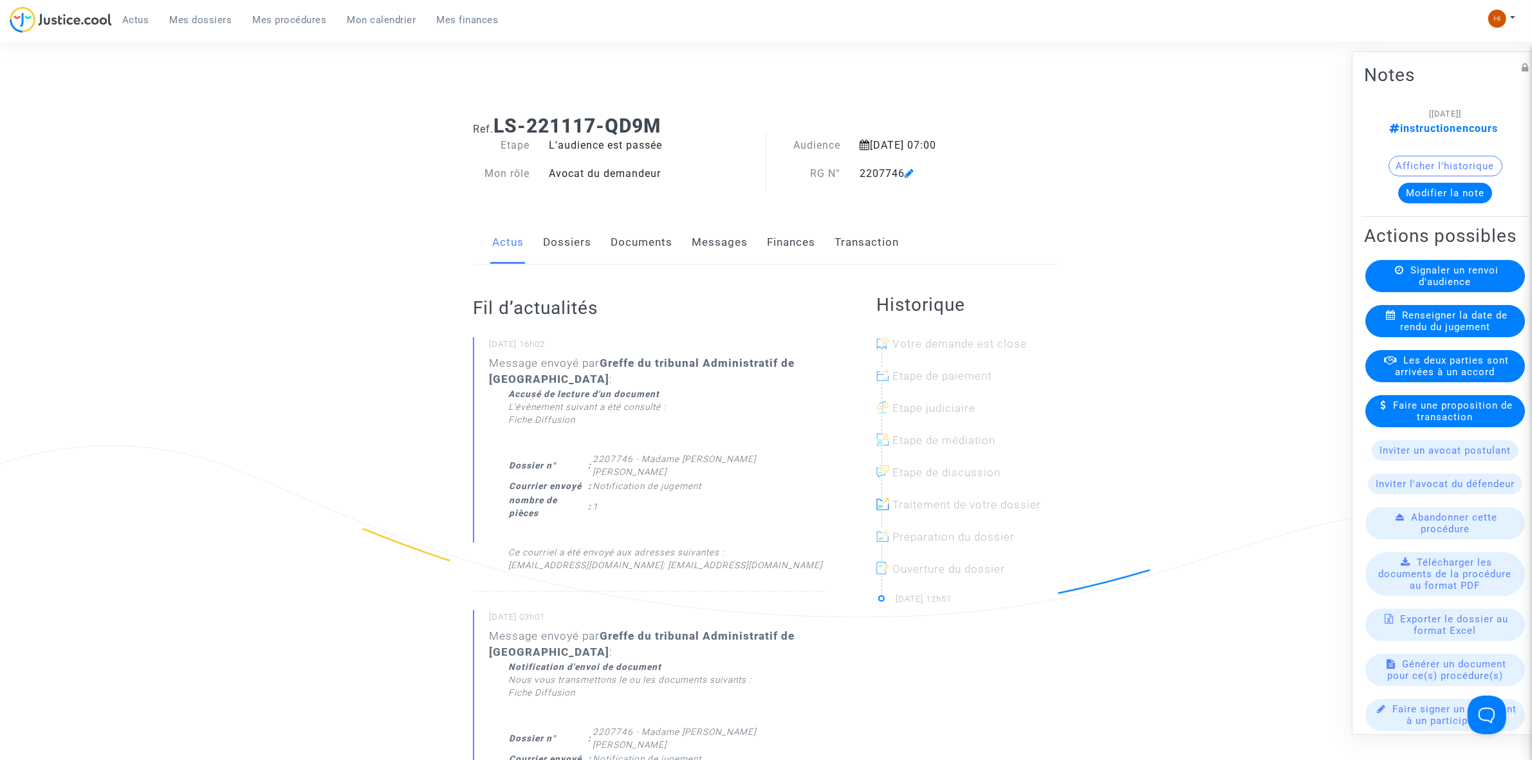
click at [563, 242] on link "Dossiers" at bounding box center [567, 242] width 48 height 42
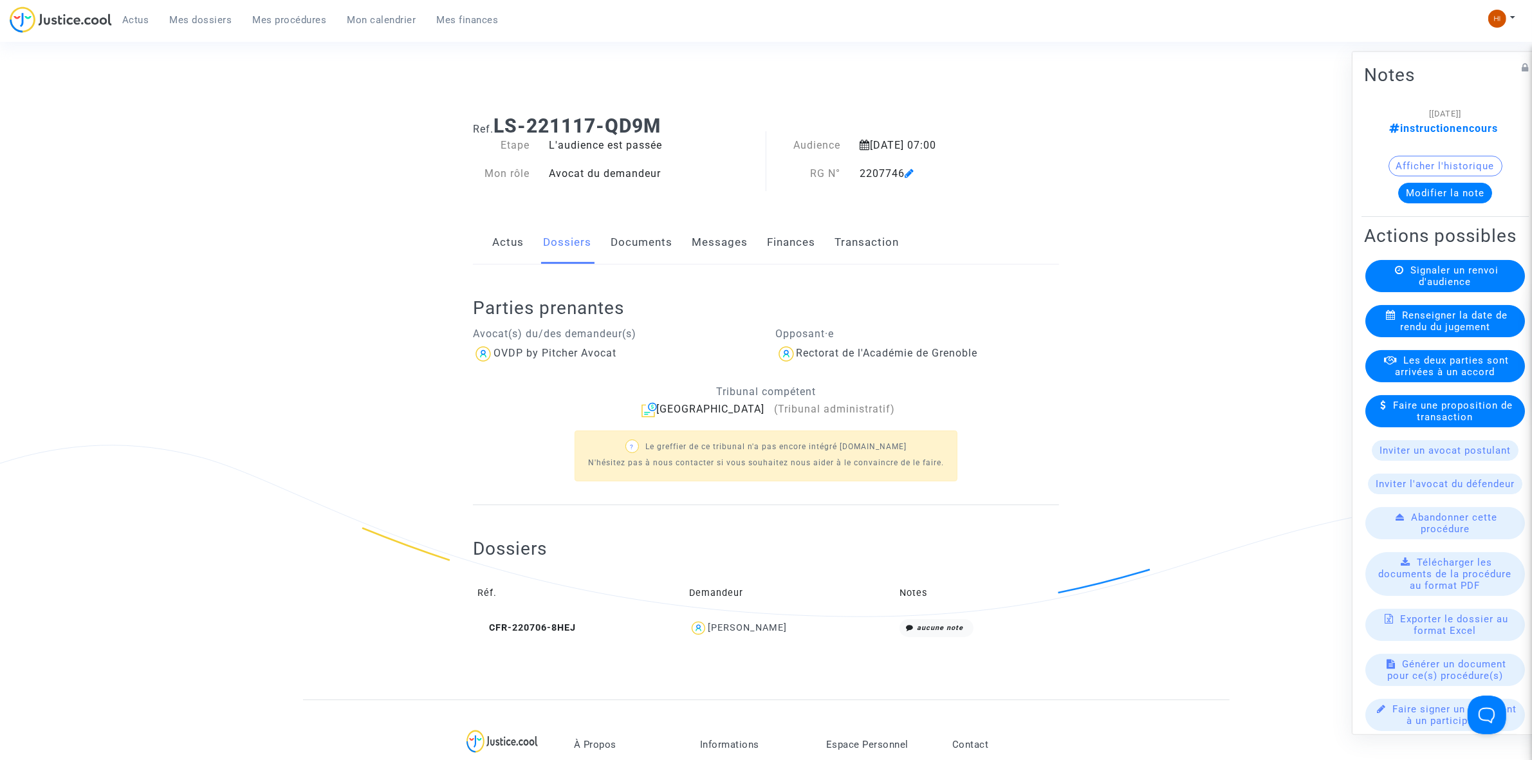
click at [1431, 287] on span "Signaler un renvoi d'audience" at bounding box center [1454, 275] width 88 height 23
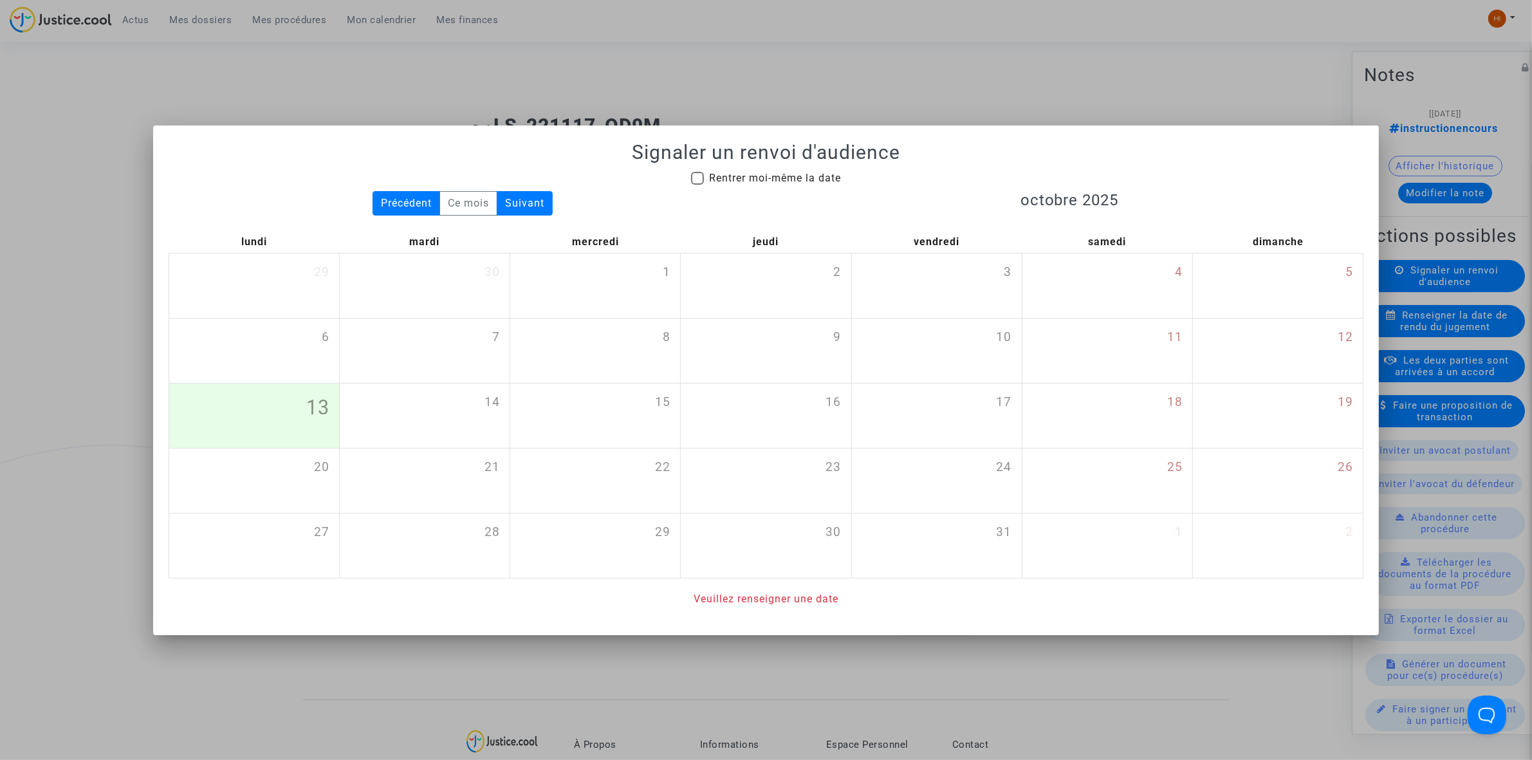
click at [590, 74] on div at bounding box center [766, 380] width 1532 height 760
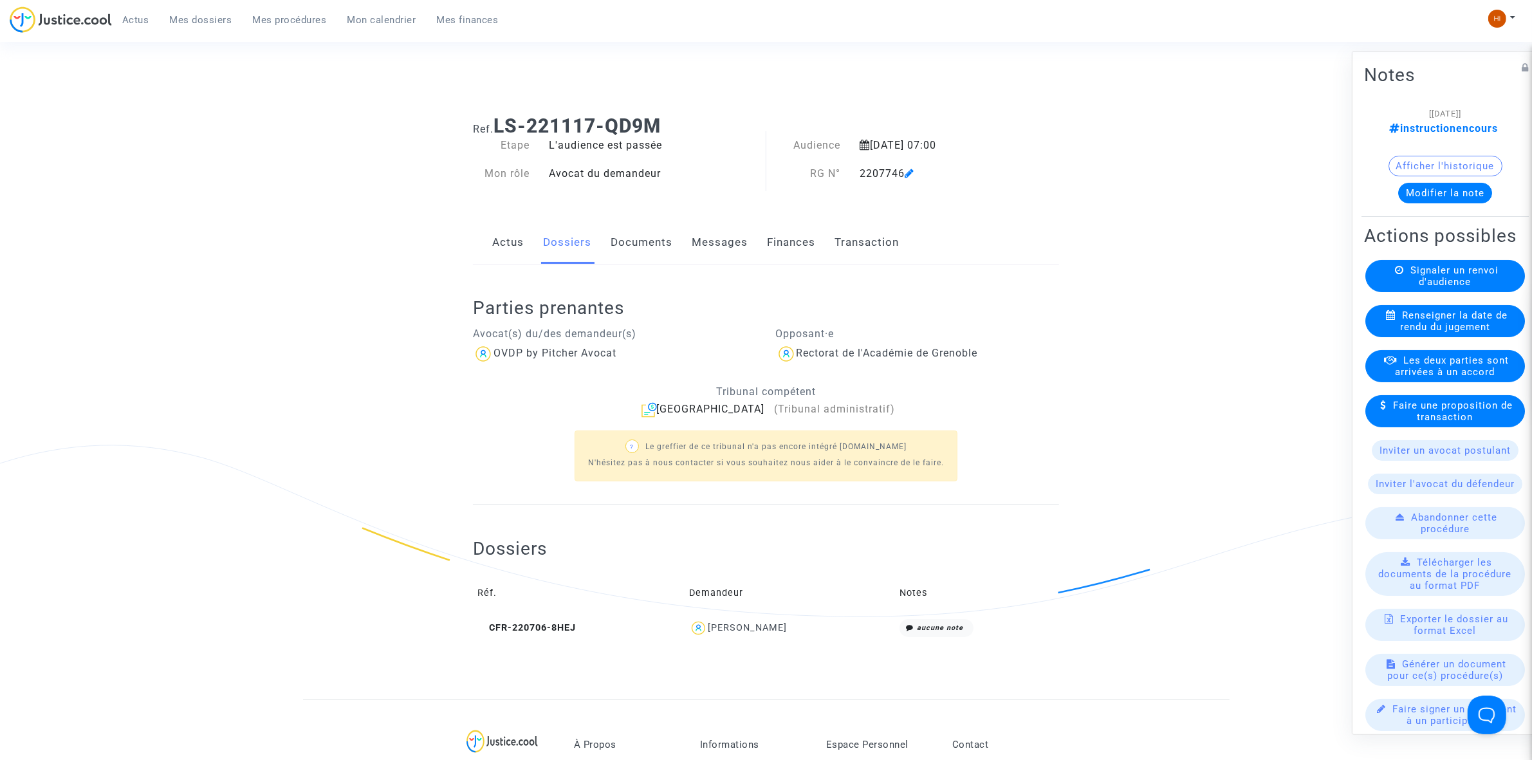
click at [1485, 336] on div "Renseigner la date de rendu du jugement" at bounding box center [1445, 320] width 160 height 32
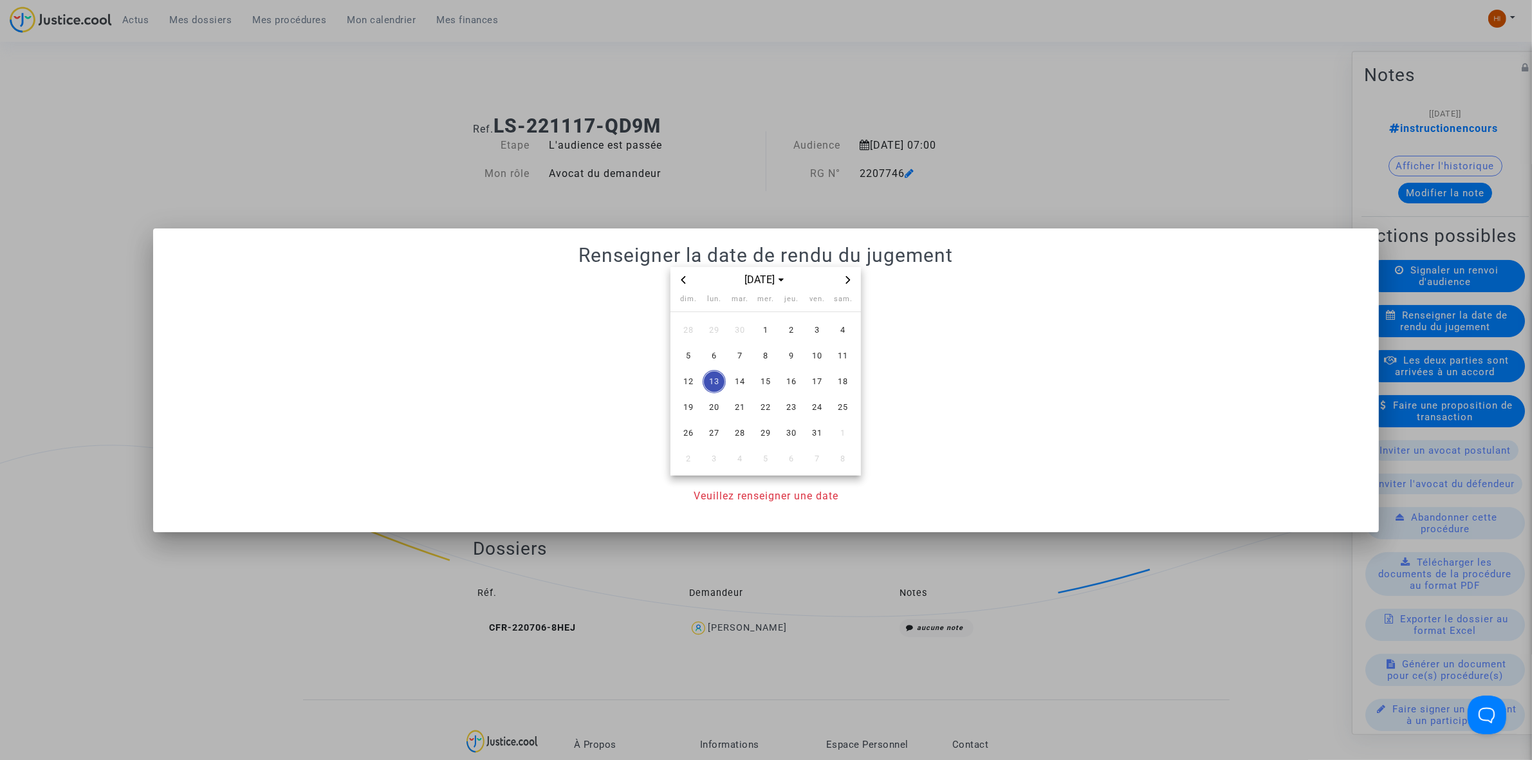
click at [682, 280] on icon "Previous month" at bounding box center [683, 280] width 8 height 8
click at [735, 422] on span "30" at bounding box center [739, 432] width 23 height 23
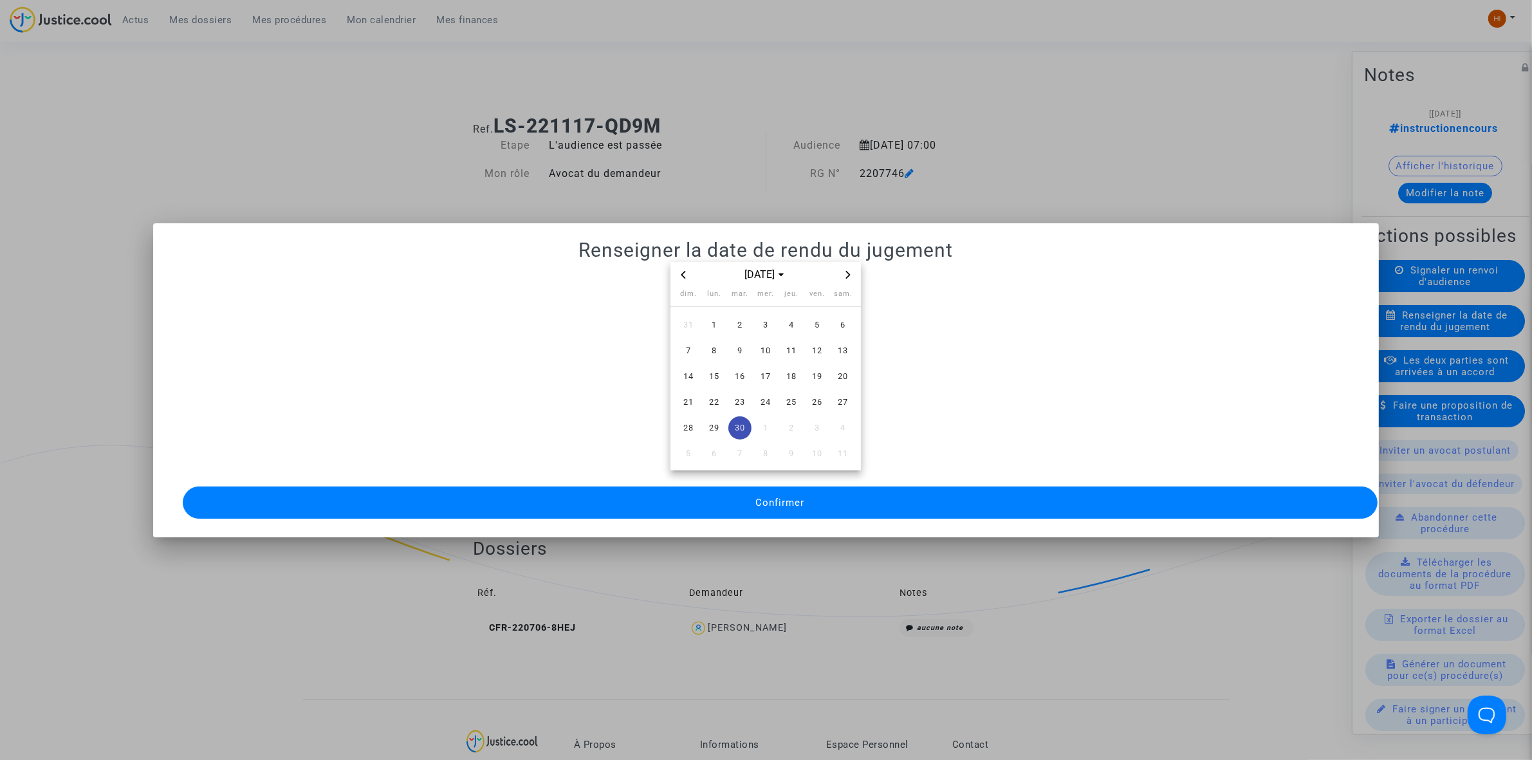
click at [735, 490] on button "Confirmer" at bounding box center [780, 502] width 1195 height 32
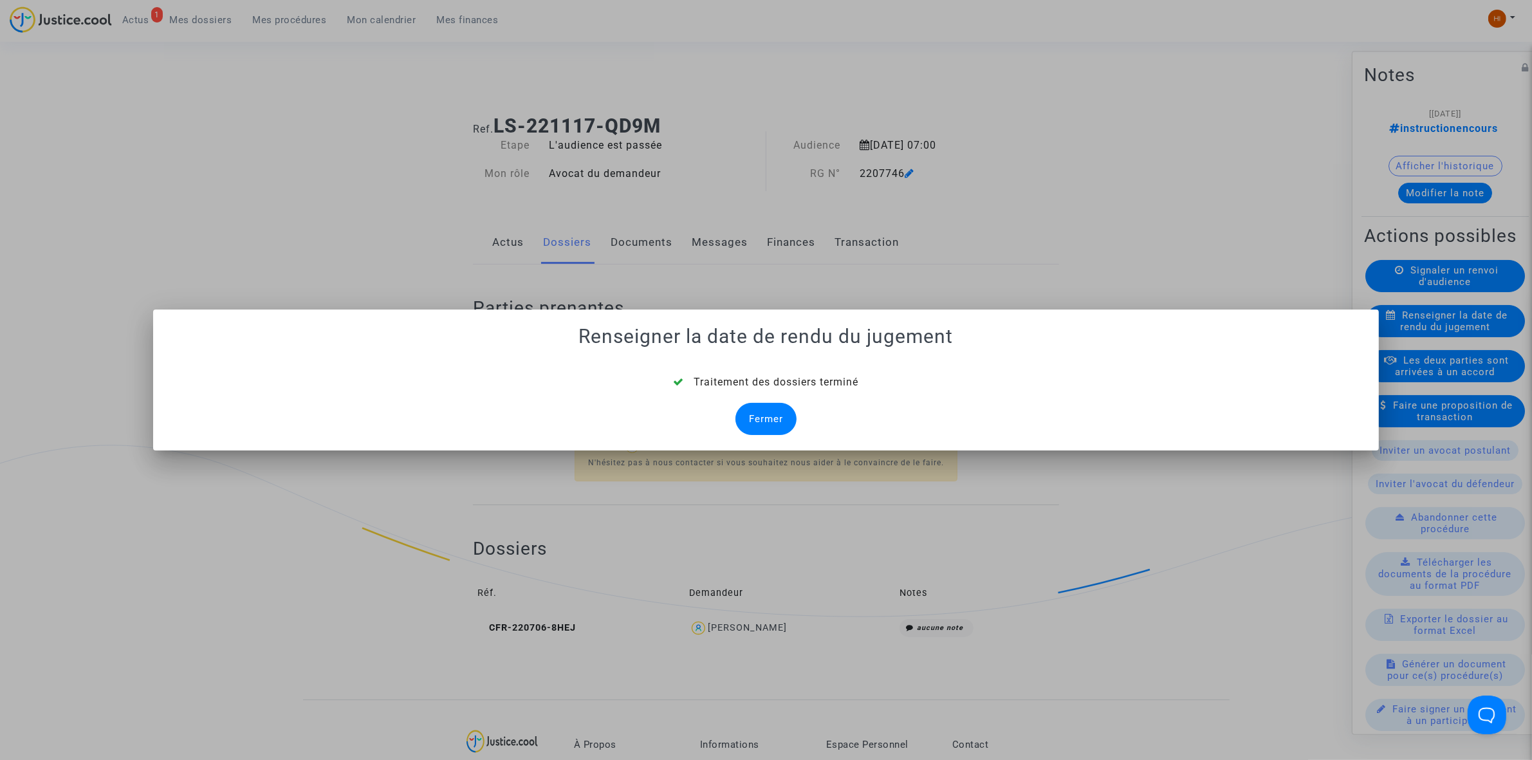
click at [778, 431] on div "Fermer" at bounding box center [765, 419] width 61 height 32
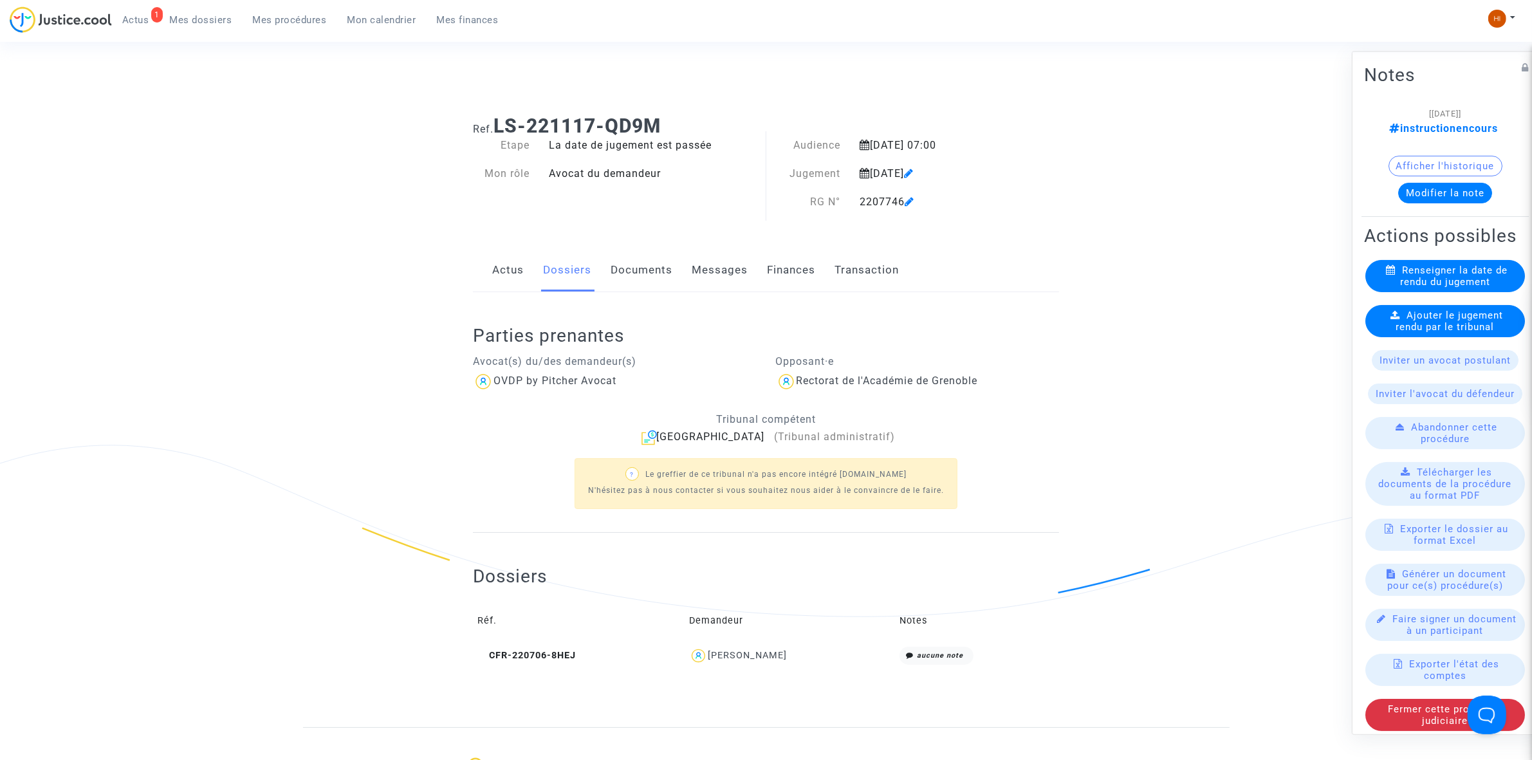
click at [1452, 332] on span "Ajouter le jugement rendu par le tribunal" at bounding box center [1449, 320] width 107 height 23
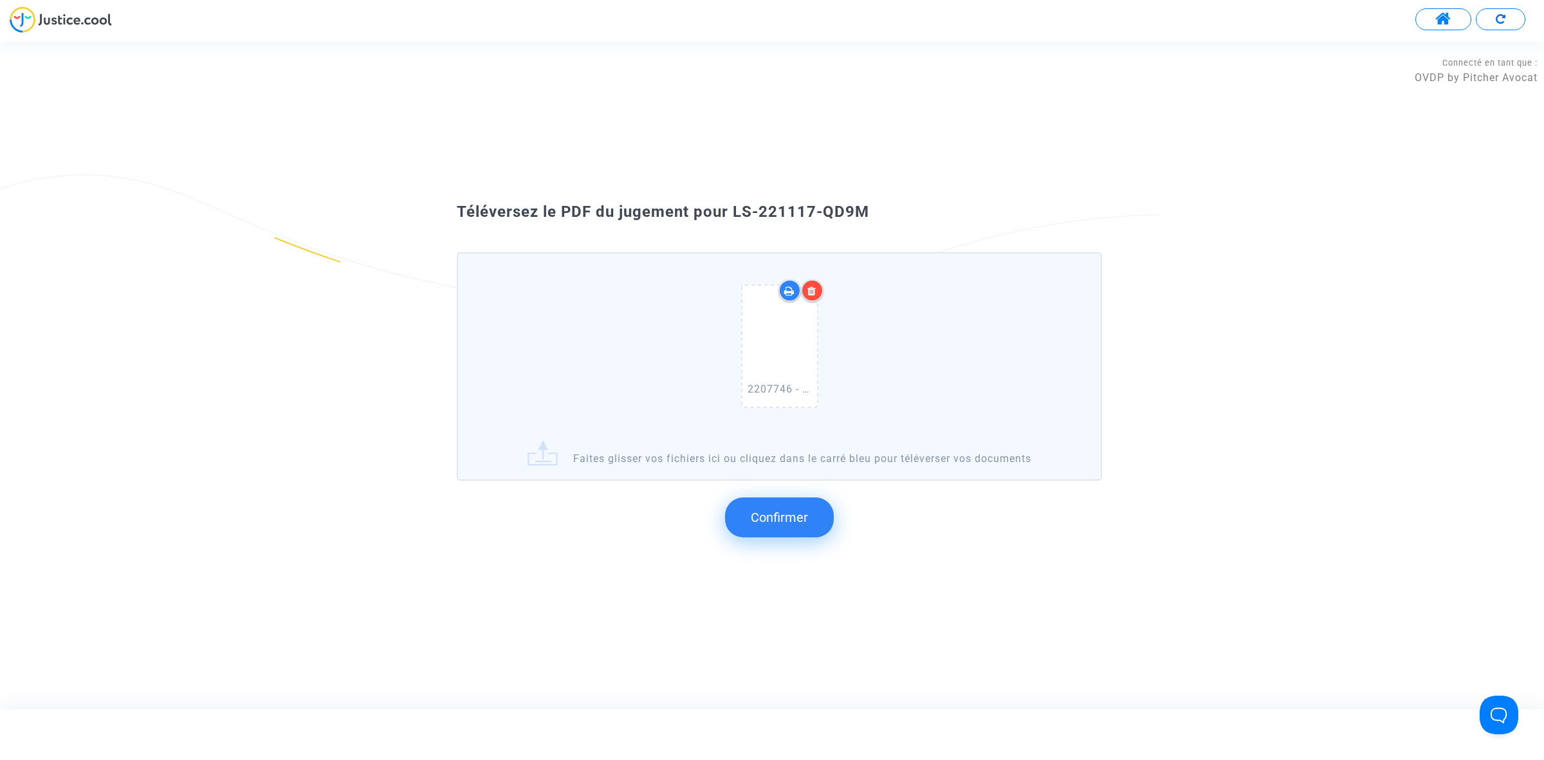
drag, startPoint x: 917, startPoint y: 214, endPoint x: 821, endPoint y: 210, distance: 96.0
click at [821, 210] on div "Téléversez le PDF du jugement pour LS-221117-QD9M" at bounding box center [772, 212] width 695 height 22
click at [816, 297] on div at bounding box center [812, 290] width 23 height 23
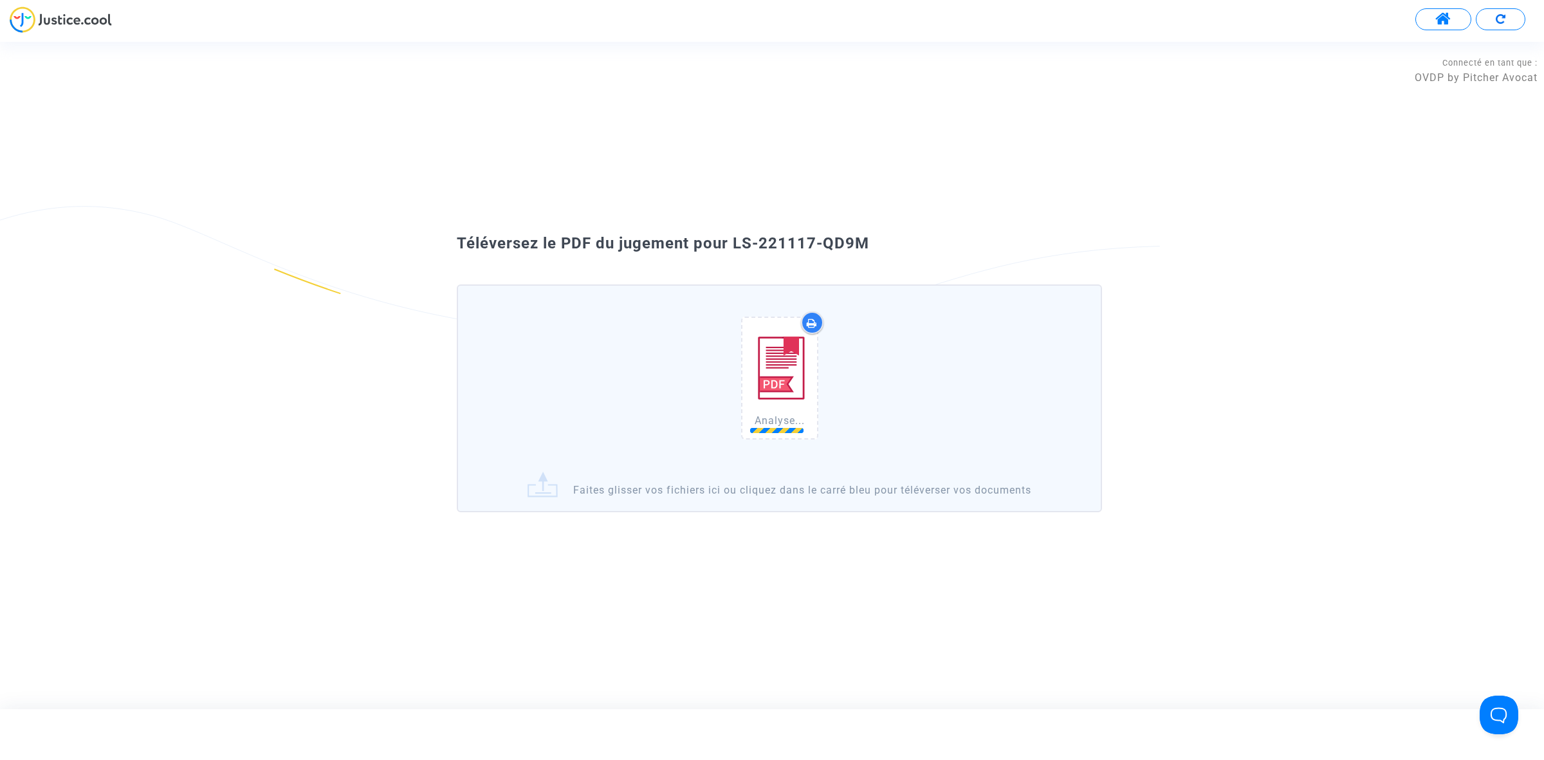
click at [879, 248] on div "Téléversez le PDF du jugement pour LS-221117-QD9M" at bounding box center [772, 244] width 695 height 22
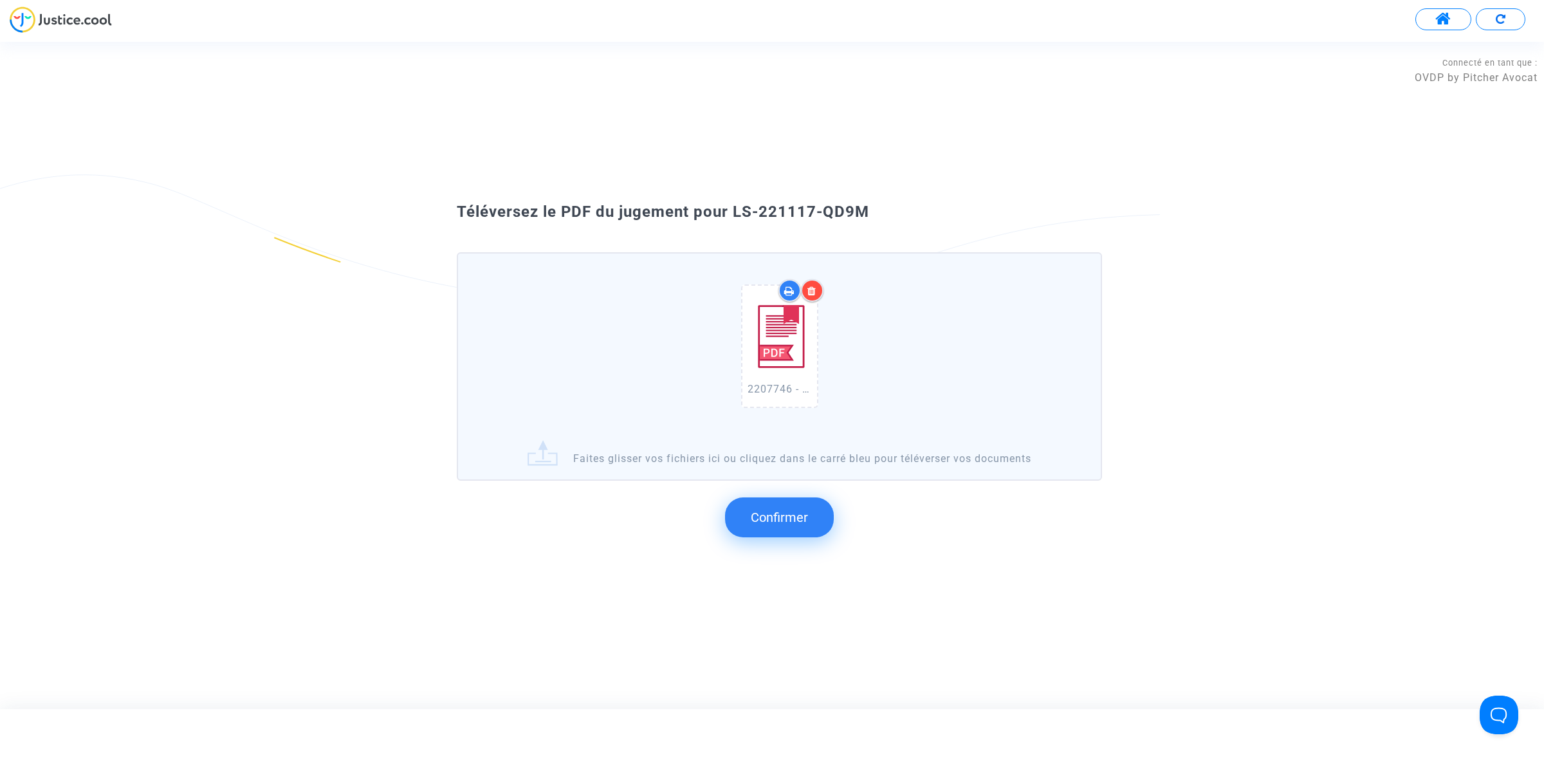
click at [879, 246] on div "Téléversez le PDF du jugement pour LS-221117-QD9M 2207746 - Madame [PERSON_NAME…" at bounding box center [772, 374] width 695 height 347
click at [870, 219] on div "Téléversez le PDF du jugement pour LS-221117-QD9M" at bounding box center [772, 212] width 695 height 22
drag, startPoint x: 875, startPoint y: 211, endPoint x: 735, endPoint y: 211, distance: 140.9
click at [735, 211] on div "Téléversez le PDF du jugement pour LS-221117-QD9M" at bounding box center [772, 212] width 695 height 22
copy span "LS-221117-QD9M"
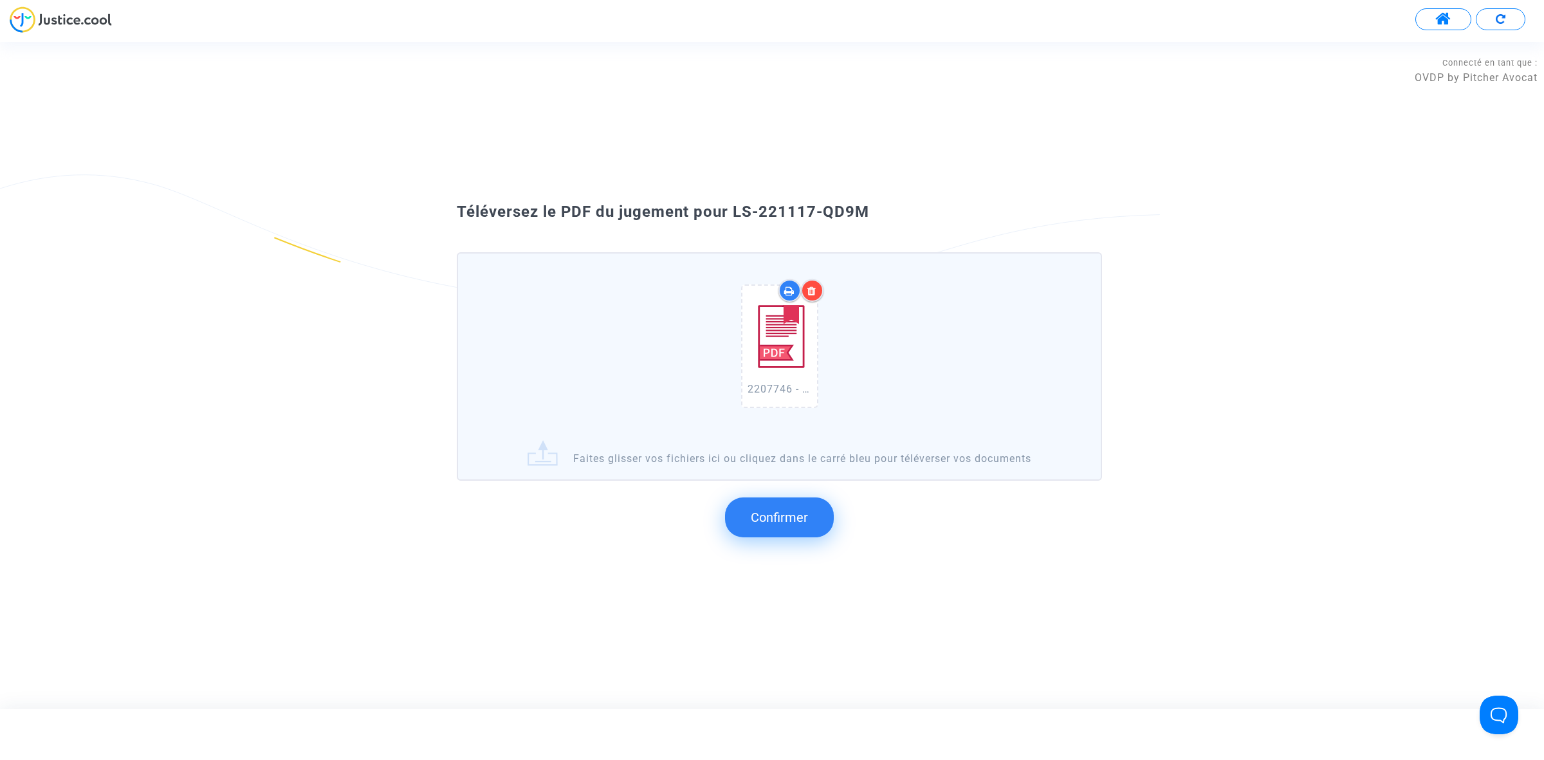
click at [747, 517] on button "Confirmer" at bounding box center [779, 517] width 109 height 40
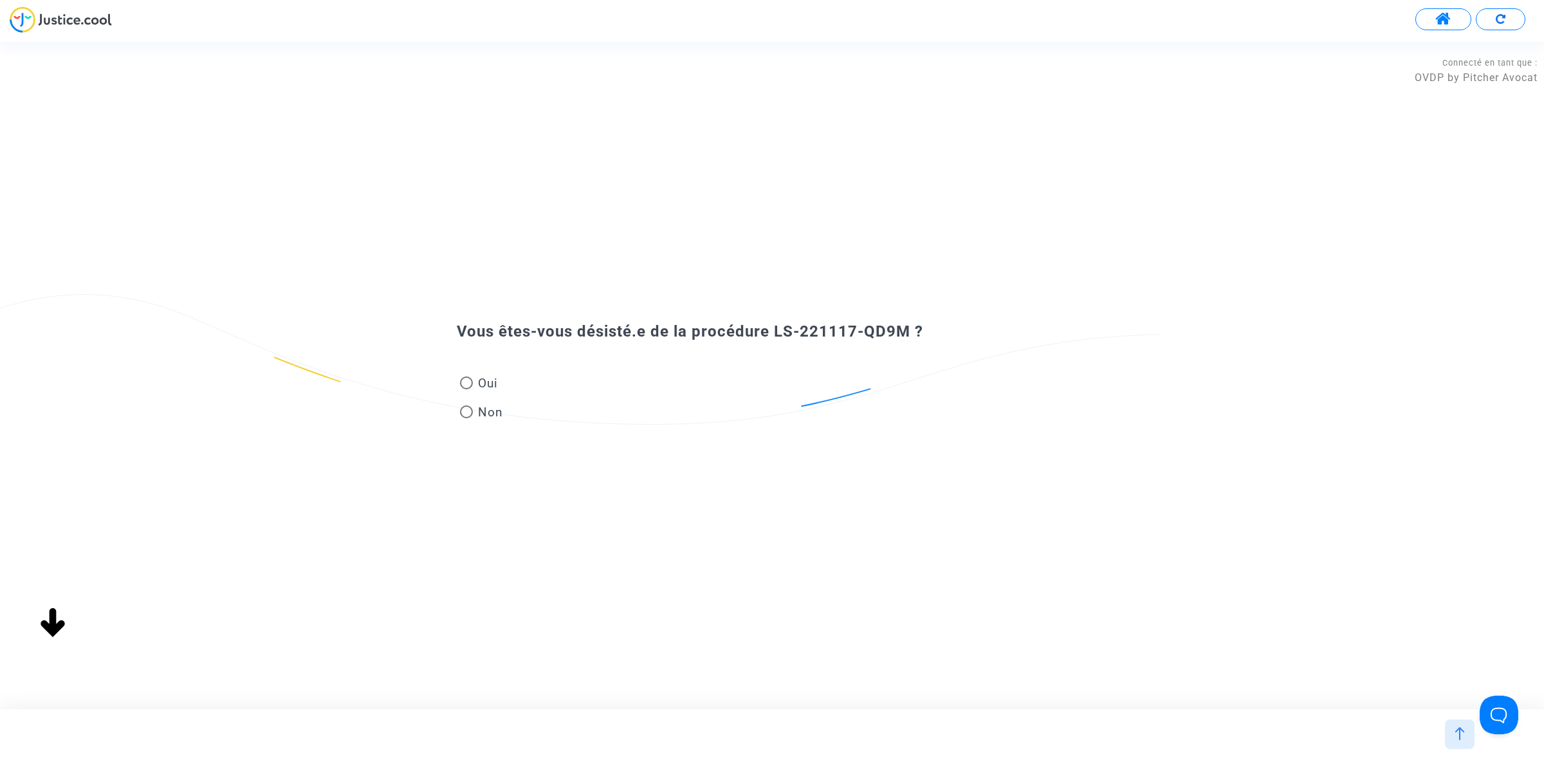
click at [486, 414] on span "Non" at bounding box center [488, 411] width 30 height 17
click at [466, 418] on input "Non" at bounding box center [466, 418] width 1 height 1
radio input "true"
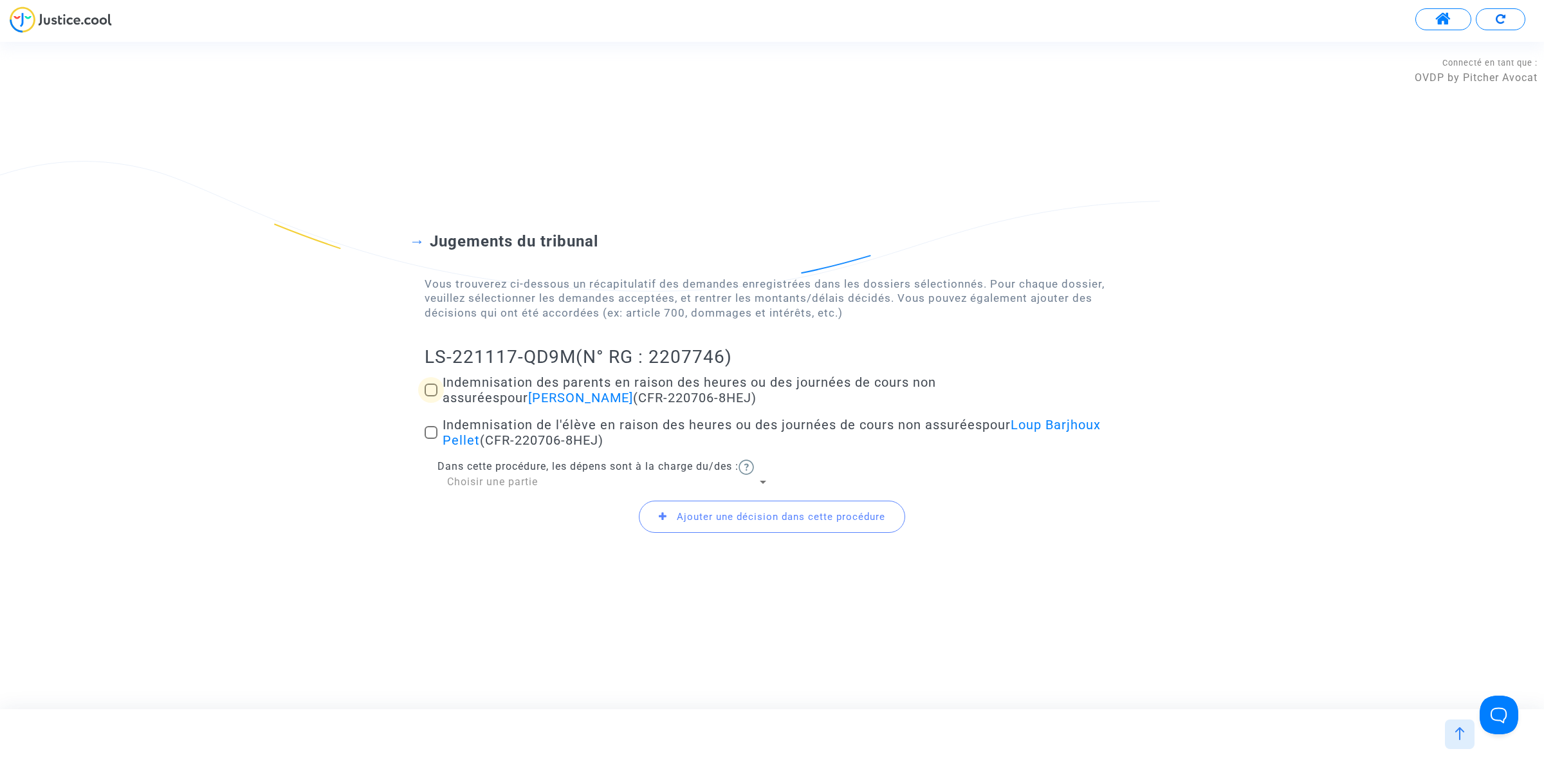
click at [428, 388] on span at bounding box center [431, 389] width 13 height 13
click at [430, 396] on input "Indemnisation des parents en raison des heures ou des journées de cours non ass…" at bounding box center [430, 396] width 1 height 1
checkbox input "true"
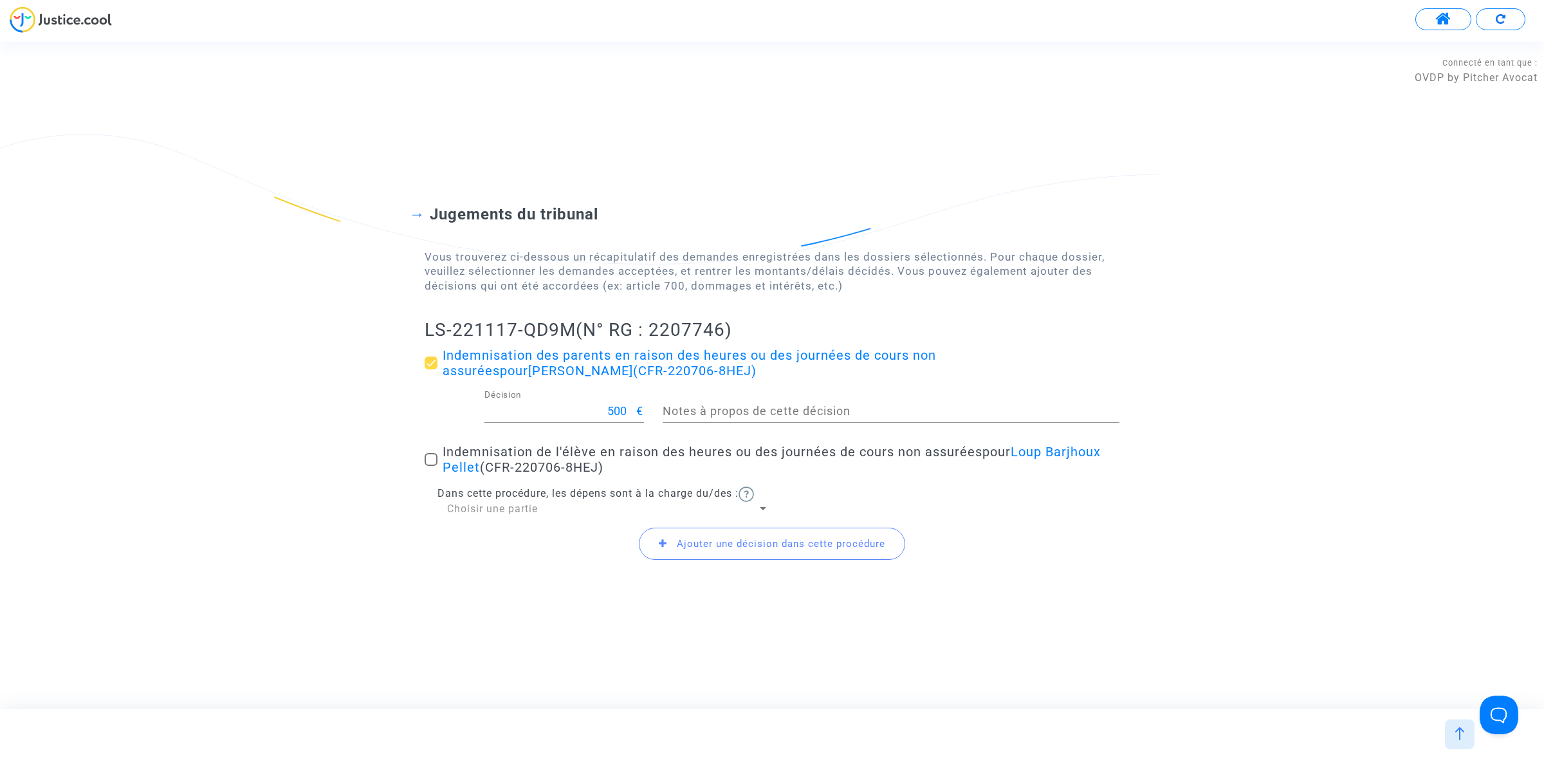
click at [425, 461] on div "Jugements du tribunal Vous trouverez ci-dessous un récapitulatif des demandes e…" at bounding box center [772, 375] width 1544 height 444
click at [602, 407] on input "500" at bounding box center [560, 411] width 152 height 13
type input "400"
click at [761, 547] on span "Ajouter une décision dans cette procédure" at bounding box center [781, 544] width 208 height 12
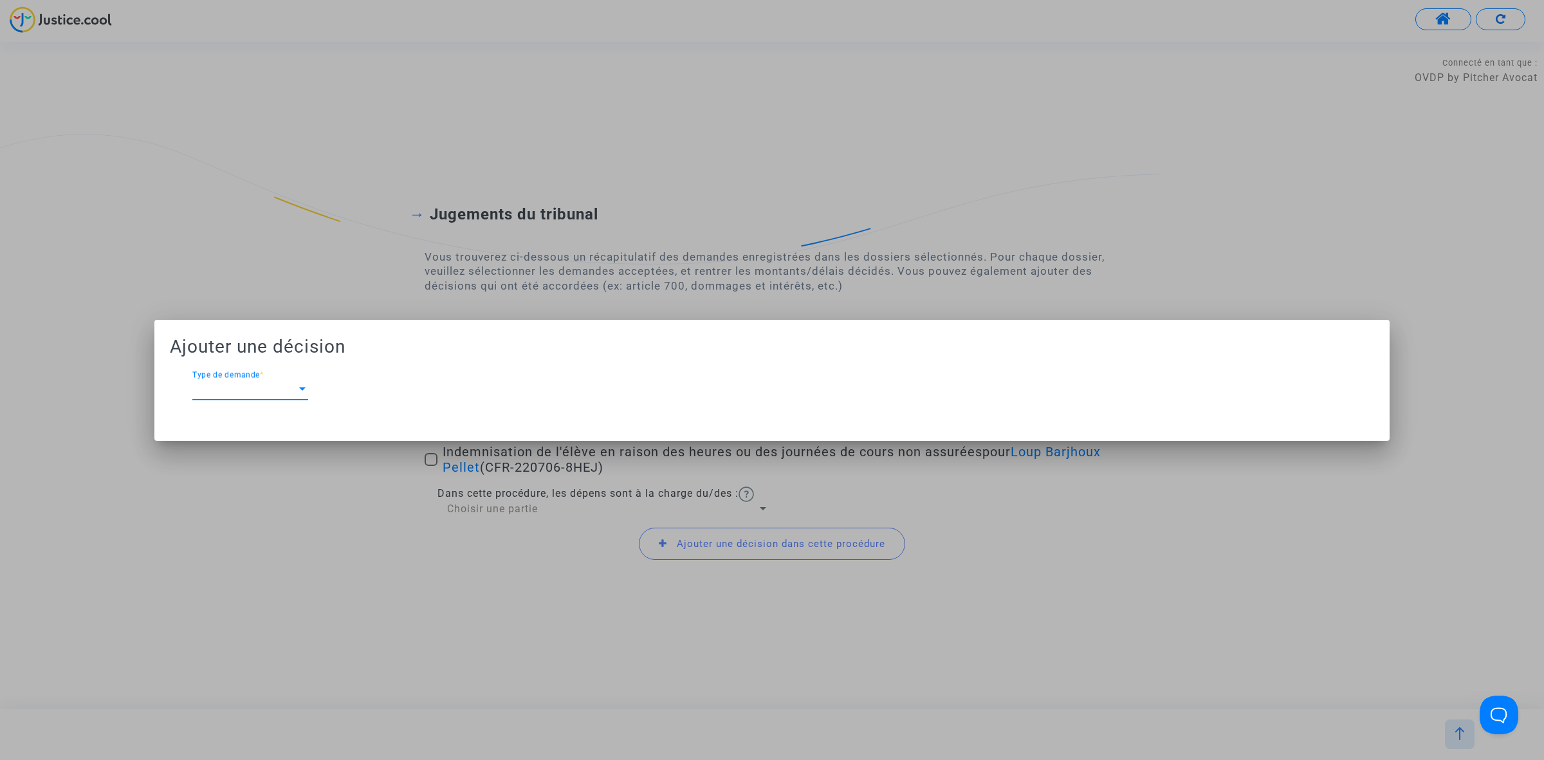
click at [275, 377] on div "Type de demande Type de demande *" at bounding box center [250, 385] width 116 height 29
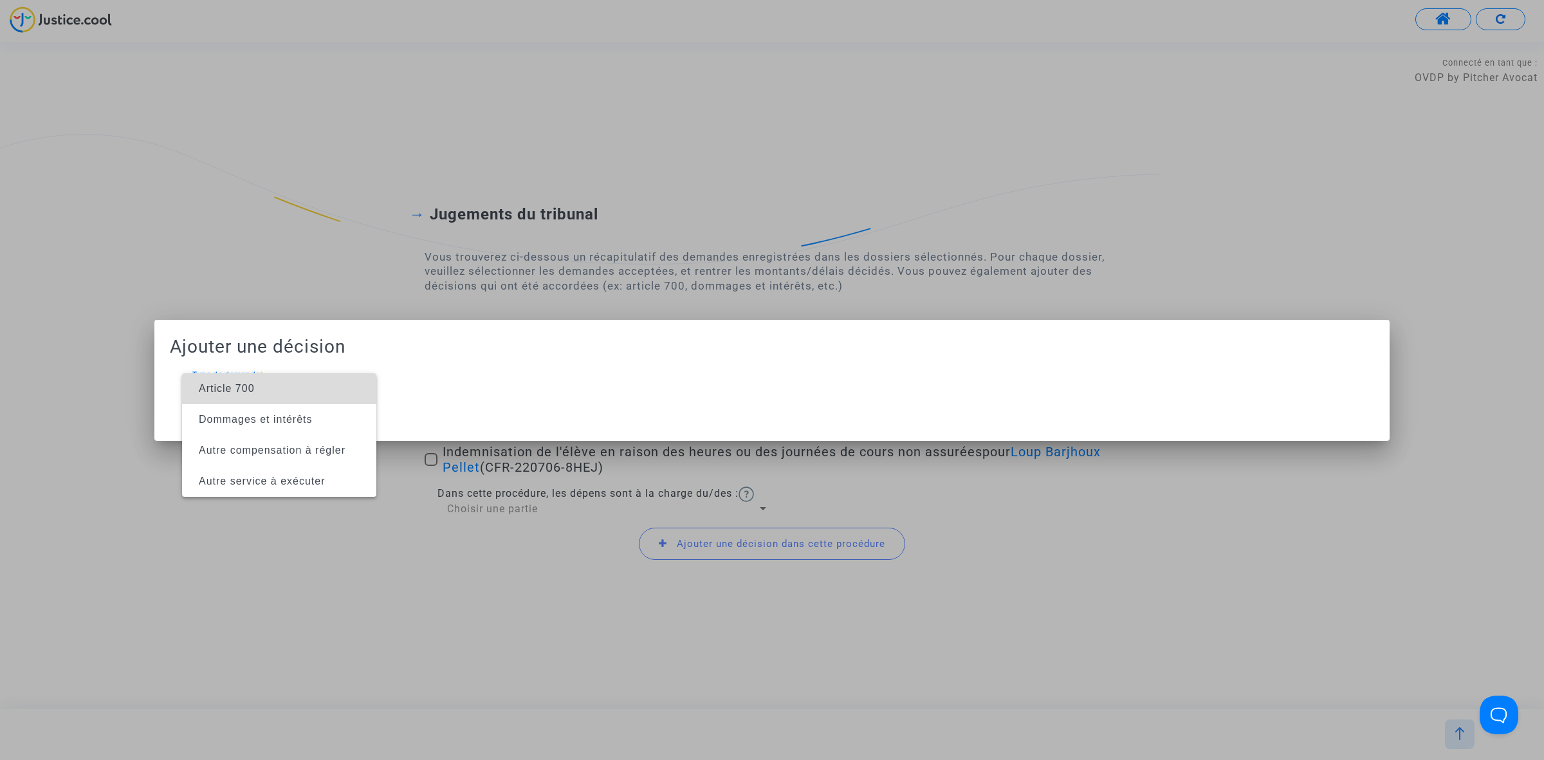
click at [278, 387] on span "Article 700" at bounding box center [279, 388] width 174 height 31
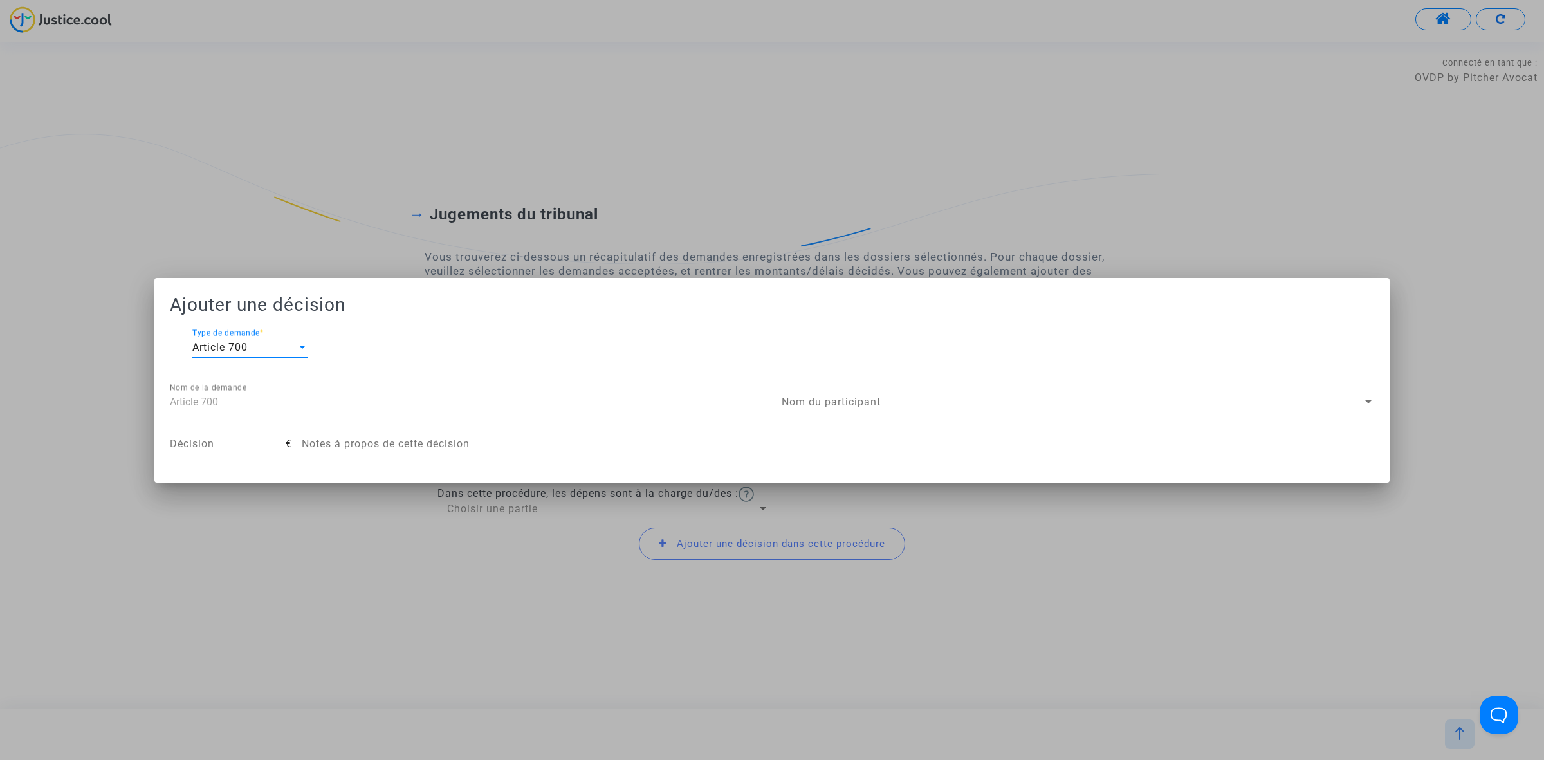
click at [1108, 384] on div "Nom du participant Nom du participant" at bounding box center [1078, 397] width 592 height 29
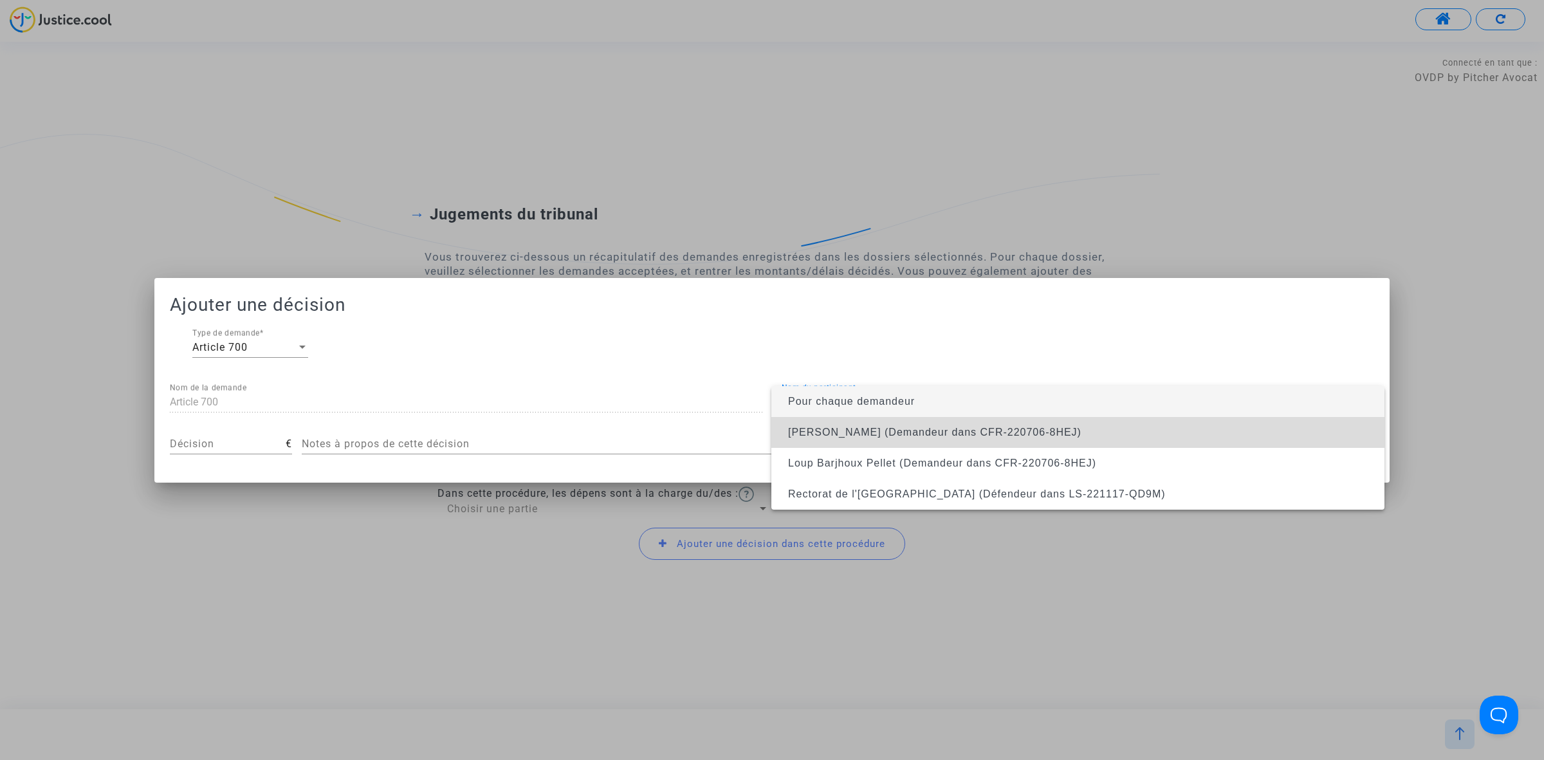
click at [1054, 423] on span "[PERSON_NAME] (Demandeur dans CFR-220706-8HEJ)" at bounding box center [1078, 432] width 592 height 31
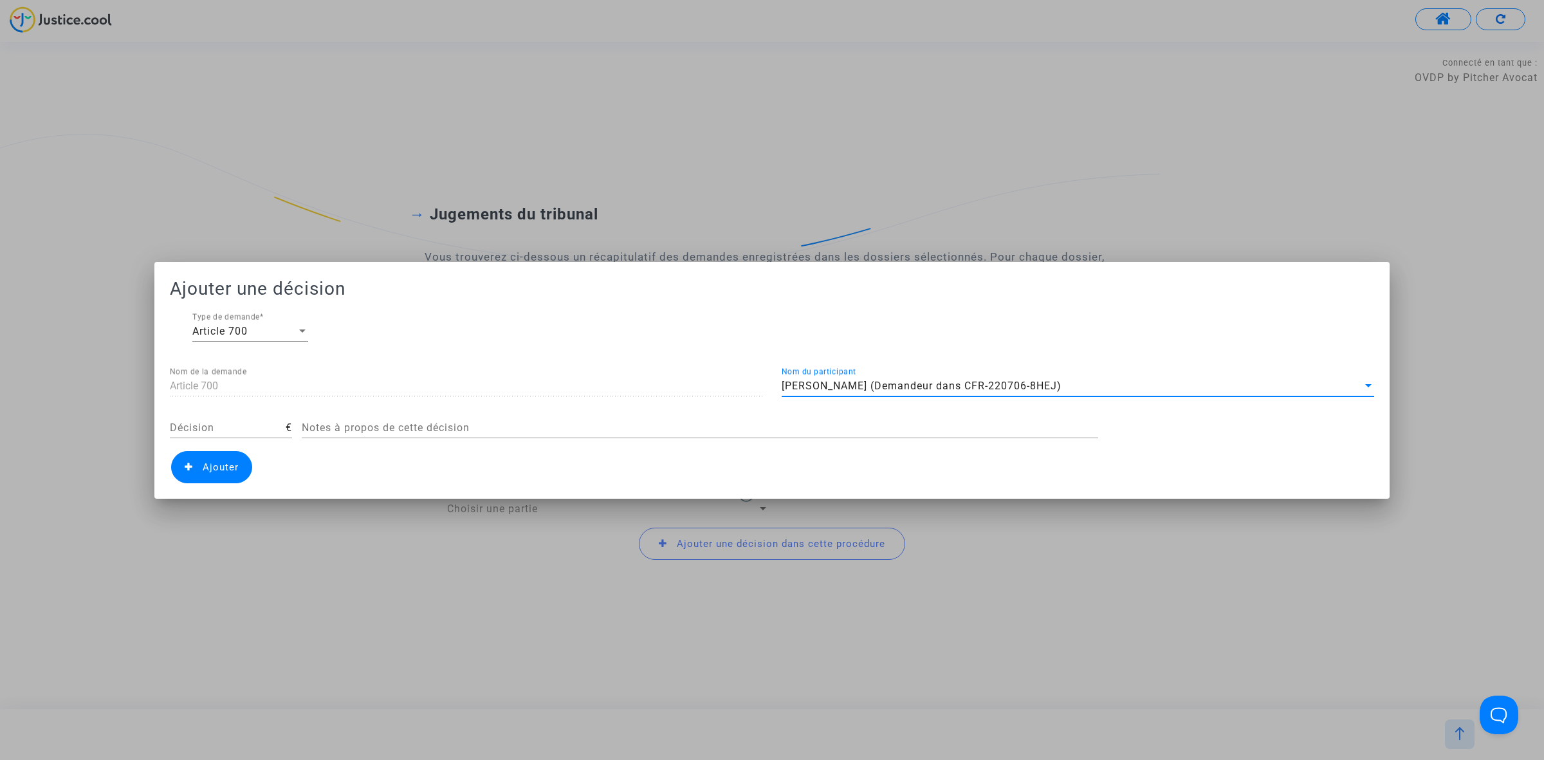
drag, startPoint x: 272, startPoint y: 412, endPoint x: 262, endPoint y: 419, distance: 12.1
click at [267, 414] on div "Décision" at bounding box center [228, 423] width 116 height 29
click at [259, 428] on input "Décision" at bounding box center [228, 428] width 116 height 12
type input "400"
drag, startPoint x: 211, startPoint y: 475, endPoint x: 542, endPoint y: 479, distance: 331.3
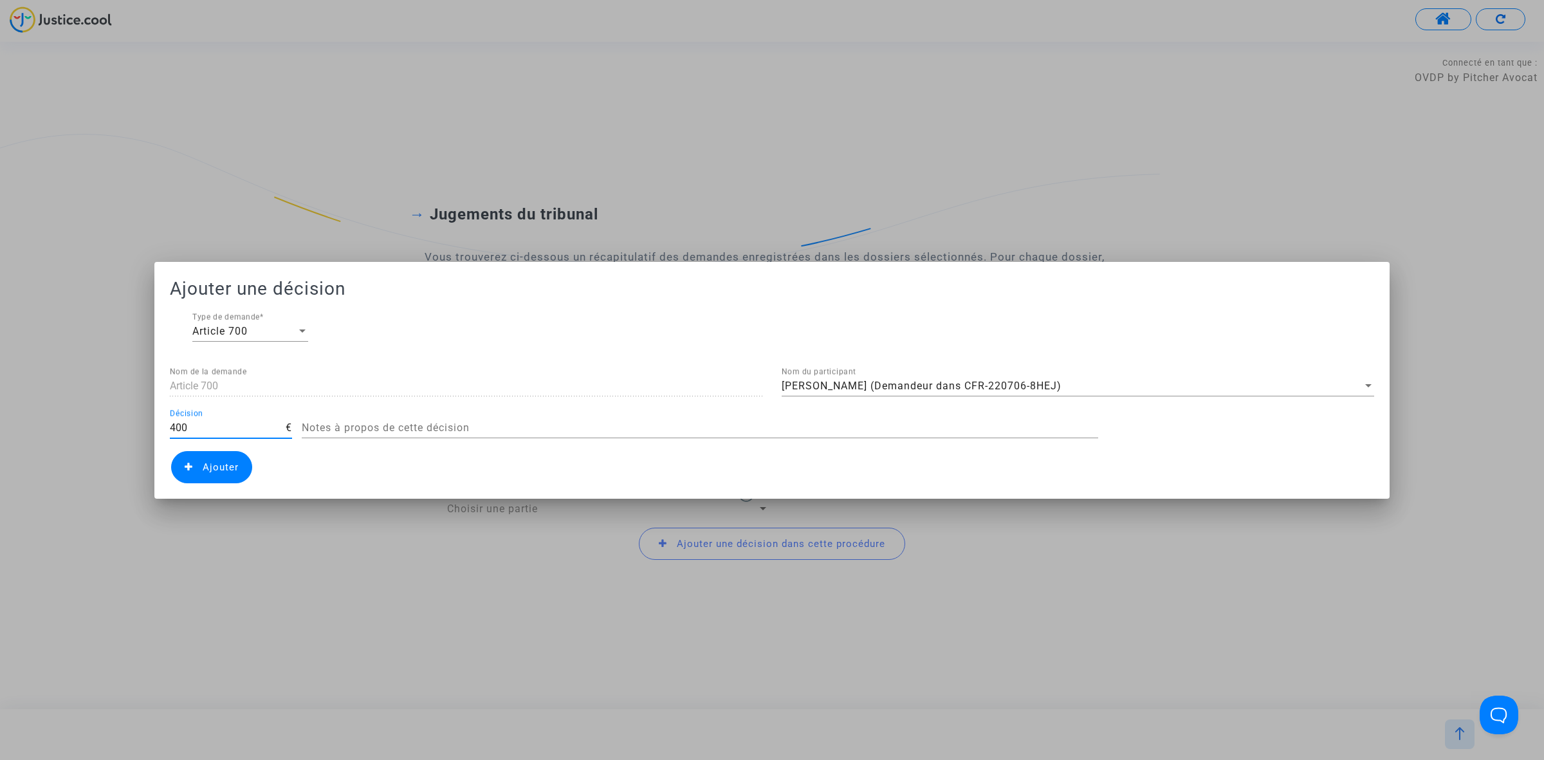
click at [212, 477] on span "Ajouter" at bounding box center [211, 467] width 81 height 32
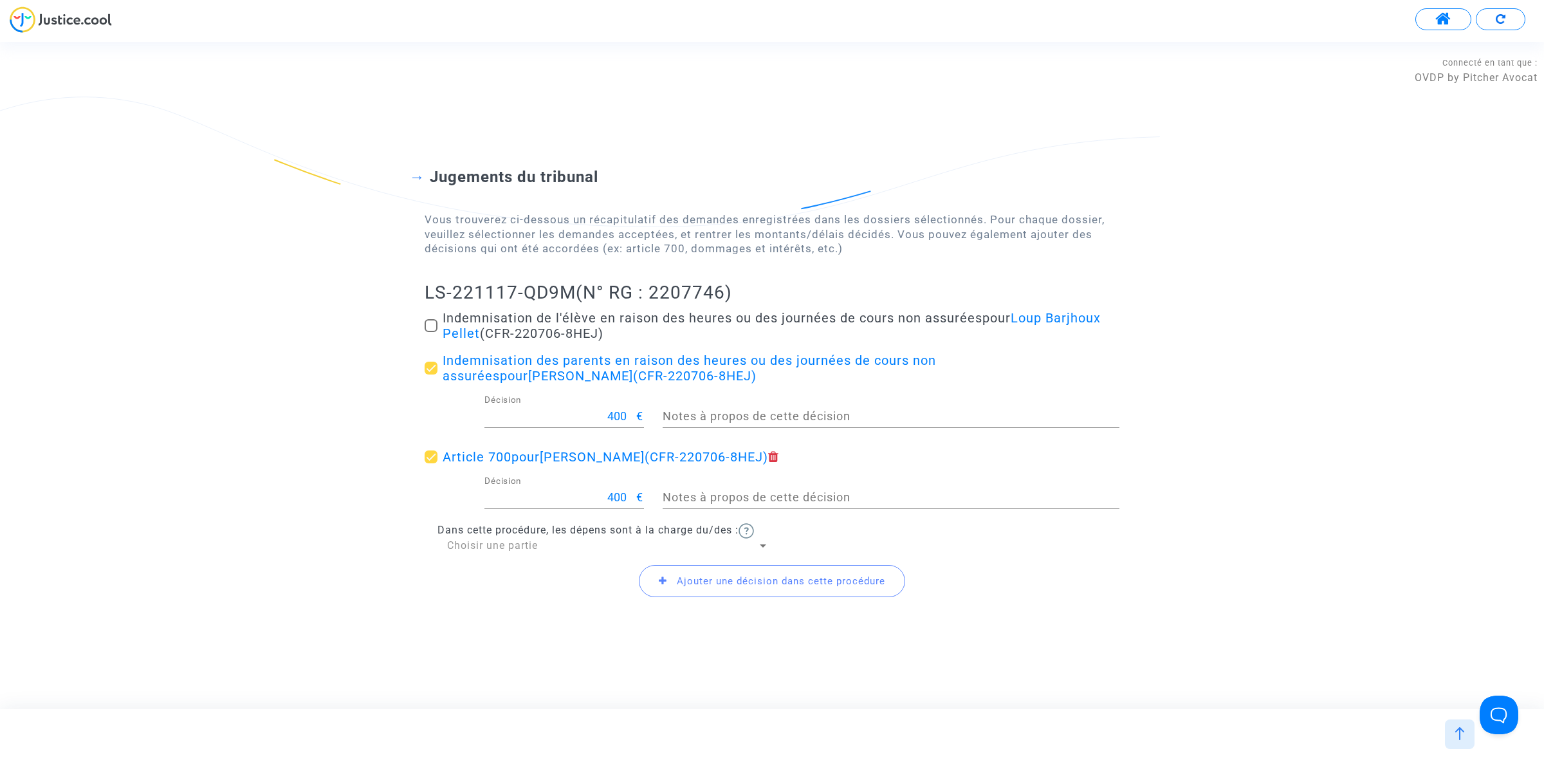
click at [568, 551] on div "Choisir une partie" at bounding box center [602, 545] width 310 height 14
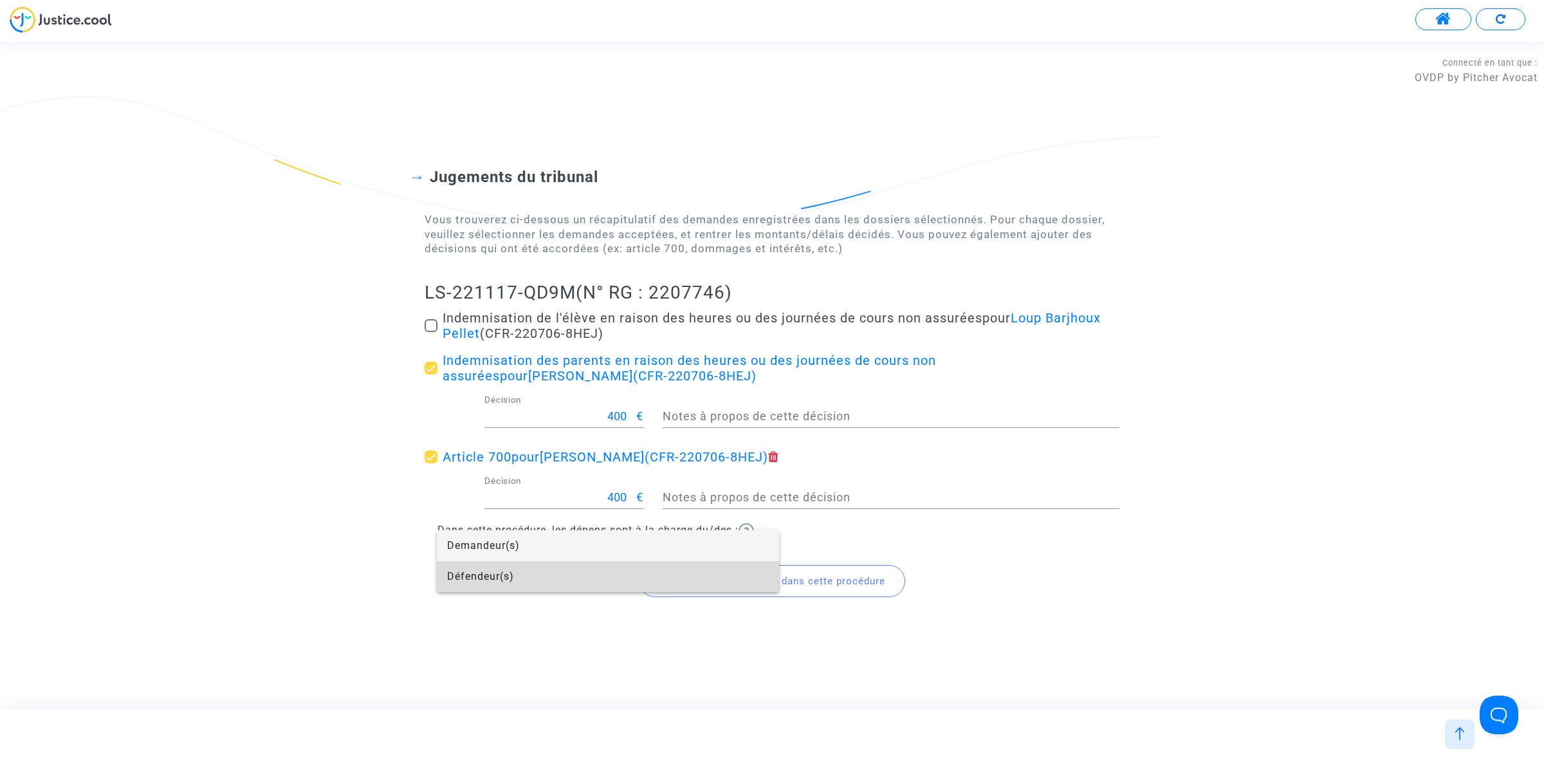
click at [548, 580] on span "Défendeur(s)" at bounding box center [608, 576] width 322 height 31
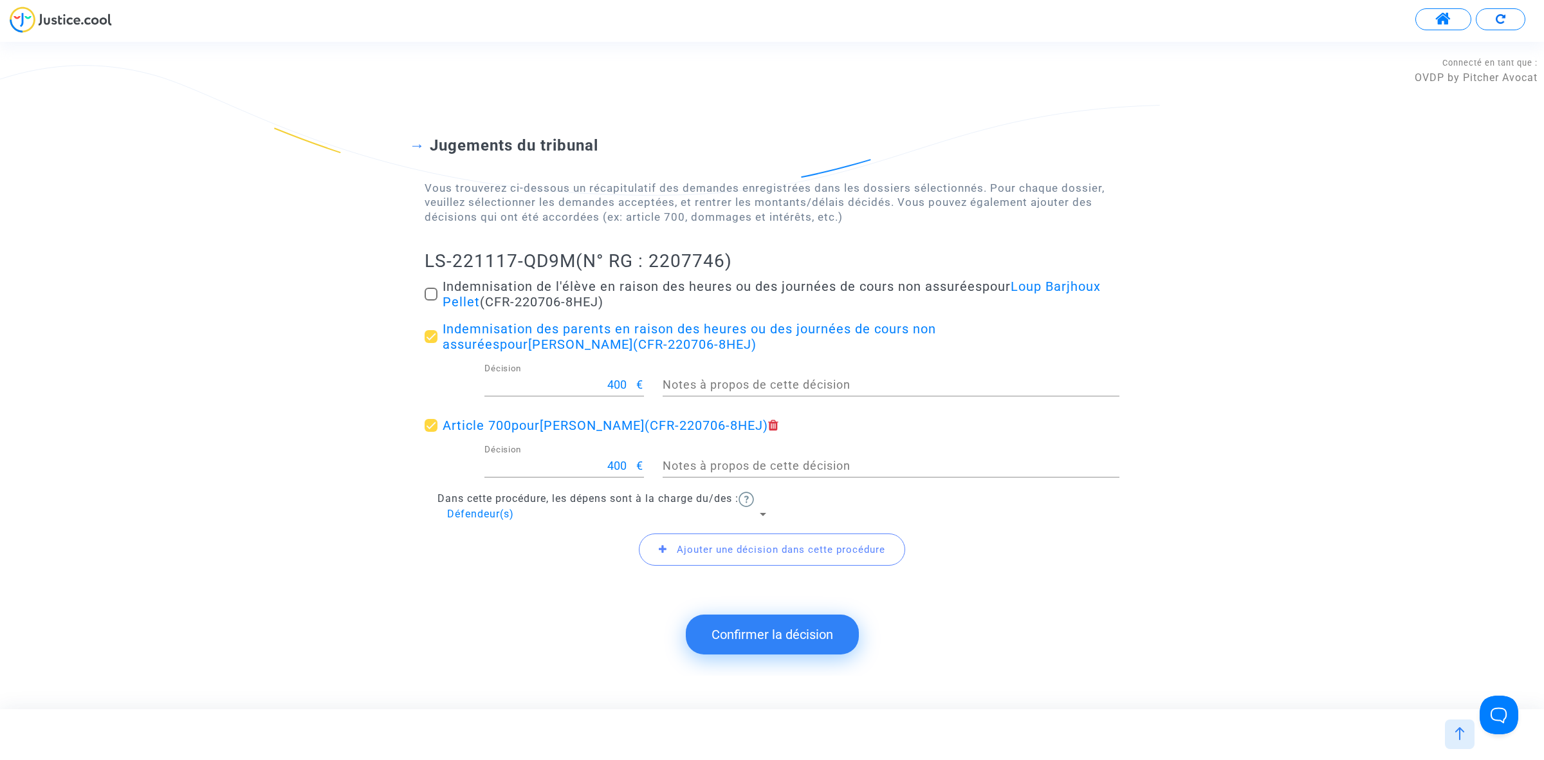
drag, startPoint x: 414, startPoint y: 269, endPoint x: 570, endPoint y: 262, distance: 156.4
click at [570, 262] on div "Jugements du tribunal Vous trouverez ci-dessous un récapitulatif des demandes e…" at bounding box center [772, 343] width 1544 height 518
copy h2 "LS-221117-QD9M"
drag, startPoint x: 747, startPoint y: 641, endPoint x: 80, endPoint y: 724, distance: 672.3
click at [747, 640] on button "Confirmer la décision" at bounding box center [772, 634] width 173 height 40
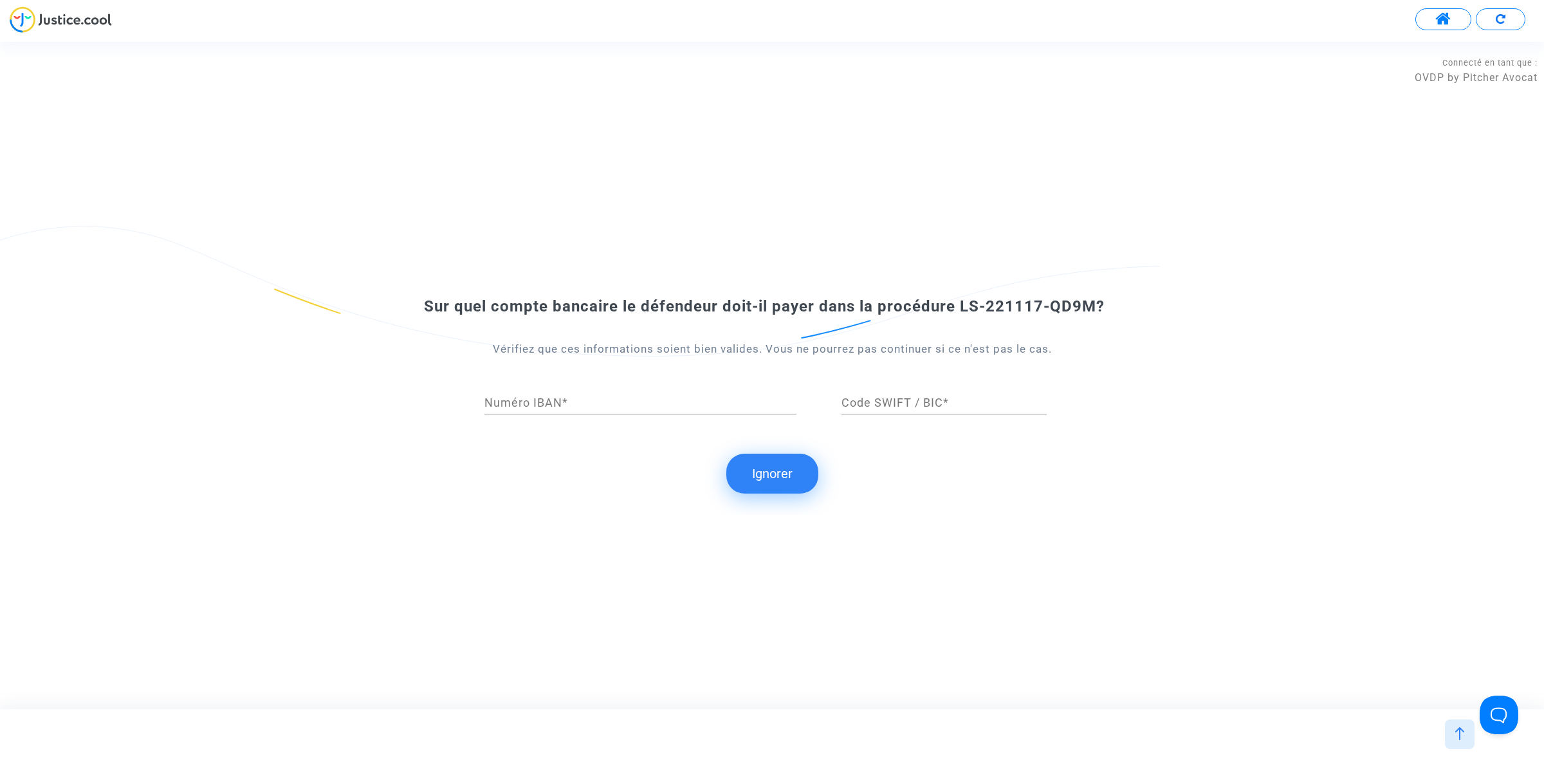
click at [807, 475] on button "Ignorer" at bounding box center [772, 473] width 92 height 40
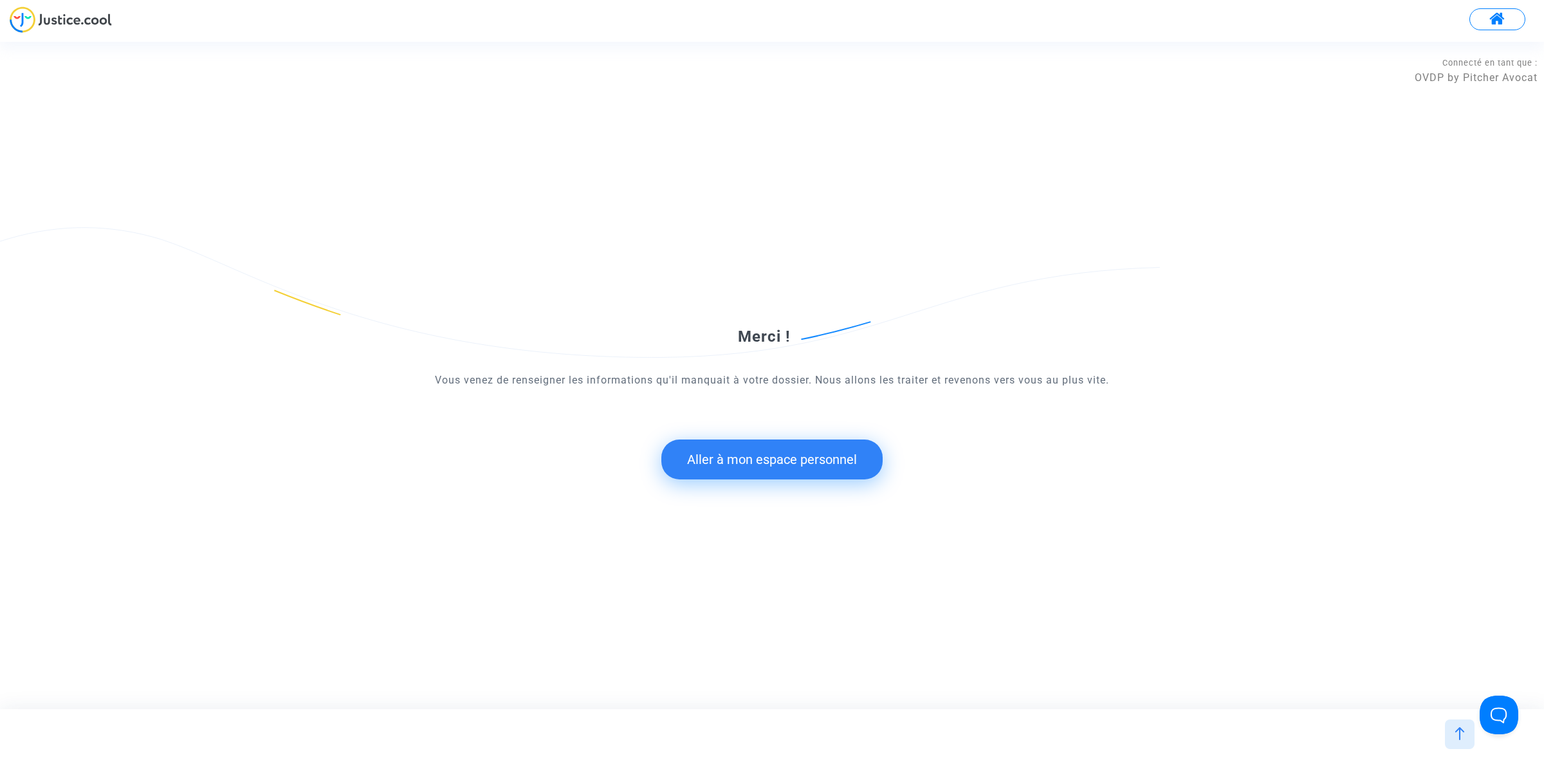
click at [741, 455] on button "Aller à mon espace personnel" at bounding box center [771, 459] width 221 height 40
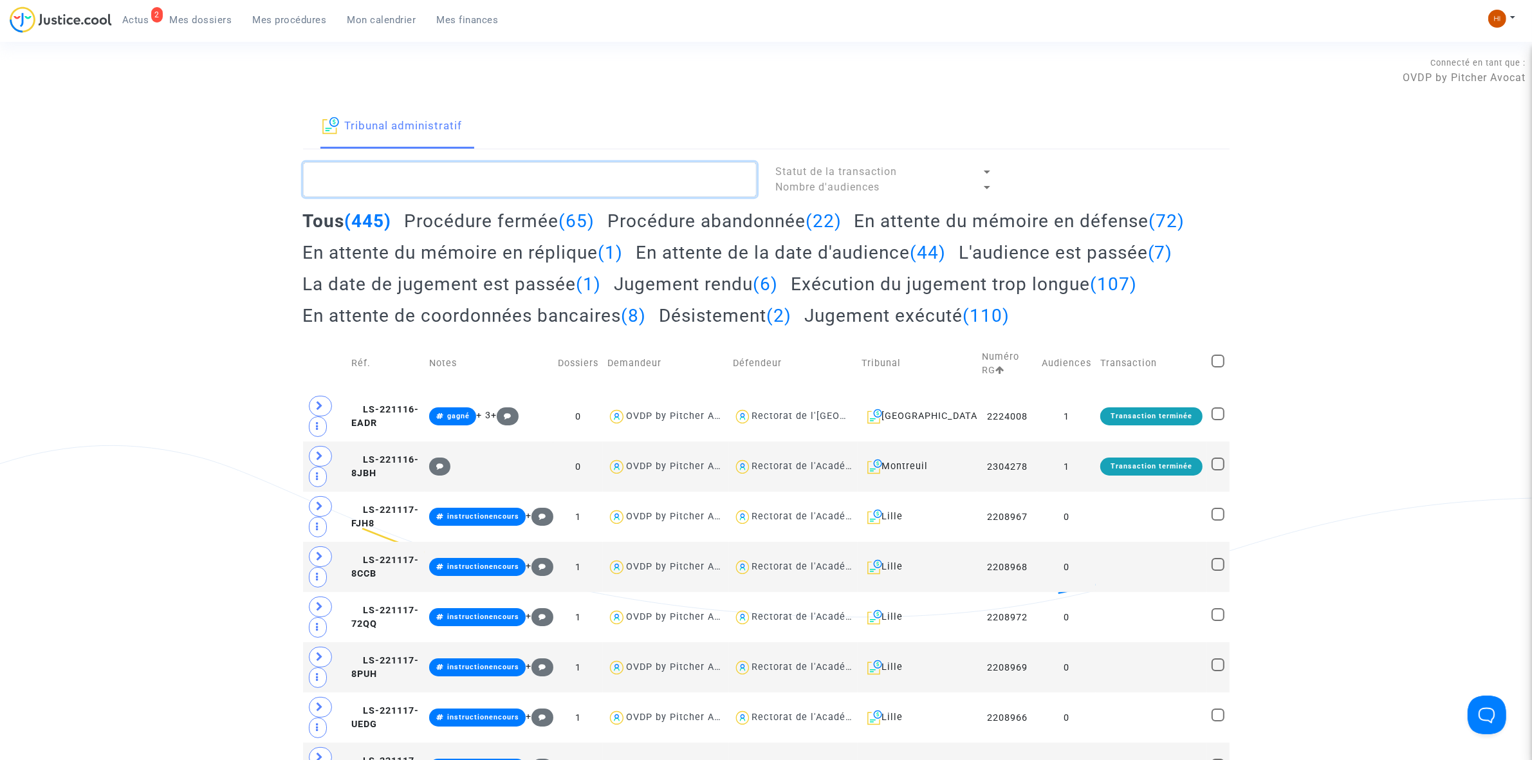
click at [657, 171] on textarea at bounding box center [529, 179] width 453 height 35
click at [648, 177] on textarea at bounding box center [529, 179] width 453 height 35
paste textarea "LS-221117-QD9M"
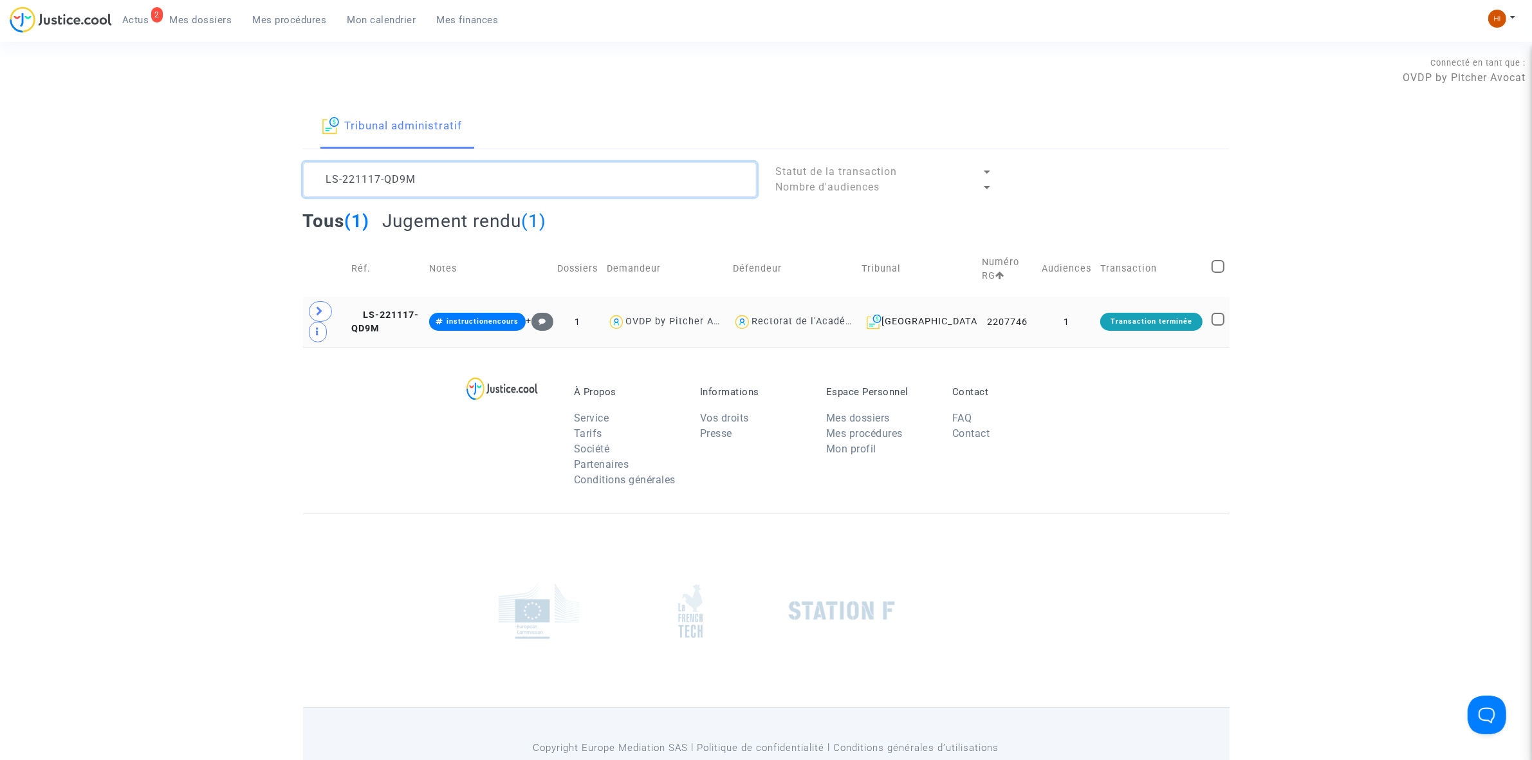
type textarea "LS-221117-QD9M"
click at [1083, 315] on td "1" at bounding box center [1066, 322] width 59 height 50
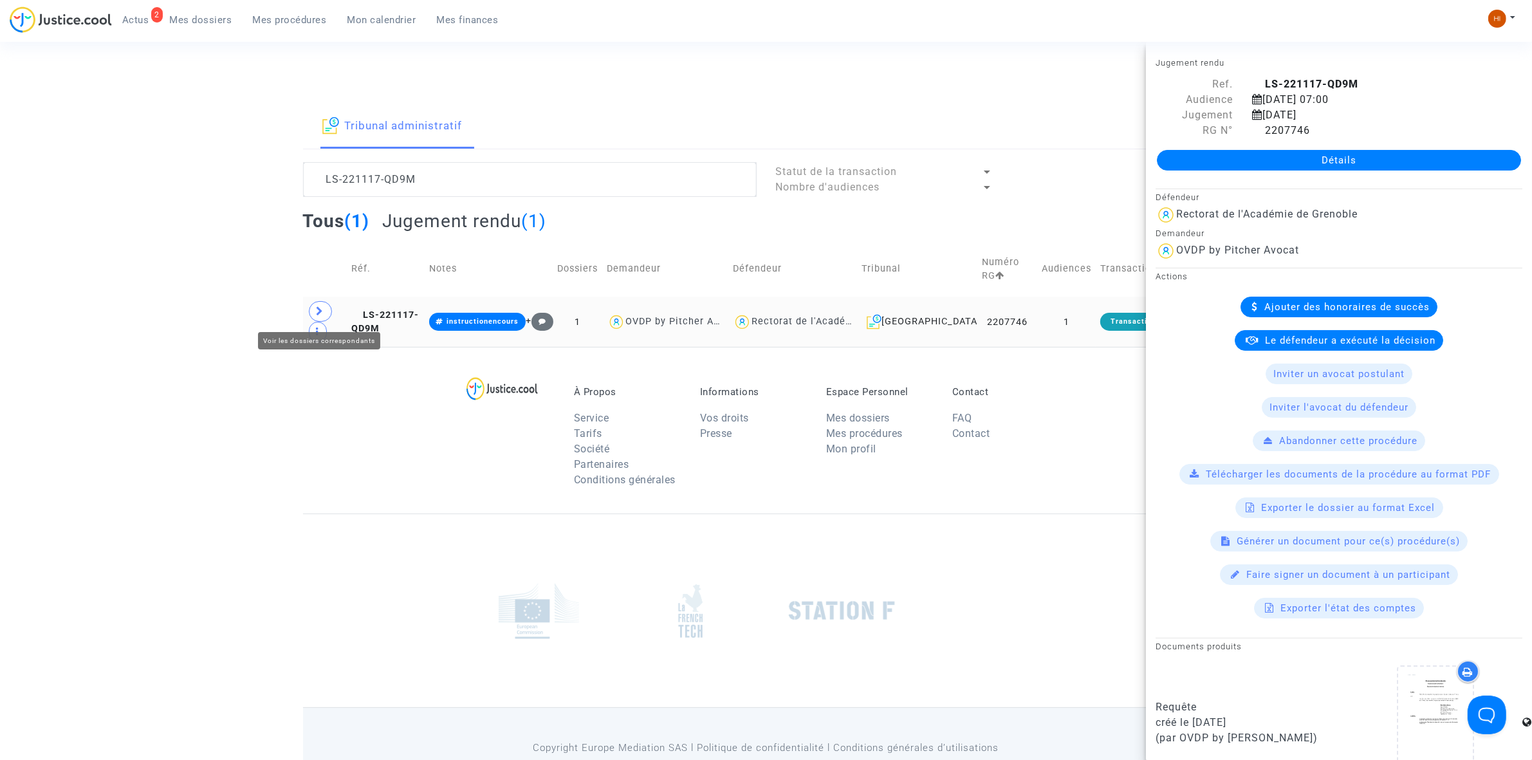
click at [326, 307] on span at bounding box center [320, 311] width 23 height 21
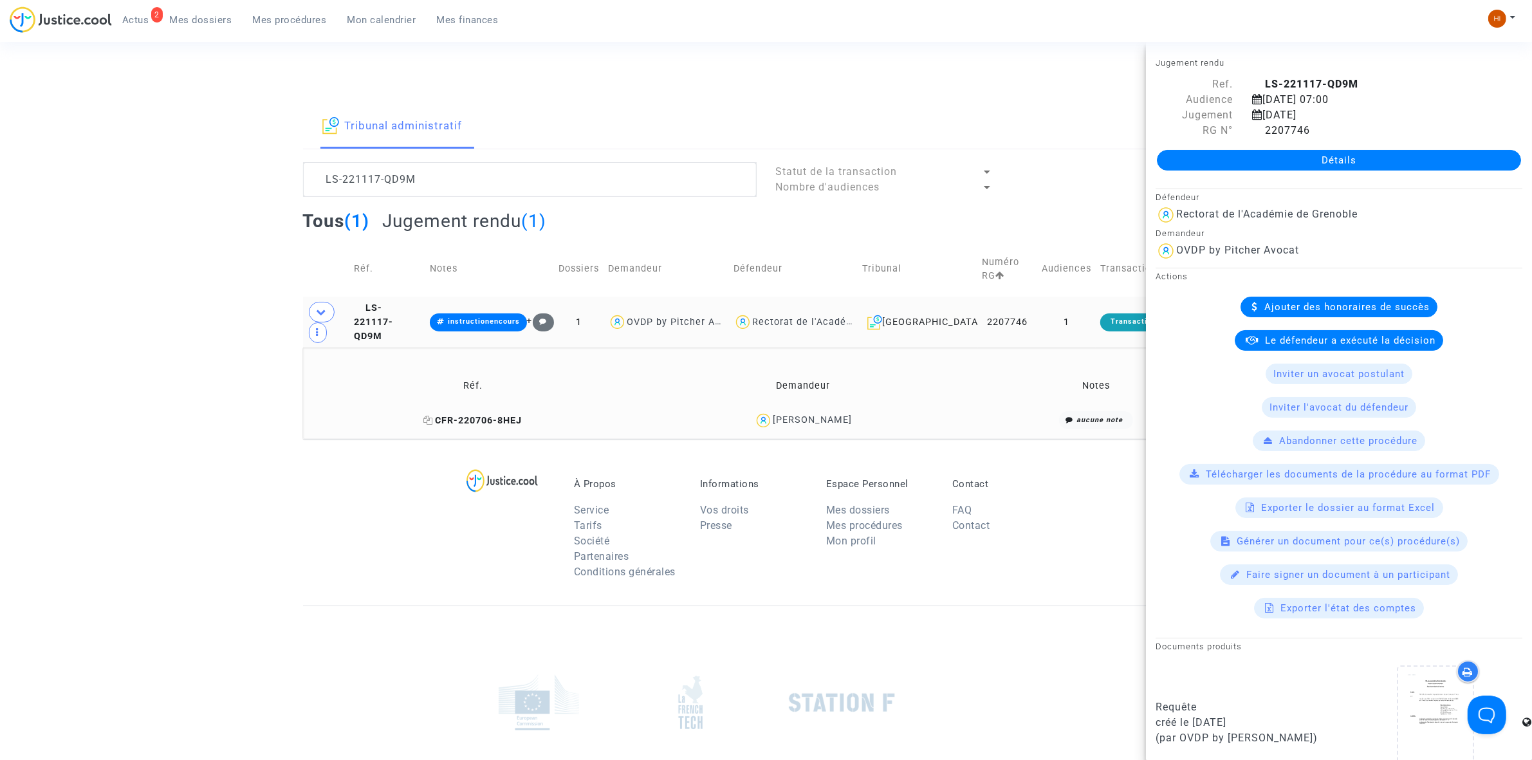
click at [434, 420] on icon at bounding box center [429, 420] width 10 height 9
drag, startPoint x: 911, startPoint y: 420, endPoint x: 791, endPoint y: 428, distance: 119.9
click at [791, 428] on div "[PERSON_NAME]" at bounding box center [803, 420] width 320 height 19
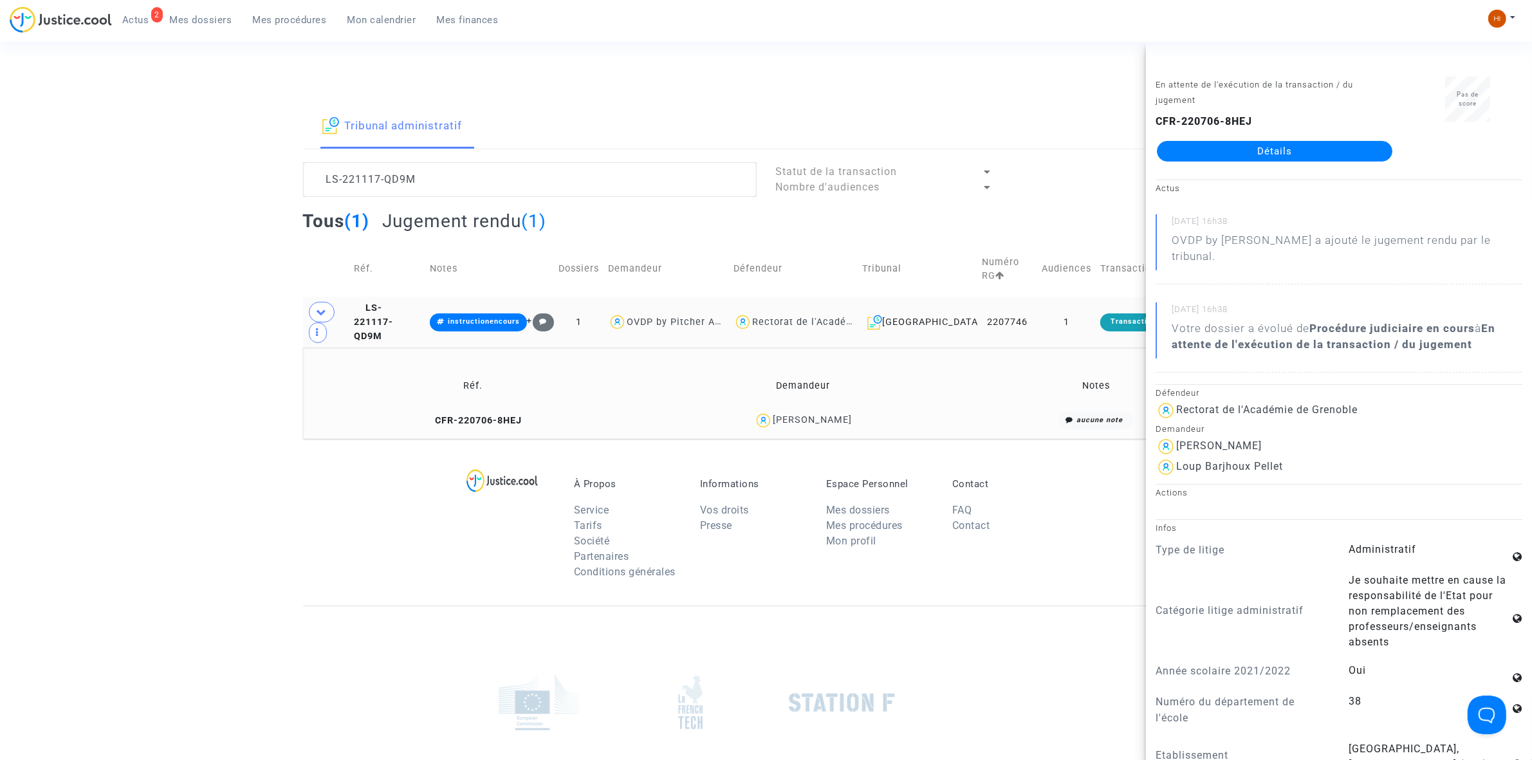
copy div "[PERSON_NAME]"
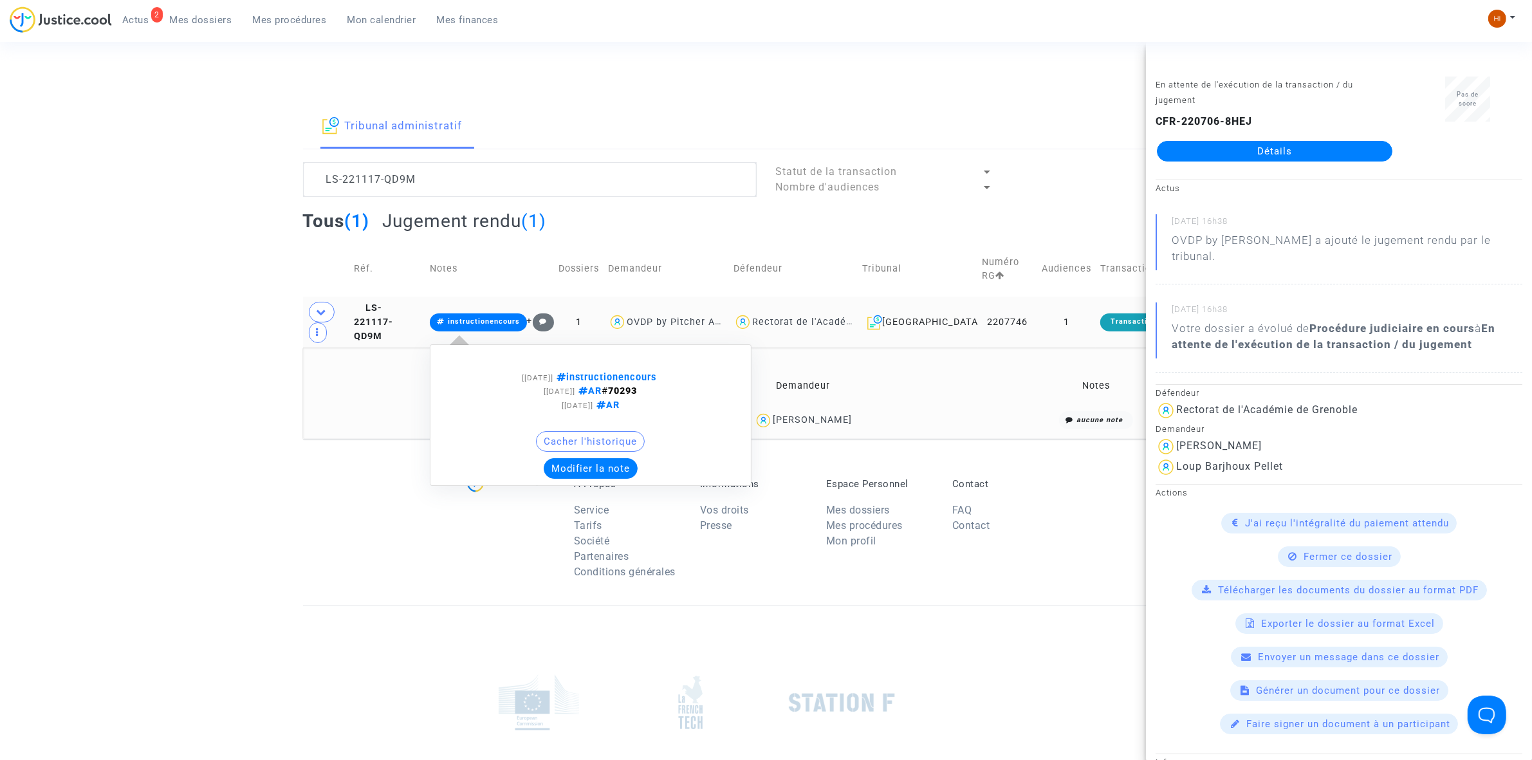
click at [520, 325] on span "instructionencours" at bounding box center [484, 321] width 72 height 8
click at [608, 466] on button "Modifier la note" at bounding box center [591, 468] width 94 height 21
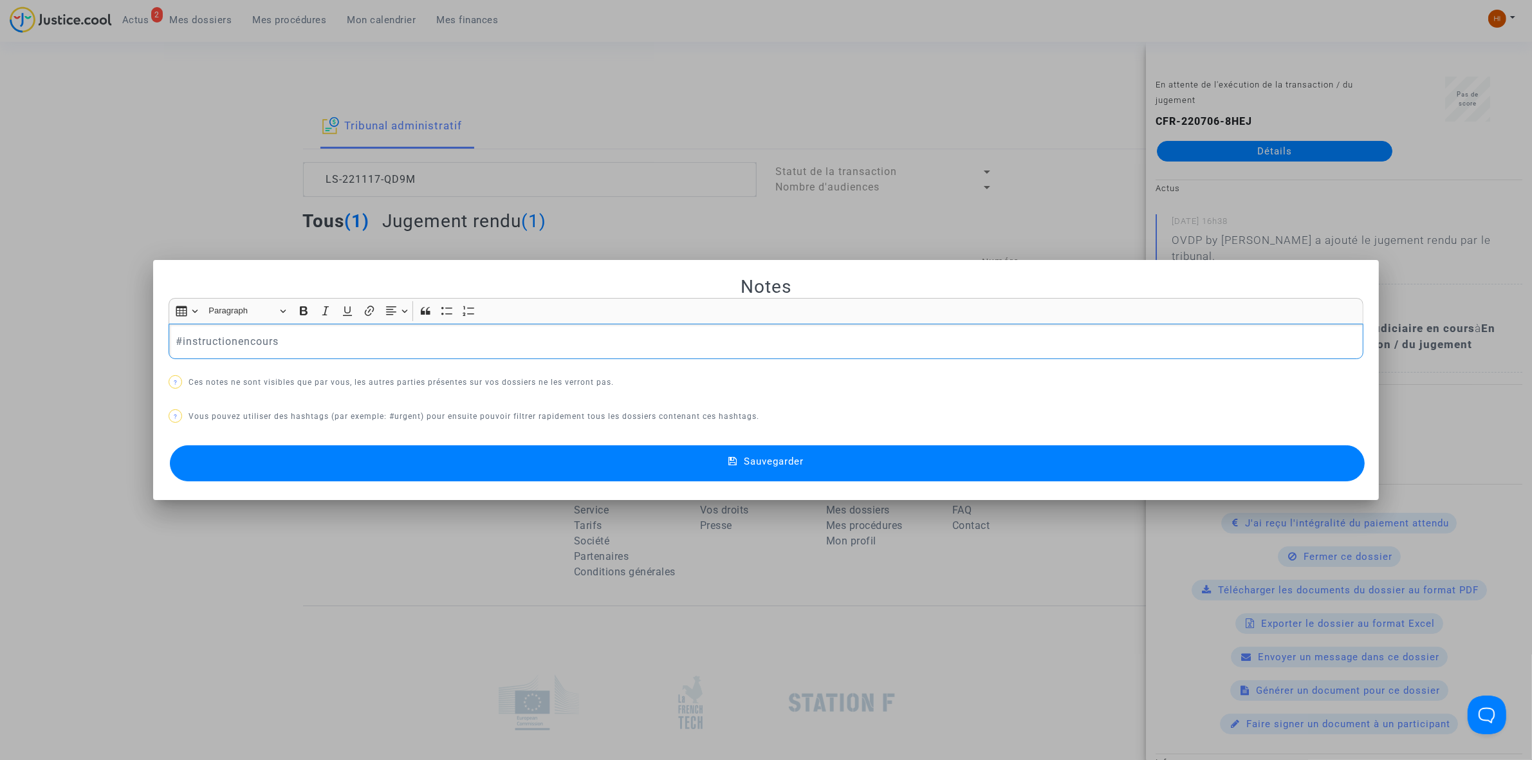
drag, startPoint x: 320, startPoint y: 353, endPoint x: 26, endPoint y: 331, distance: 294.7
click at [26, 331] on div "Notes Rich Text Editor Insert table Insert table Heading Paragraph Paragraph He…" at bounding box center [766, 380] width 1532 height 760
click at [832, 475] on button "Sauvegarder" at bounding box center [767, 463] width 1195 height 36
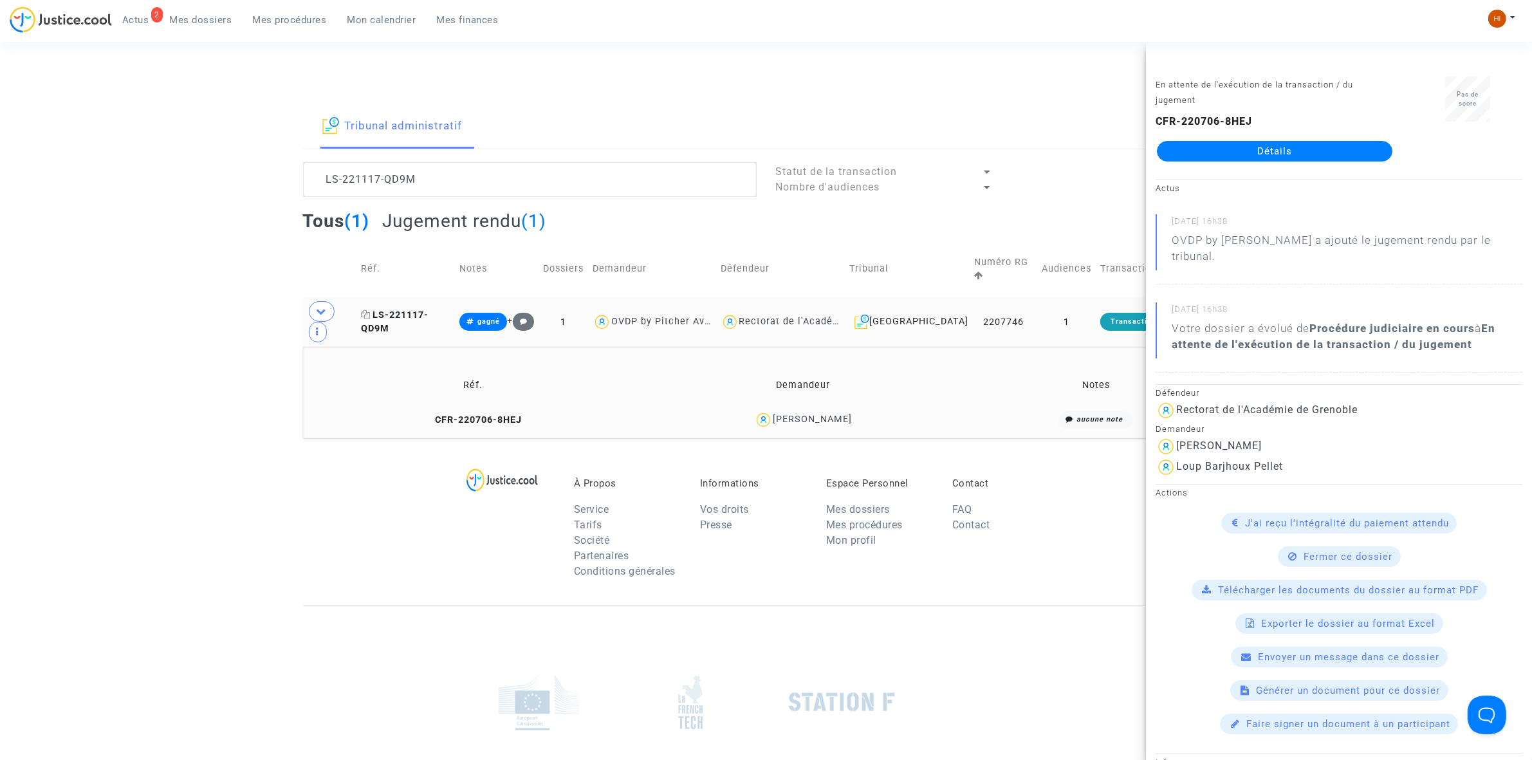
click at [367, 310] on icon at bounding box center [366, 314] width 10 height 9
drag, startPoint x: 197, startPoint y: 134, endPoint x: 30, endPoint y: 111, distance: 168.8
click at [34, 111] on div "Tribunal administratif LS-221117-QD9M Statut de la transaction Nombre d'audienc…" at bounding box center [766, 271] width 1532 height 333
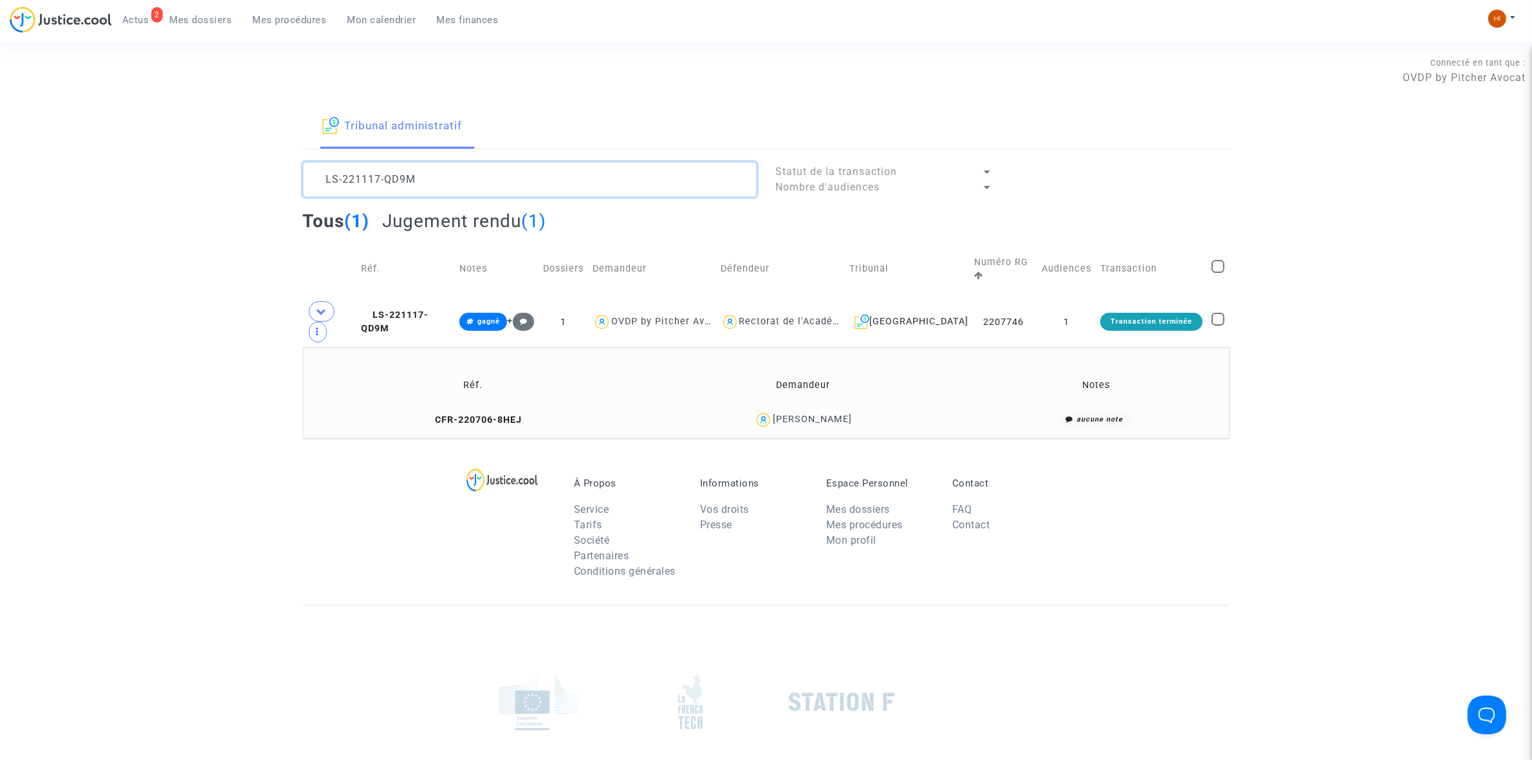
click at [639, 178] on textarea at bounding box center [529, 179] width 453 height 35
drag, startPoint x: 422, startPoint y: 187, endPoint x: 89, endPoint y: 142, distance: 336.2
click at [90, 143] on div "Tribunal administratif LS-221117-QD9M Statut de la transaction Nombre d'audienc…" at bounding box center [766, 271] width 1532 height 333
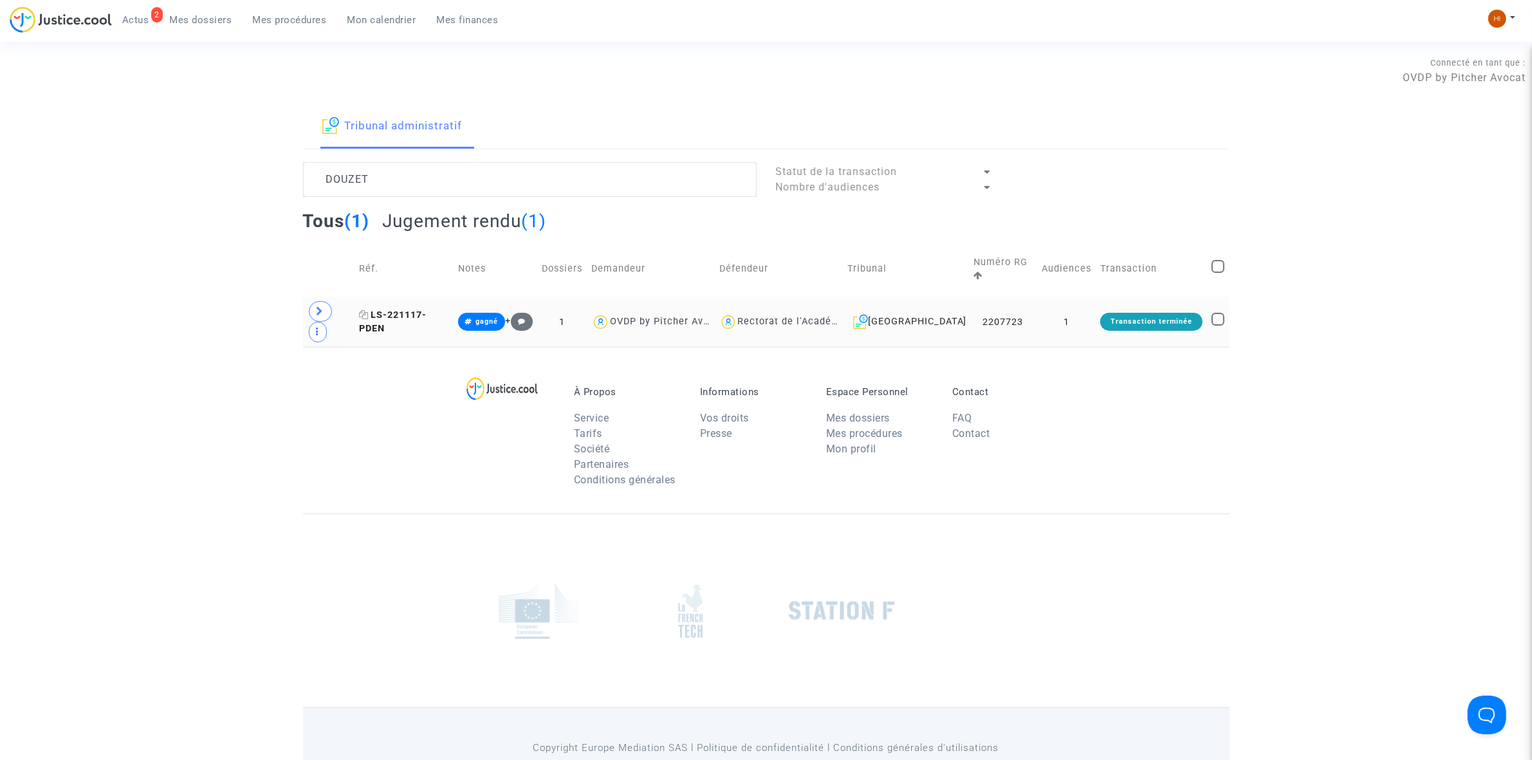
click at [374, 309] on span "LS-221117-PDEN" at bounding box center [393, 321] width 68 height 25
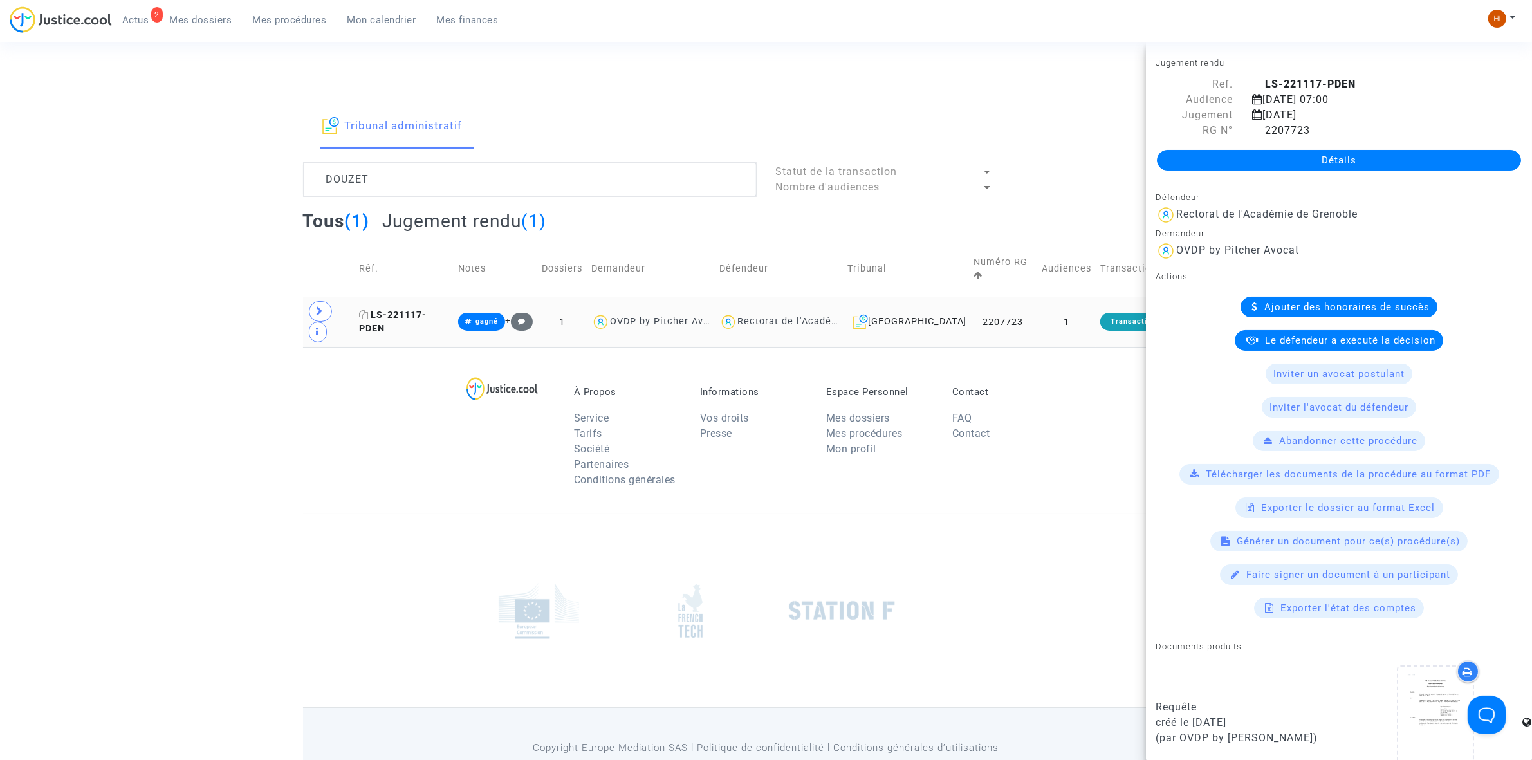
click at [369, 310] on icon at bounding box center [364, 314] width 10 height 9
copy icon
click at [540, 183] on textarea at bounding box center [529, 179] width 453 height 35
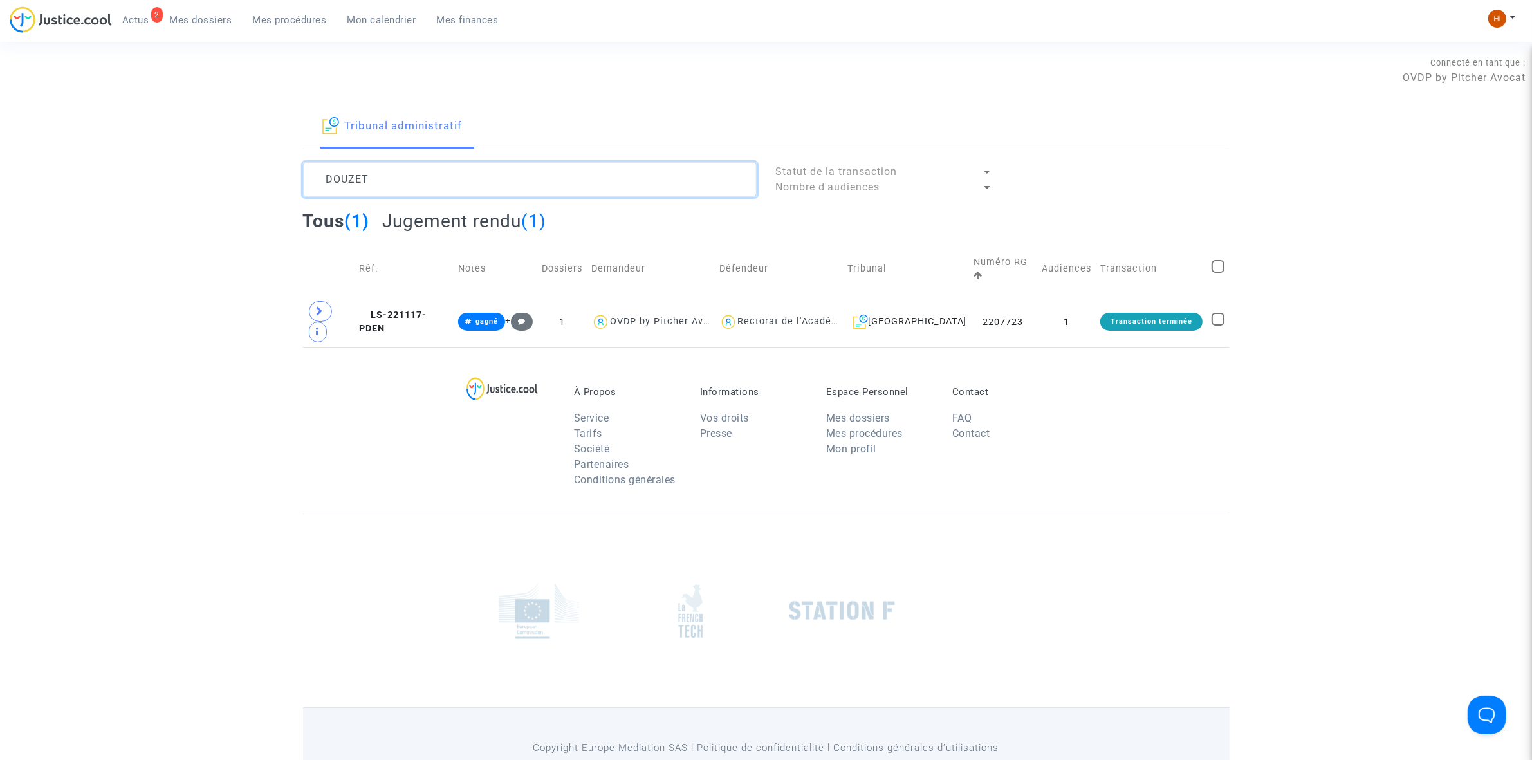
click at [540, 183] on textarea at bounding box center [529, 179] width 453 height 35
click at [487, 172] on textarea at bounding box center [529, 179] width 453 height 35
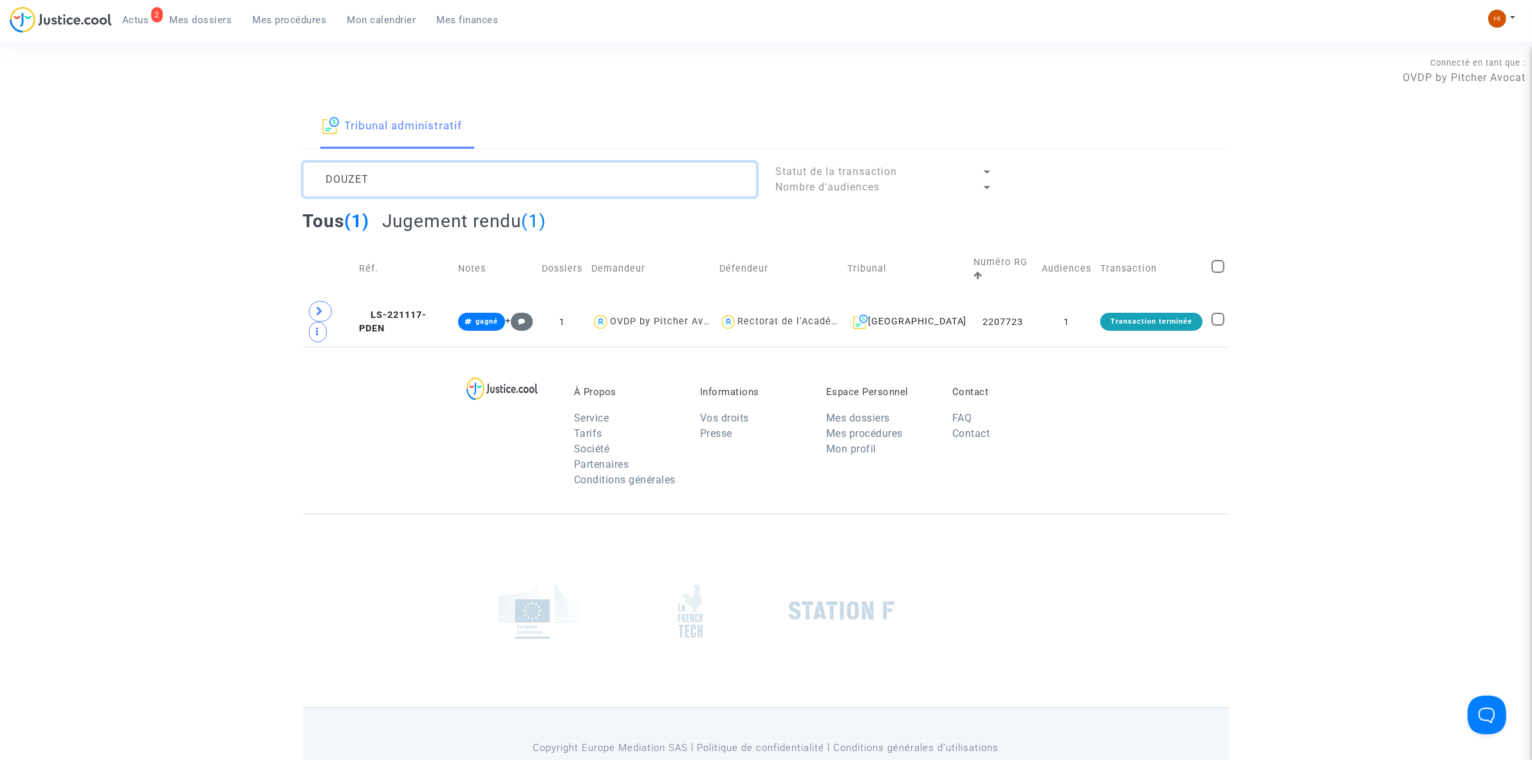
paste textarea "OPOVICIU"
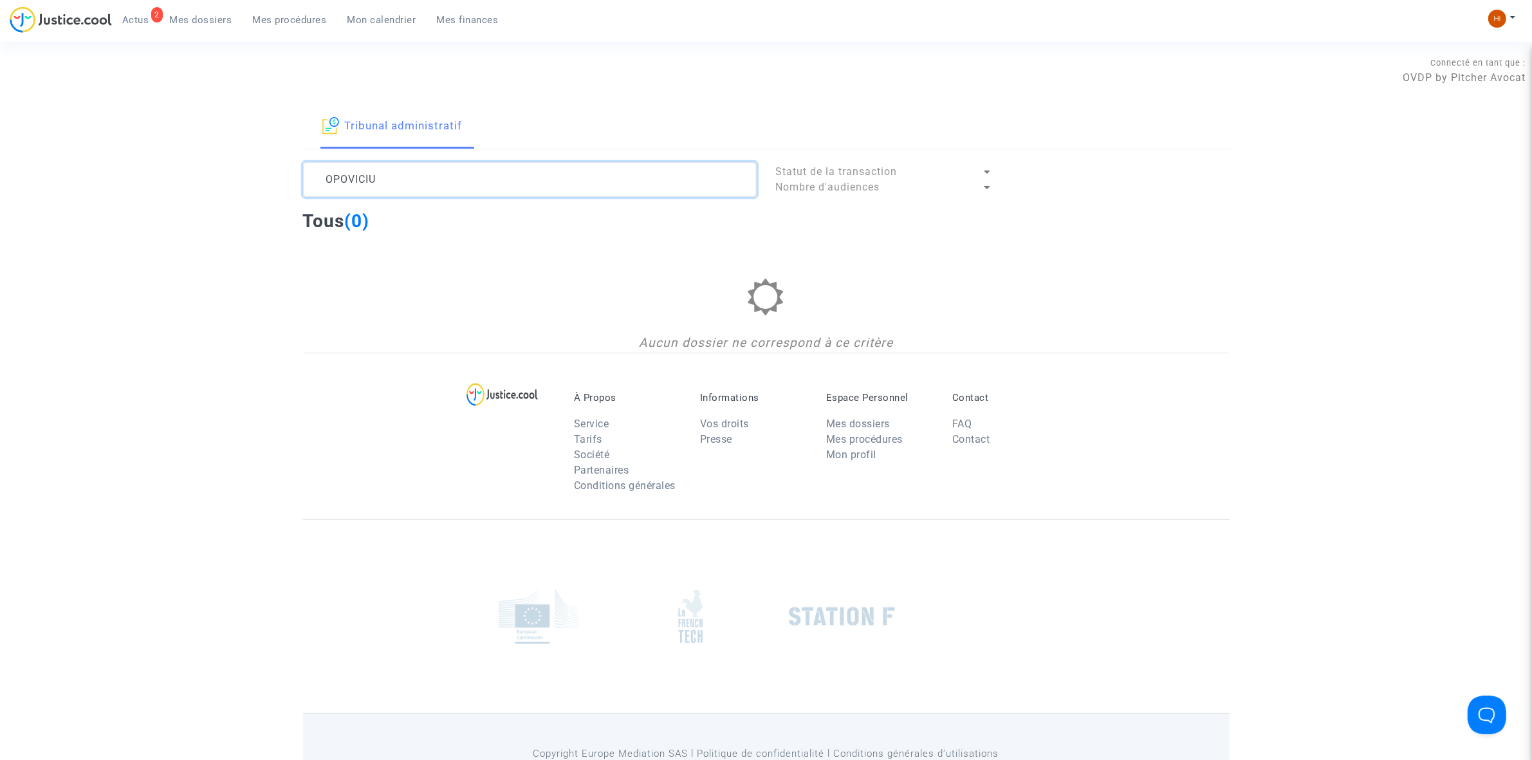
click at [315, 179] on textarea at bounding box center [529, 179] width 453 height 35
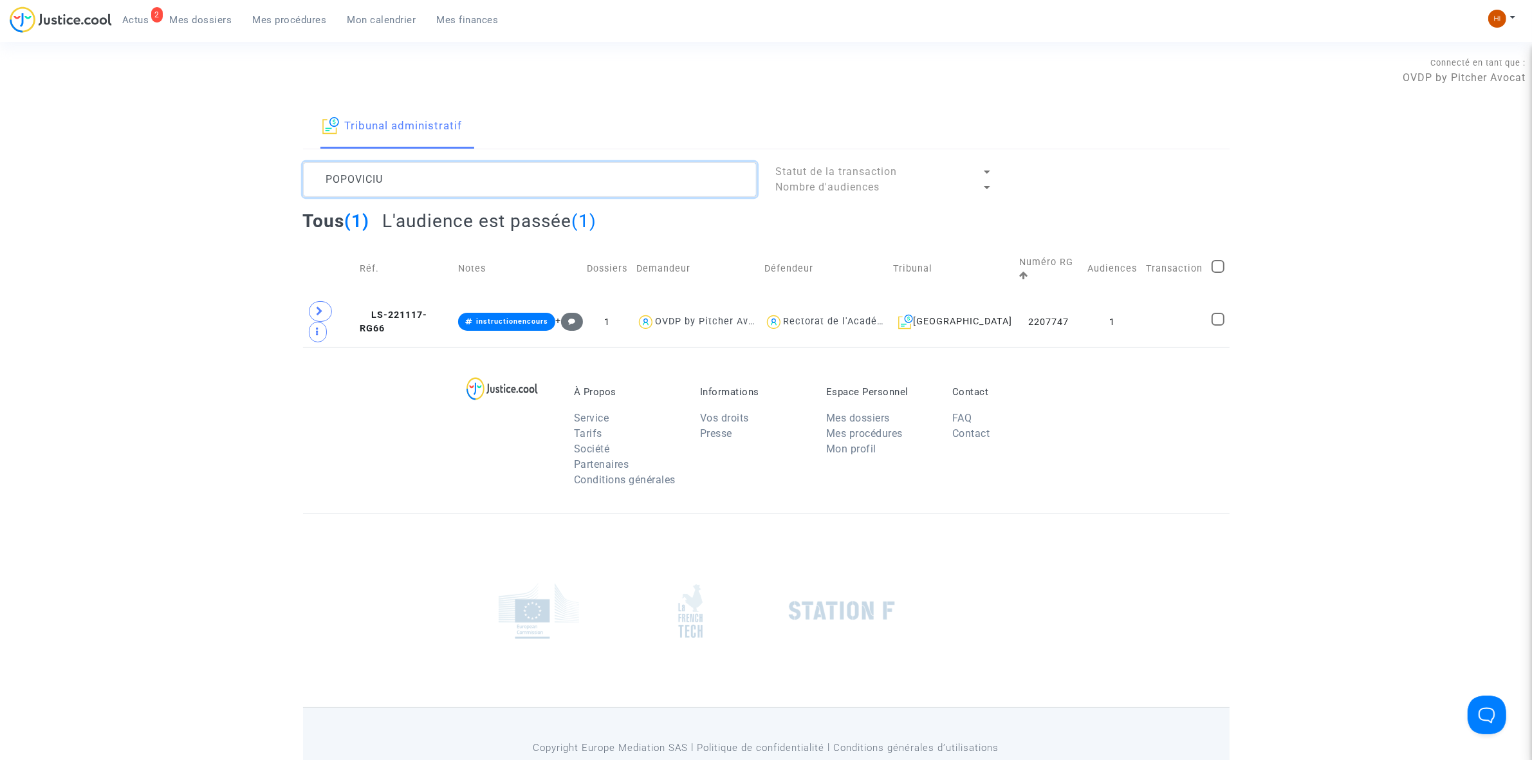
type textarea "POPOVICIU"
drag, startPoint x: 315, startPoint y: 179, endPoint x: 148, endPoint y: 313, distance: 214.2
click at [148, 313] on div "Tribunal administratif POPOVICIU Statut de la transaction Nombre d'audiences To…" at bounding box center [766, 226] width 1532 height 242
click at [427, 309] on span "LS-221117-RG66" at bounding box center [394, 321] width 68 height 25
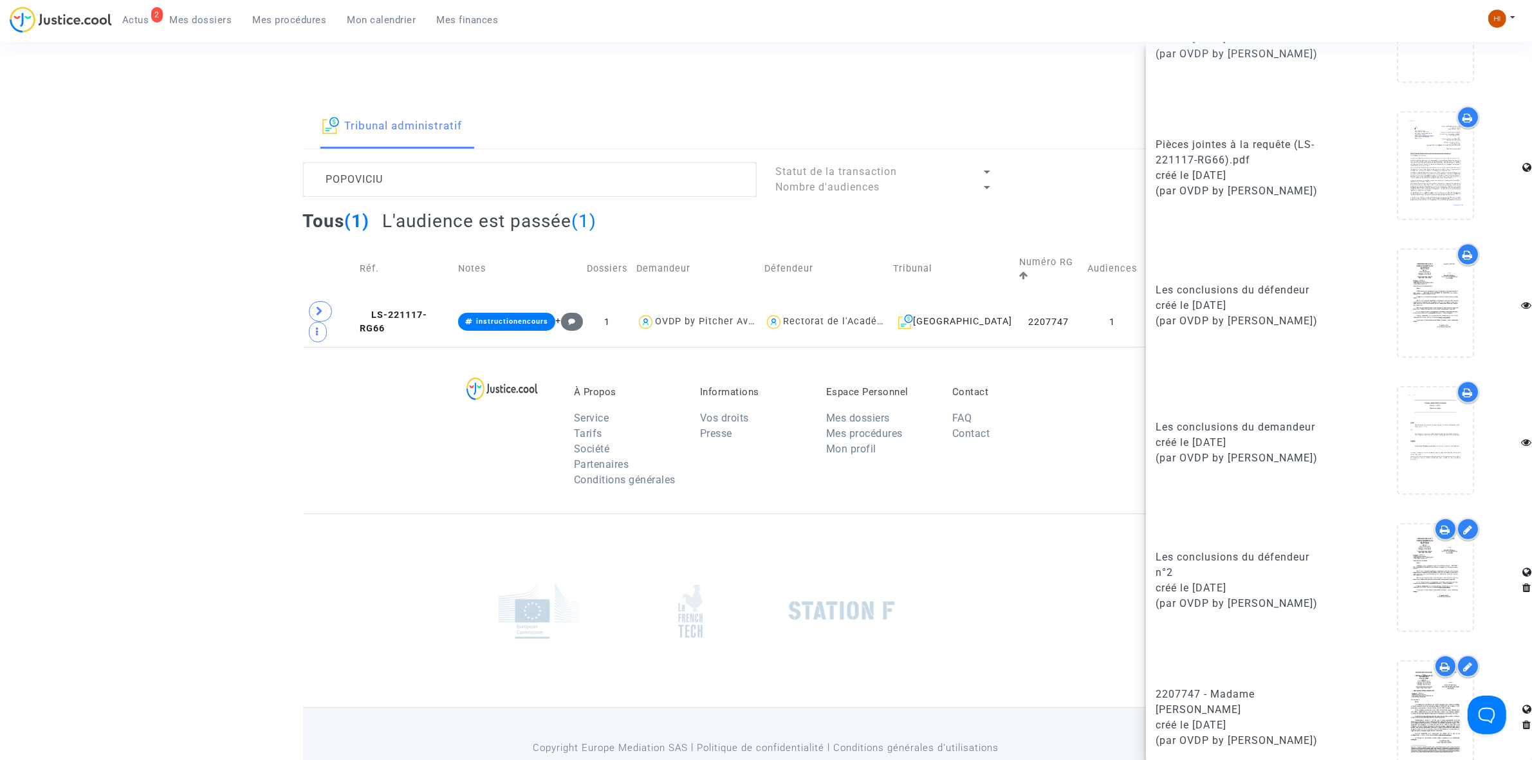
scroll to position [904, 0]
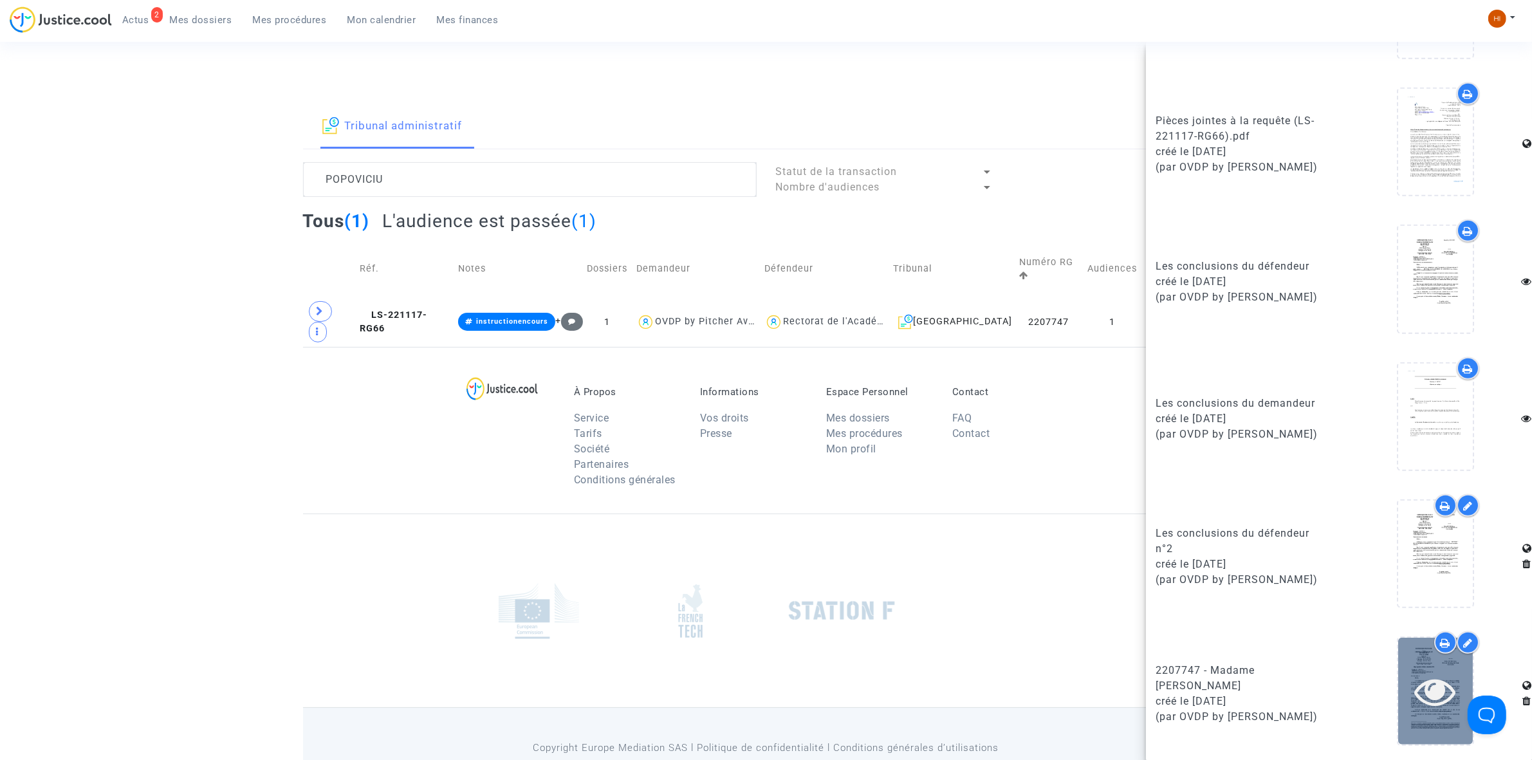
click at [1416, 686] on icon at bounding box center [1436, 690] width 42 height 41
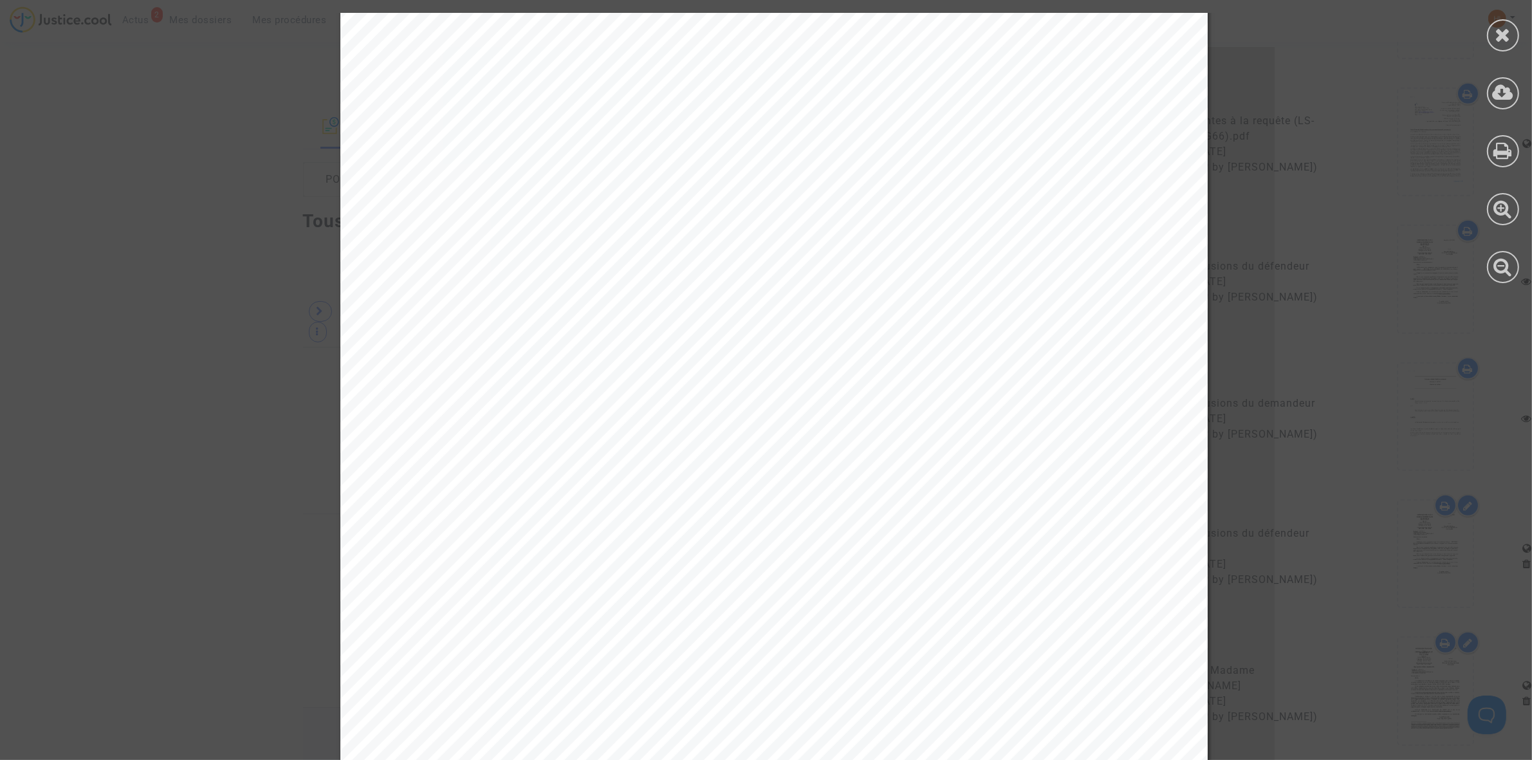
scroll to position [16, 0]
click at [1516, 35] on div at bounding box center [1503, 35] width 32 height 32
